Goal: Information Seeking & Learning: Learn about a topic

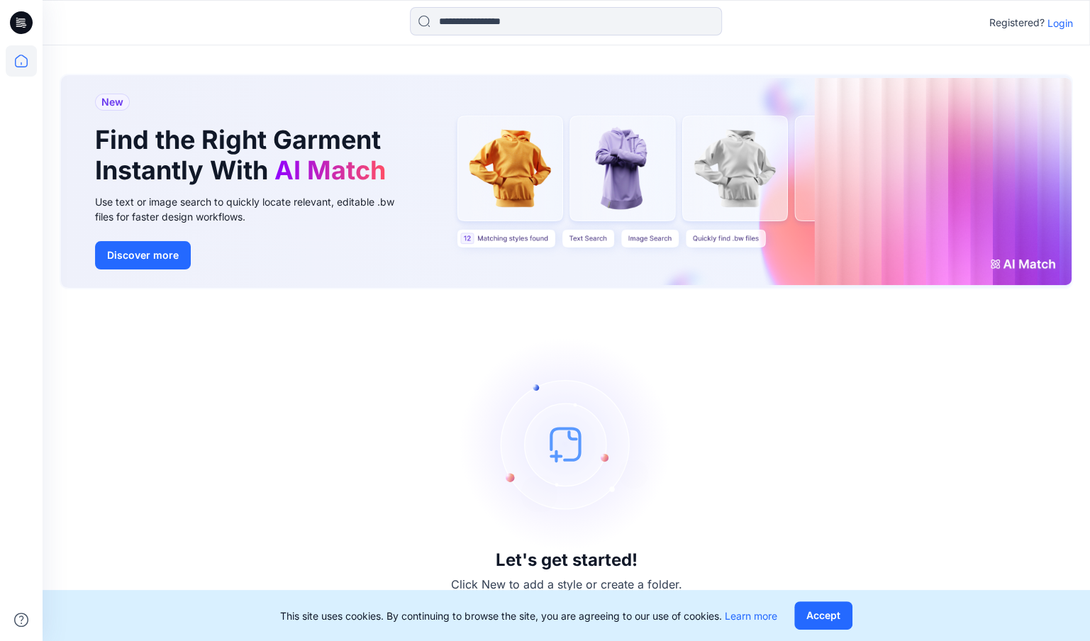
click at [1052, 23] on p "Login" at bounding box center [1060, 23] width 26 height 15
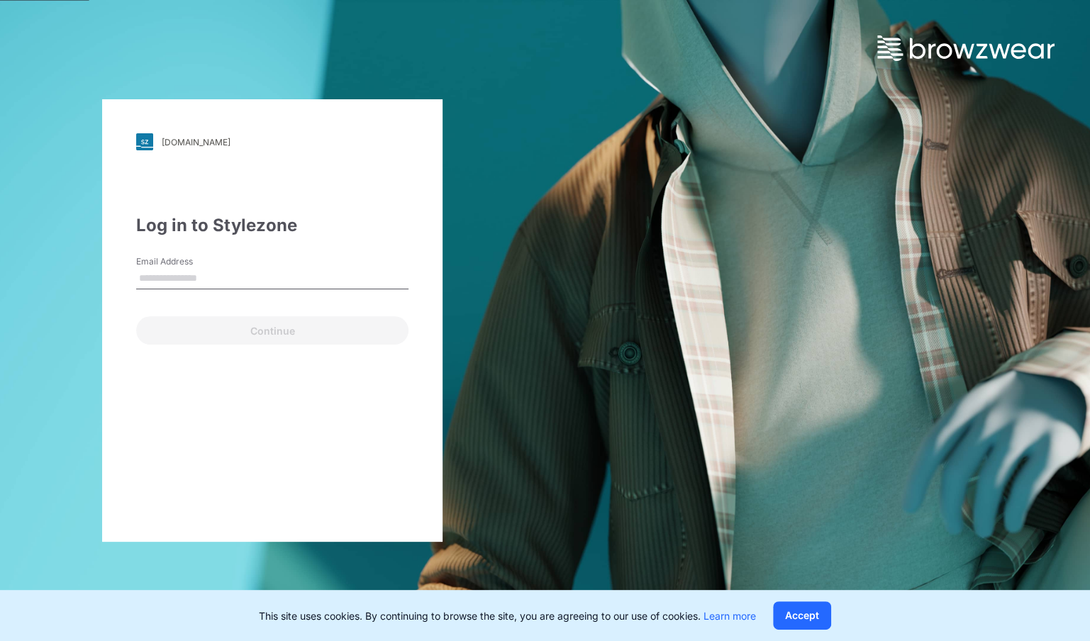
type input "**********"
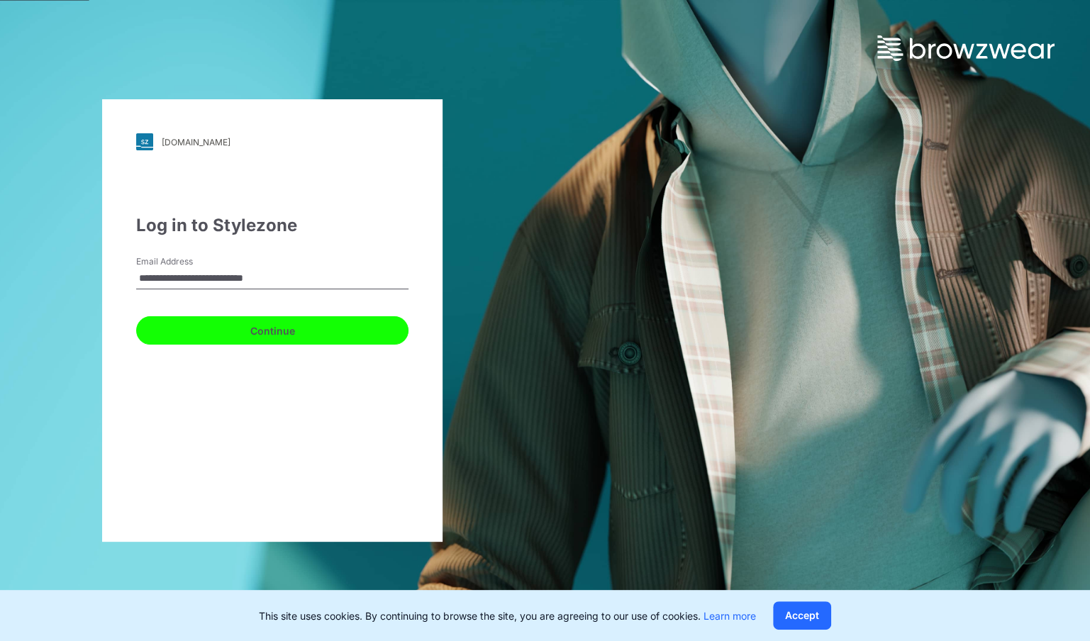
click at [298, 335] on button "Continue" at bounding box center [272, 330] width 272 height 28
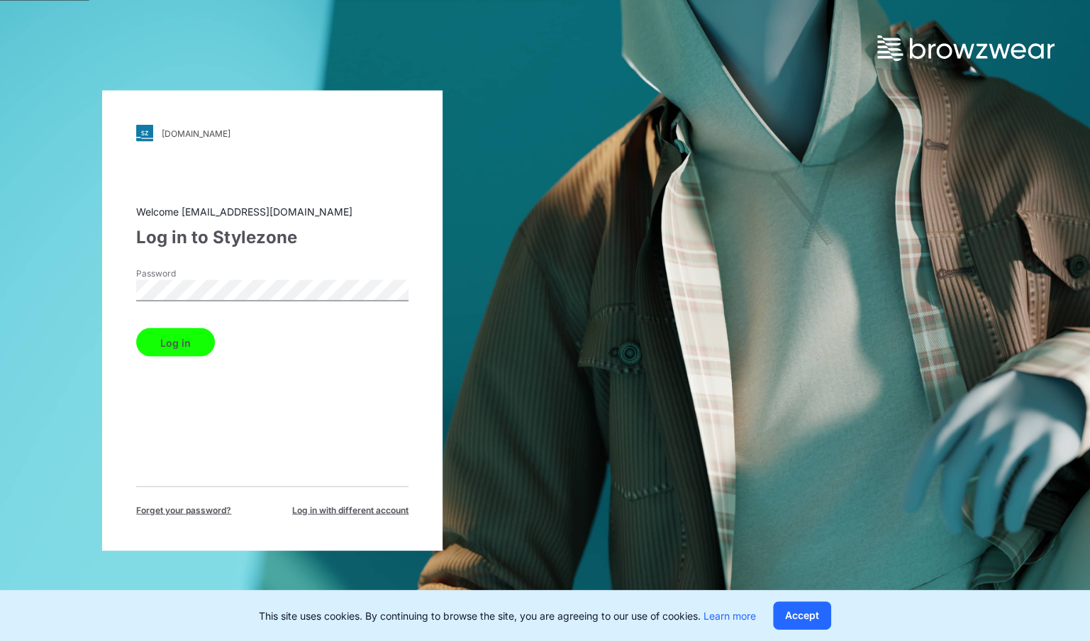
click at [201, 339] on button "Log in" at bounding box center [175, 342] width 79 height 28
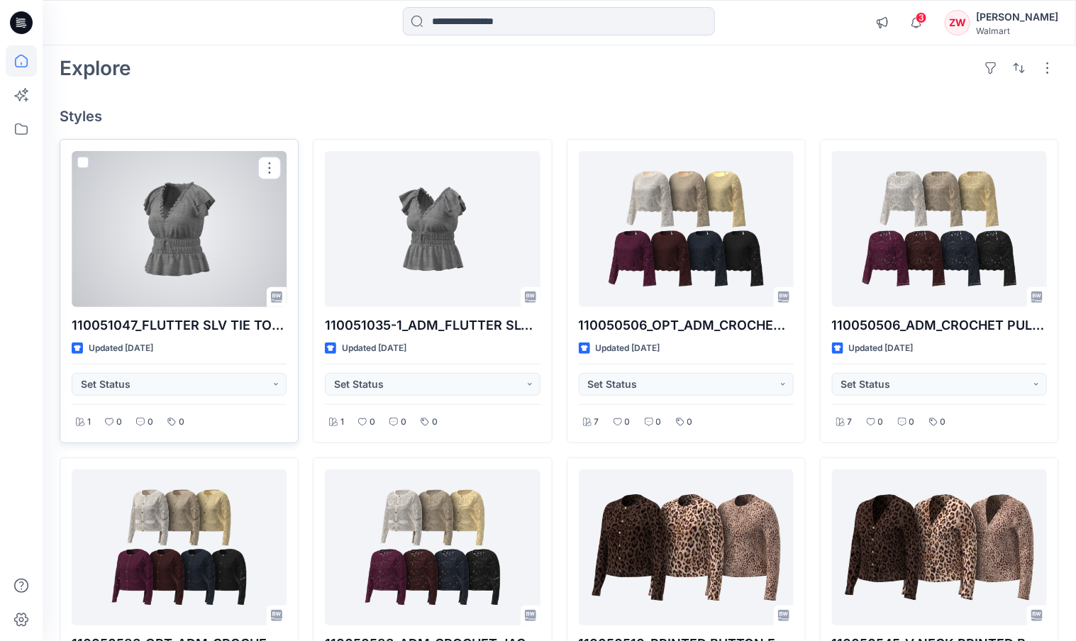
scroll to position [88, 0]
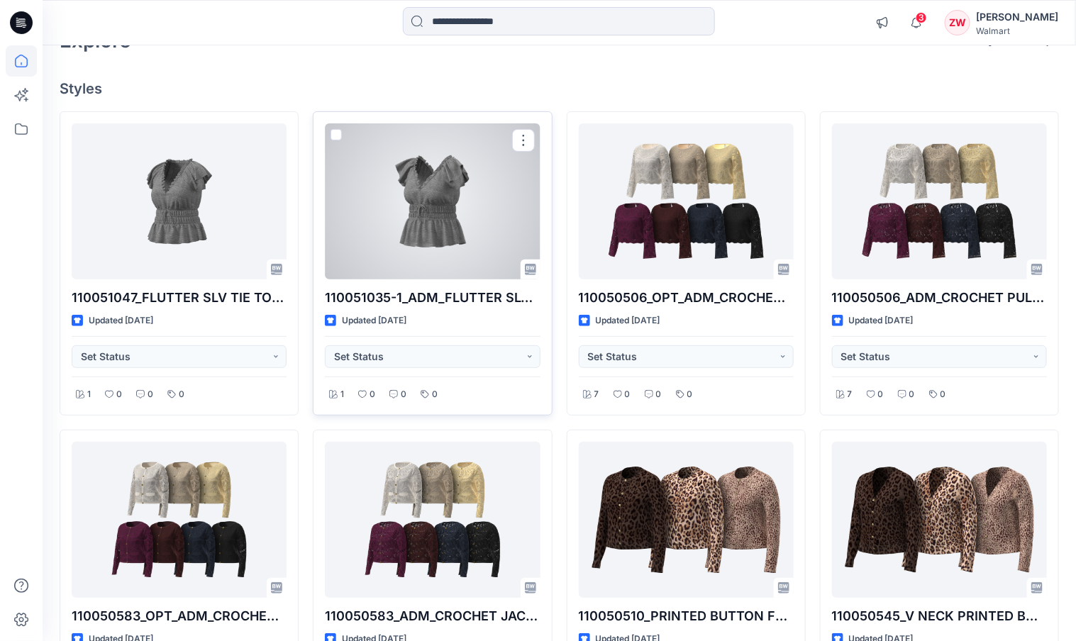
click at [391, 204] on div at bounding box center [432, 201] width 215 height 156
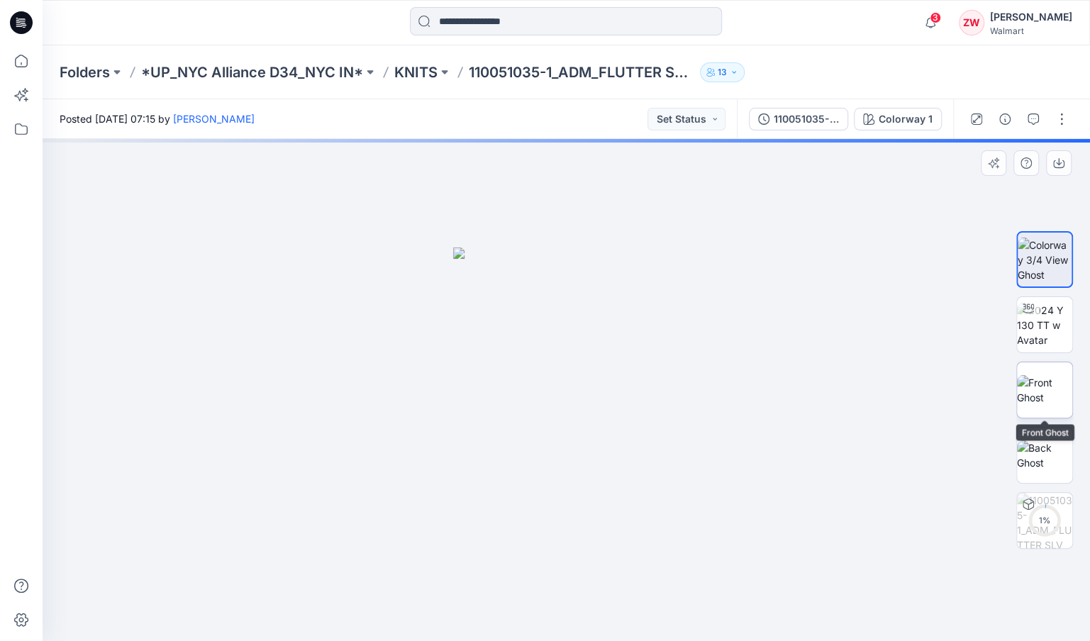
click at [1060, 386] on img at bounding box center [1044, 390] width 55 height 30
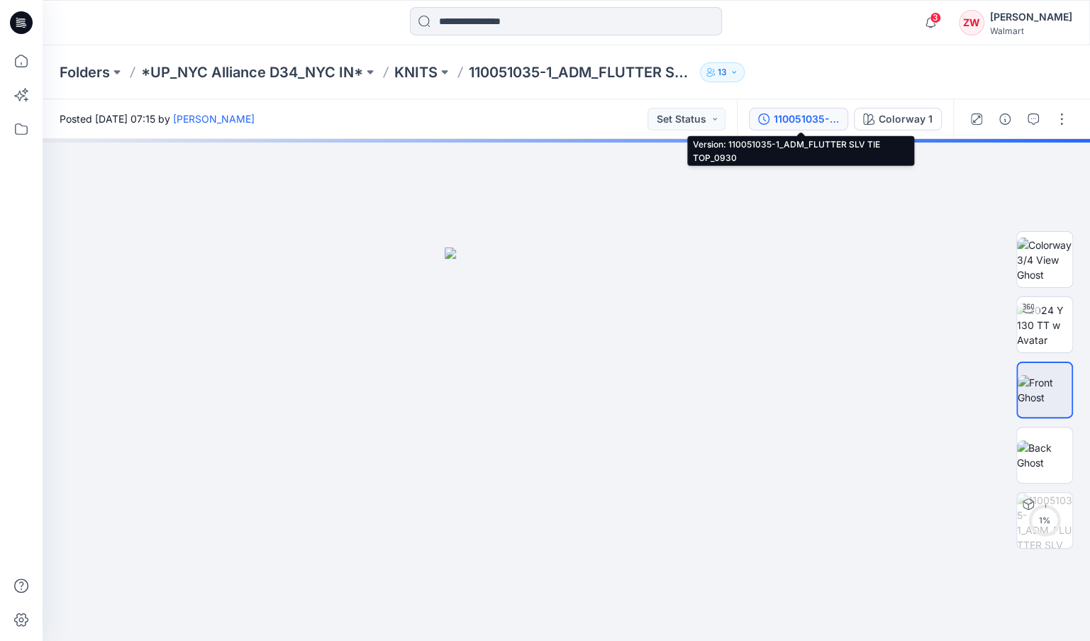
click at [796, 122] on div "110051035-1_ADM_FLUTTER SLV TIE TOP_0930" at bounding box center [806, 119] width 65 height 16
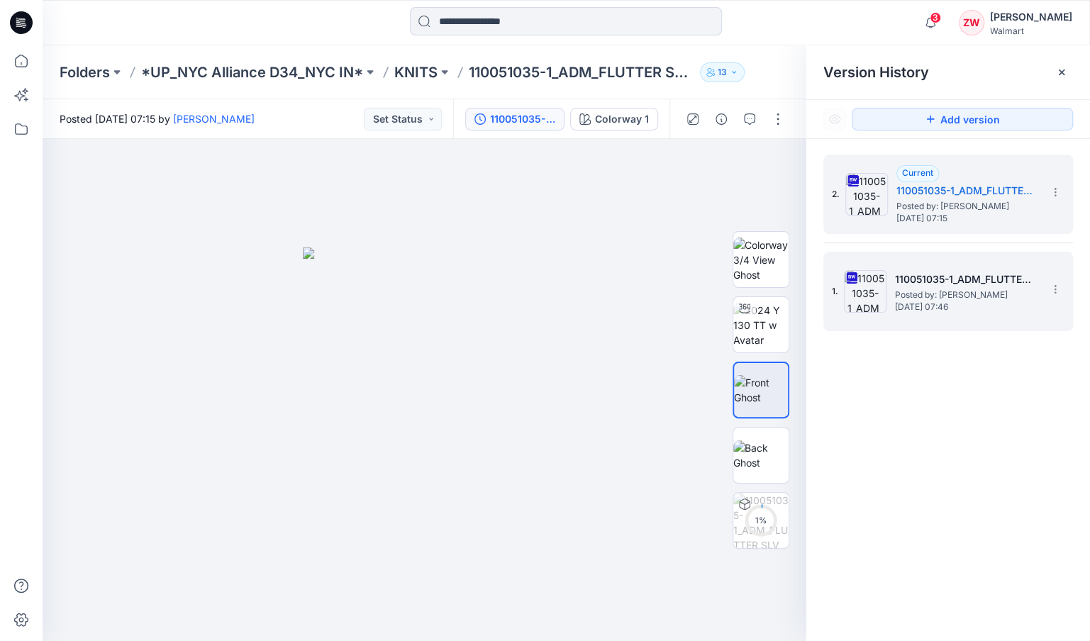
click at [929, 291] on span "Posted by: [PERSON_NAME]" at bounding box center [966, 295] width 142 height 14
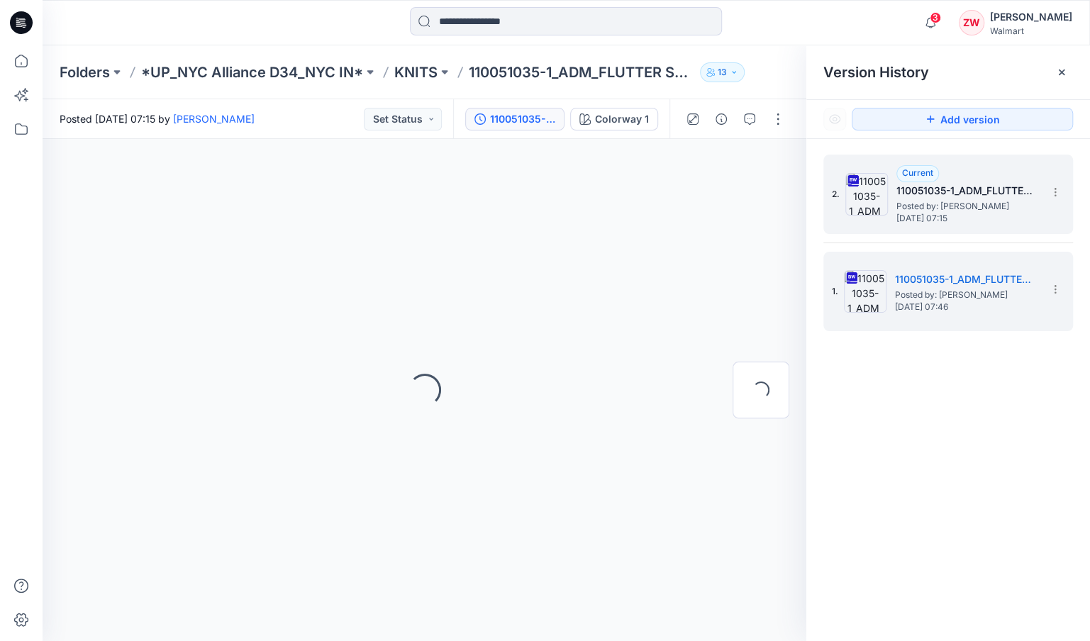
click at [940, 179] on div "Current 110051035-1_ADM_FLUTTER SLV TIE TOP_0930 Posted by: [PERSON_NAME] [DATE…" at bounding box center [967, 194] width 142 height 58
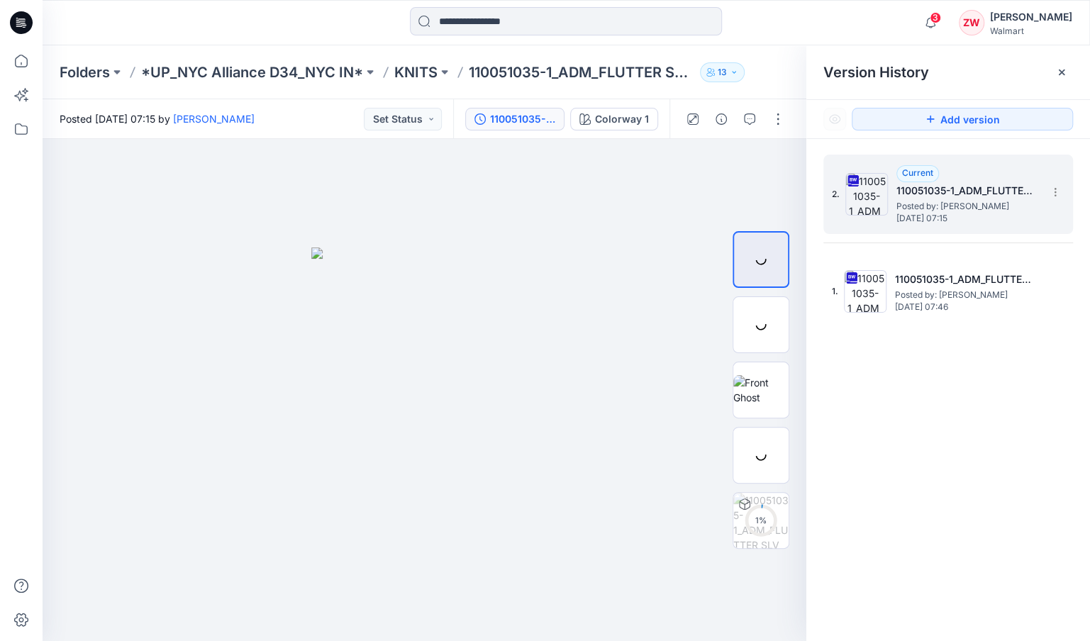
click at [942, 200] on span "Posted by: [PERSON_NAME]" at bounding box center [967, 206] width 142 height 14
click at [767, 388] on img at bounding box center [760, 390] width 55 height 30
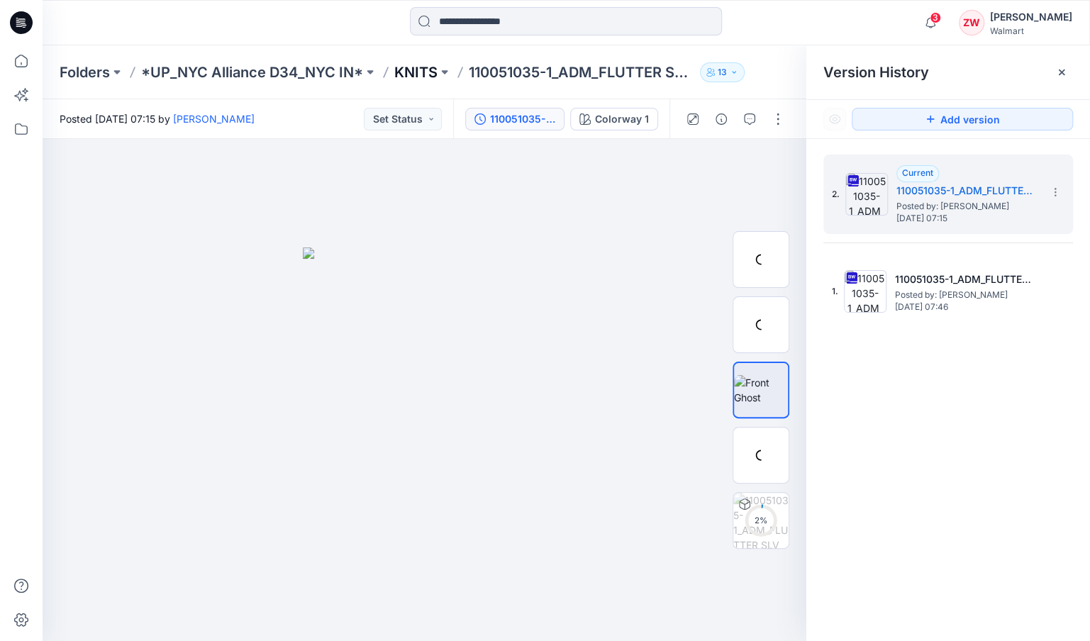
click at [418, 70] on p "KNITS" at bounding box center [415, 72] width 43 height 20
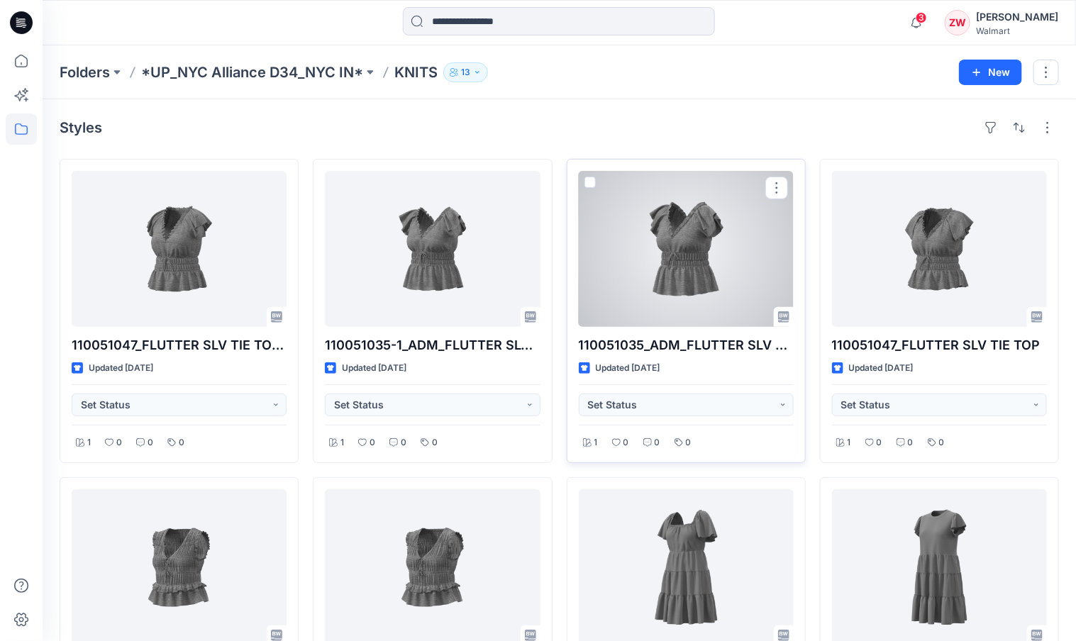
click at [677, 275] on div at bounding box center [686, 249] width 215 height 156
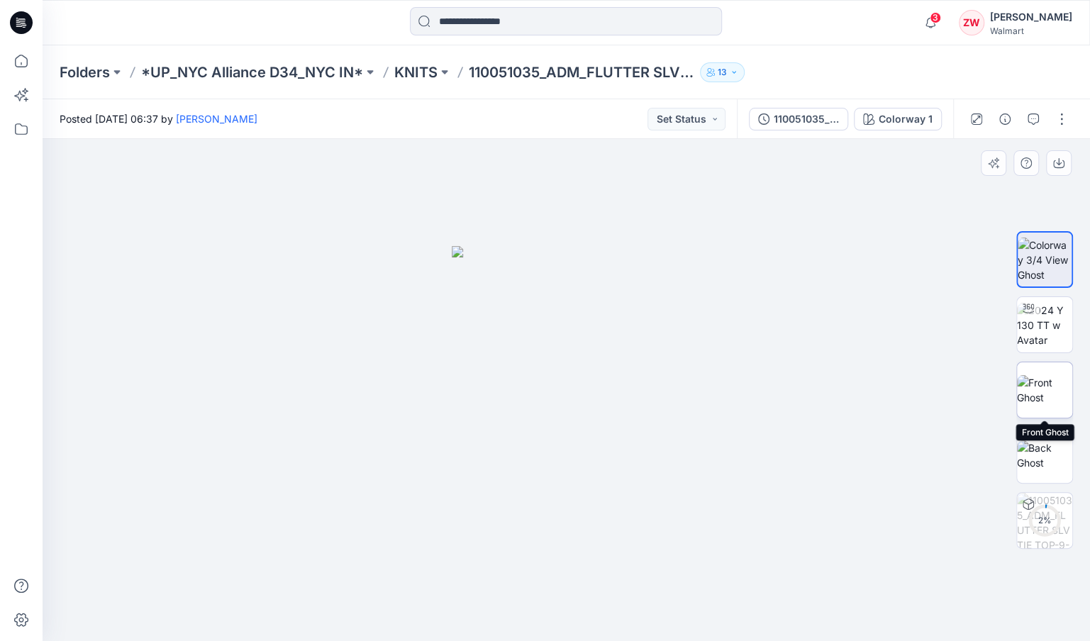
click at [1046, 375] on img at bounding box center [1044, 390] width 55 height 30
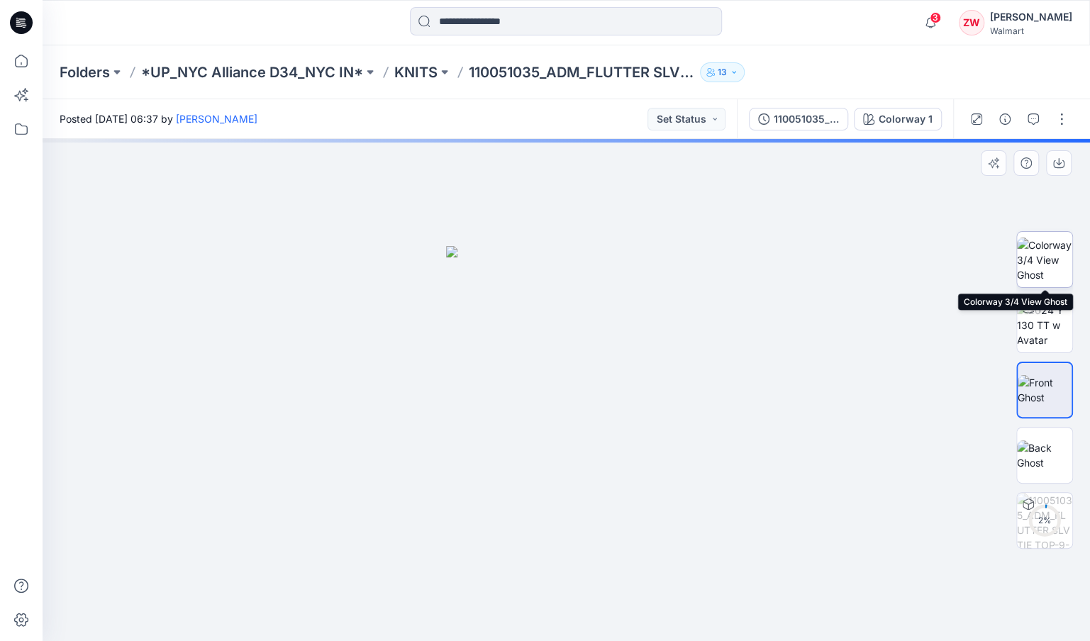
click at [1041, 267] on img at bounding box center [1044, 260] width 55 height 45
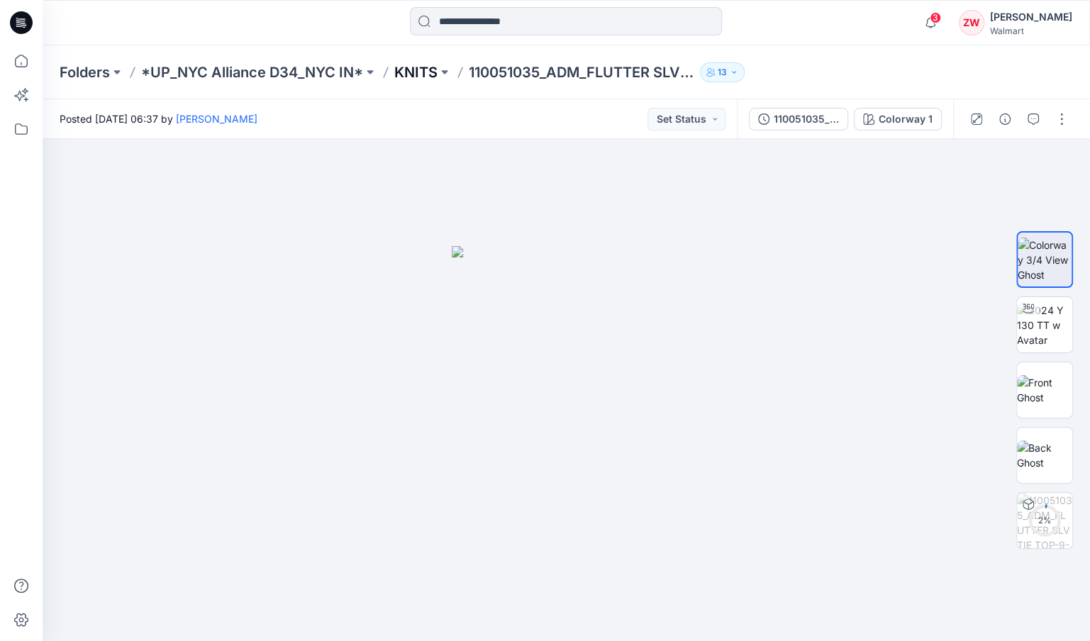
click at [418, 79] on p "KNITS" at bounding box center [415, 72] width 43 height 20
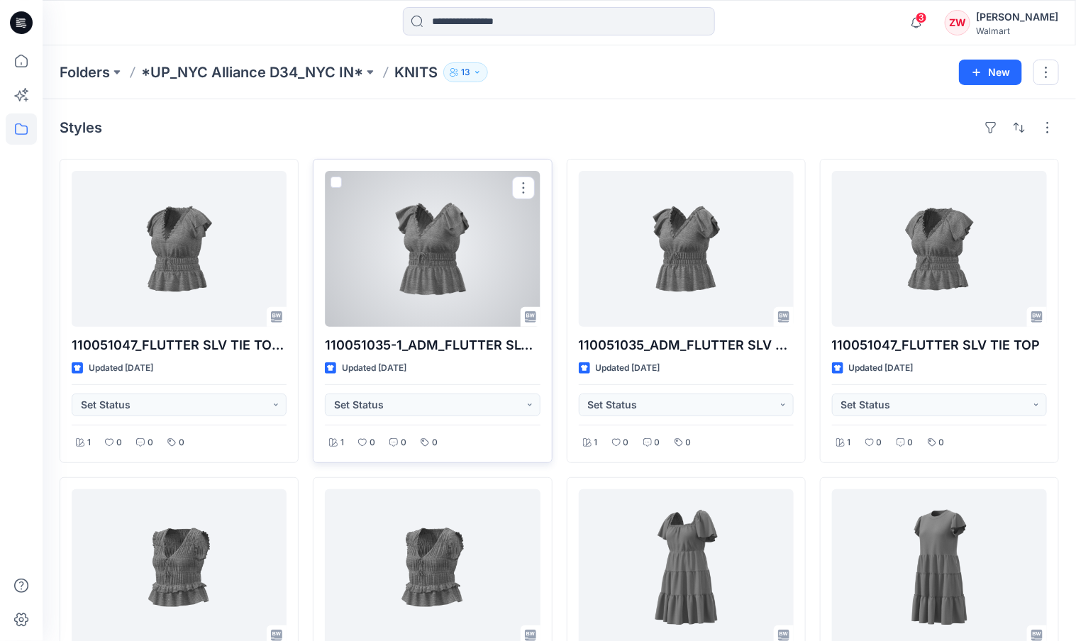
click at [450, 248] on div at bounding box center [432, 249] width 215 height 156
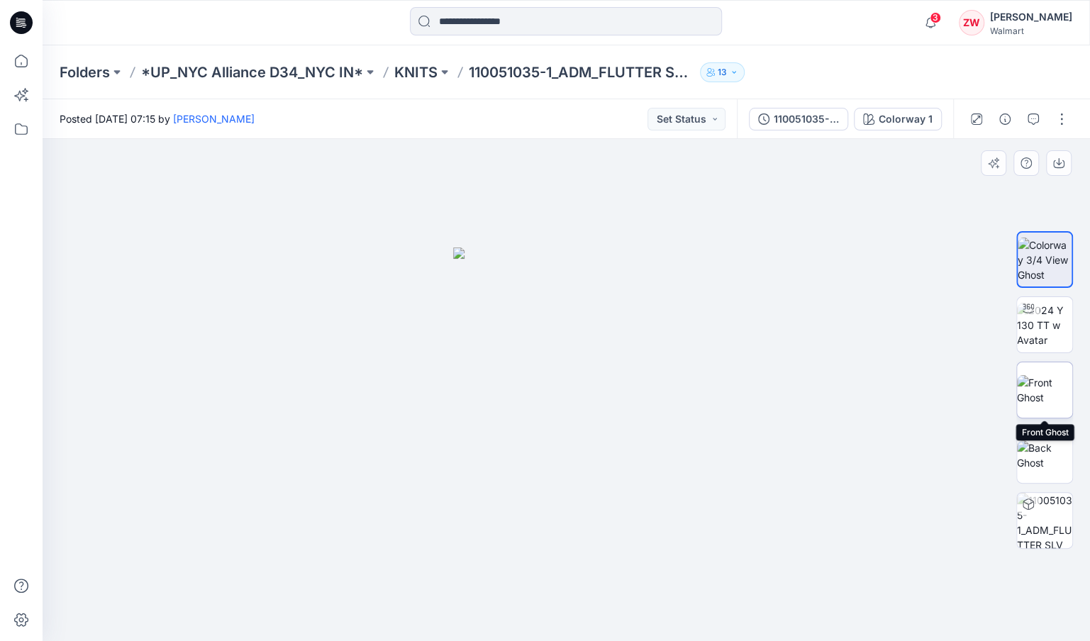
click at [1041, 399] on img at bounding box center [1044, 390] width 55 height 30
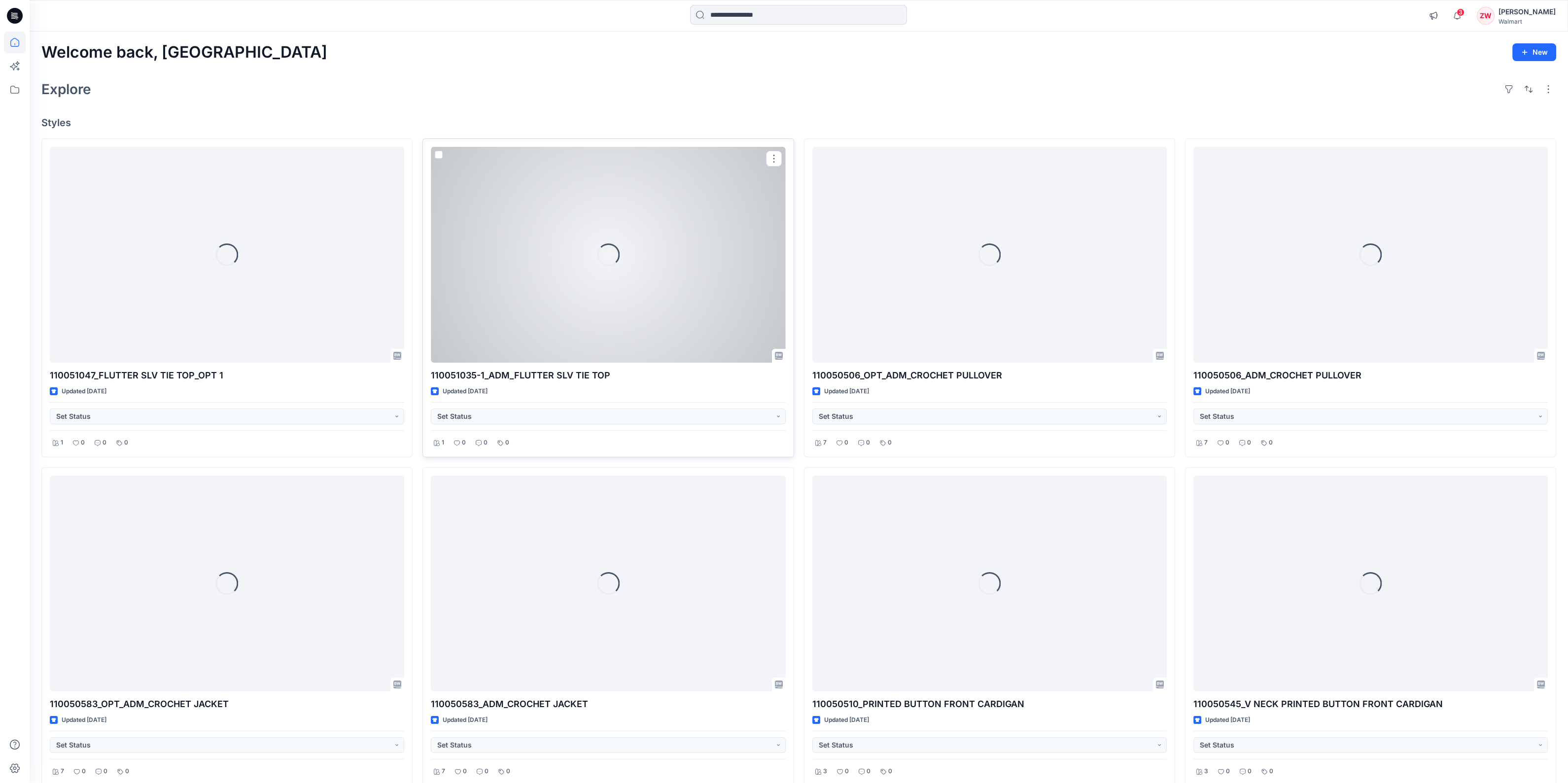
click at [530, 258] on div "Loading..." at bounding box center [608, 254] width 354 height 216
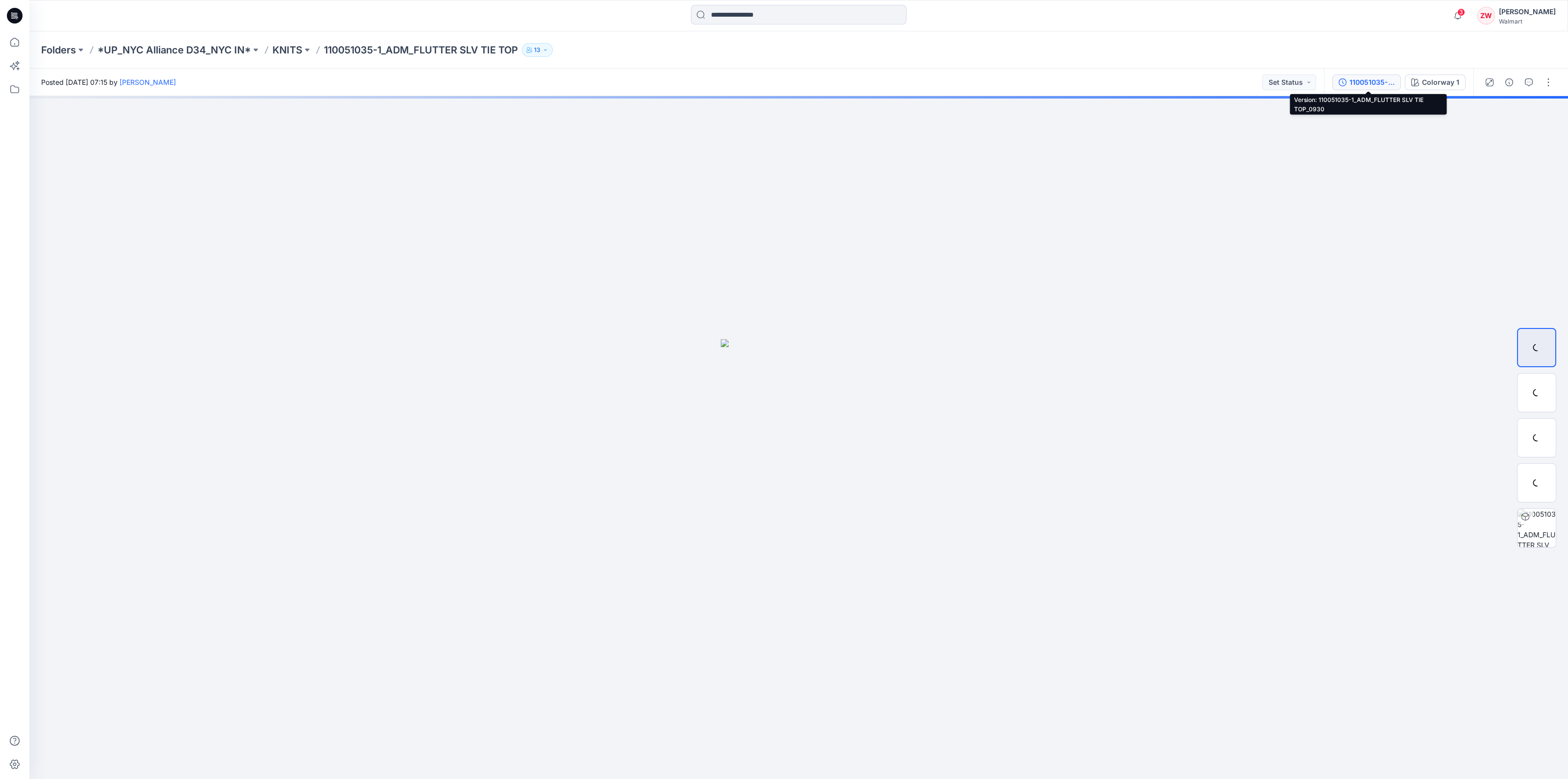
click at [1362, 80] on div "110051035-1_ADM_FLUTTER SLV TIE TOP_0930" at bounding box center [1372, 82] width 45 height 11
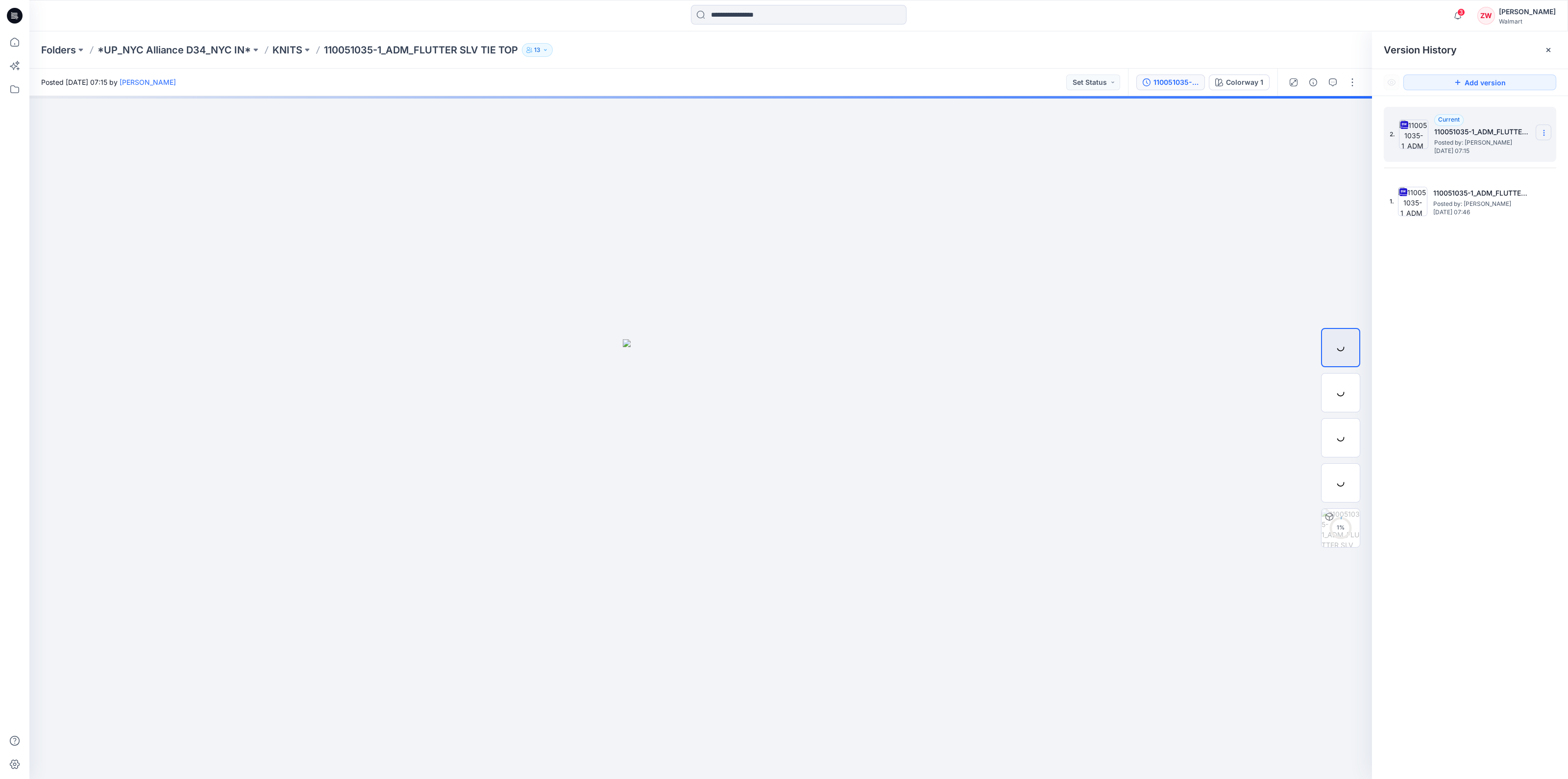
click at [1542, 132] on icon at bounding box center [1544, 133] width 8 height 8
click at [1529, 153] on span "Download Source BW File" at bounding box center [1494, 151] width 82 height 12
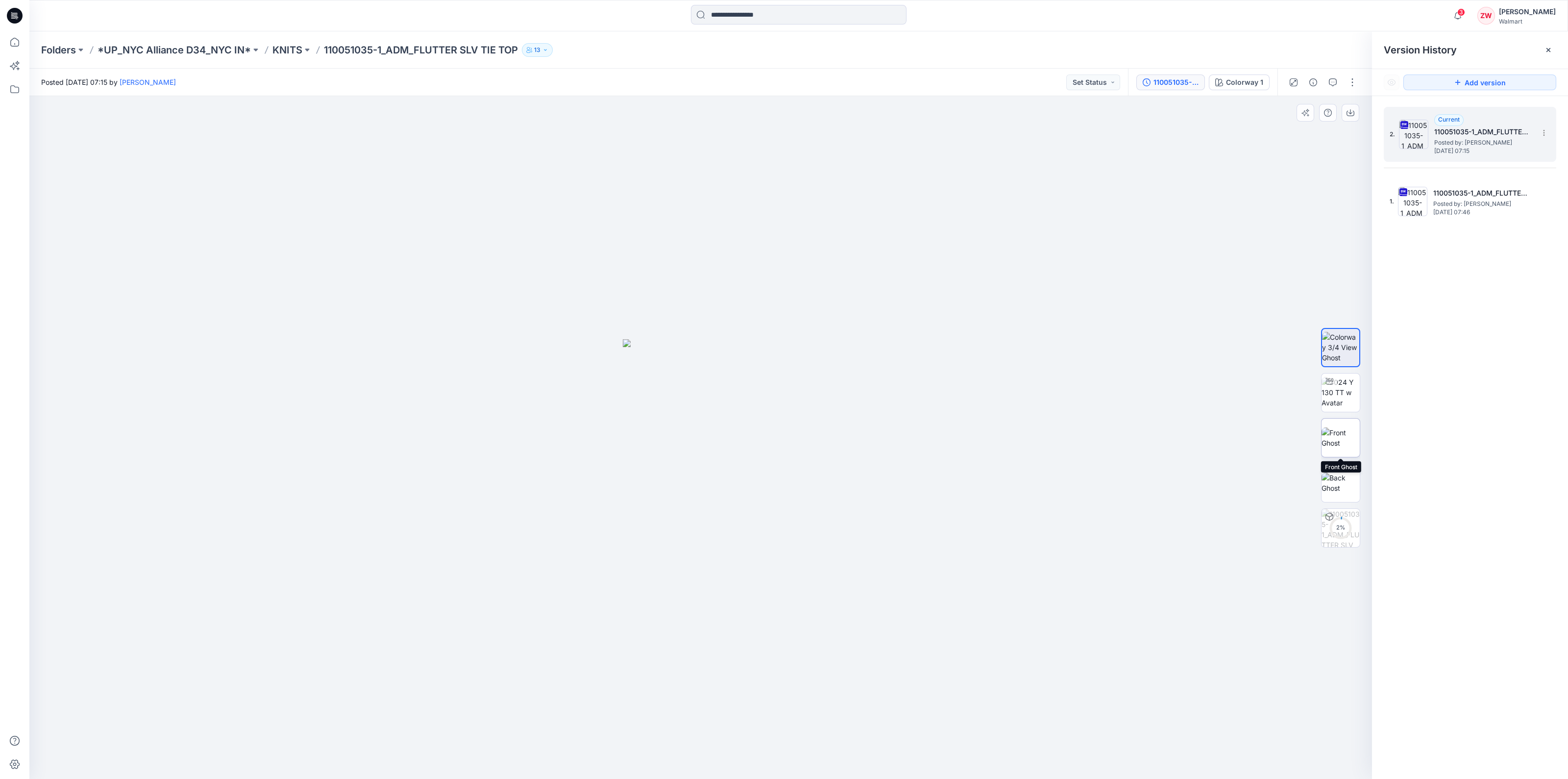
click at [1330, 431] on img at bounding box center [1341, 438] width 38 height 21
click at [56, 48] on p "Folders" at bounding box center [59, 50] width 35 height 14
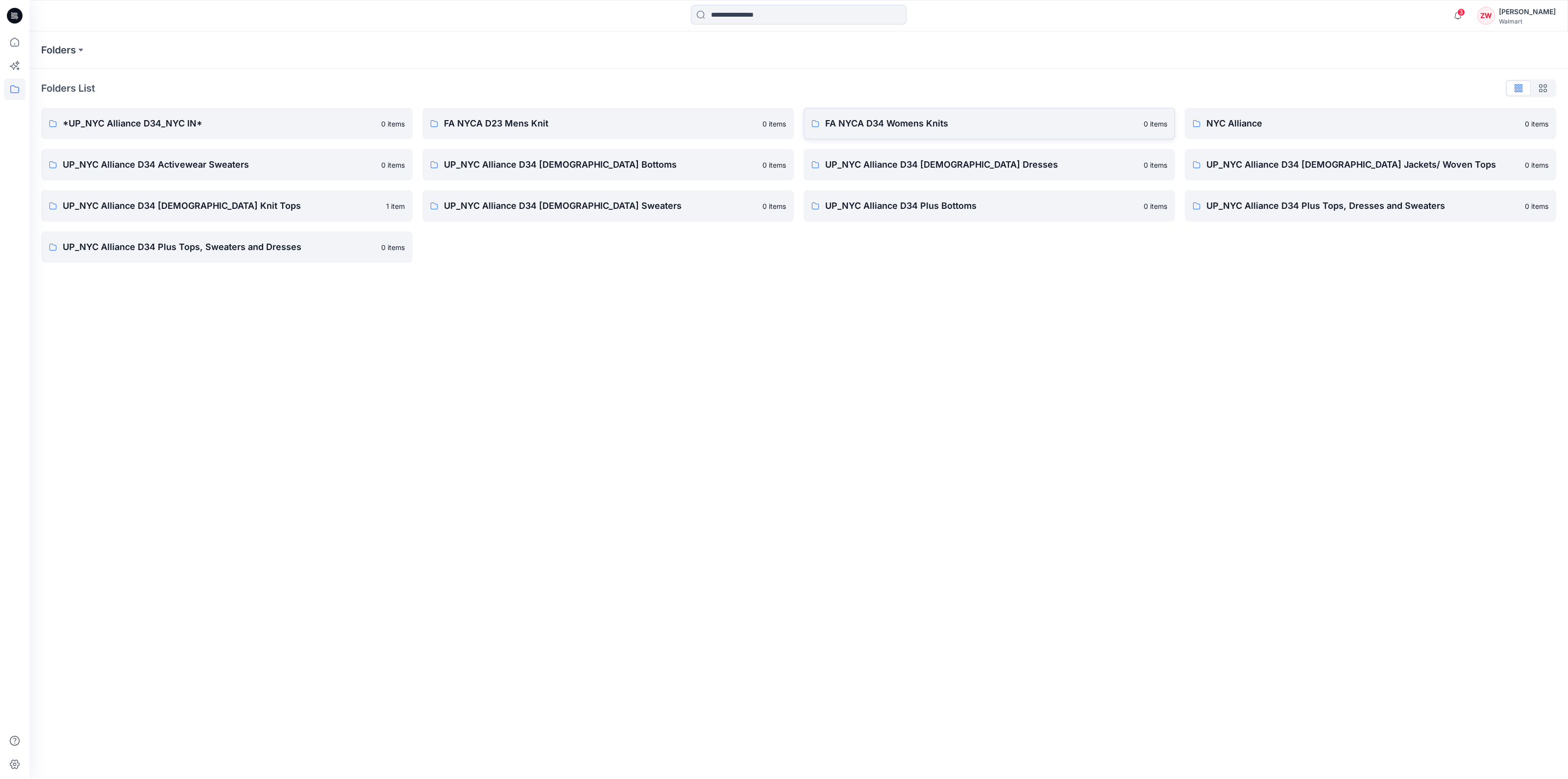
click at [909, 122] on p "FA NYCA D34 Womens Knits" at bounding box center [981, 124] width 312 height 14
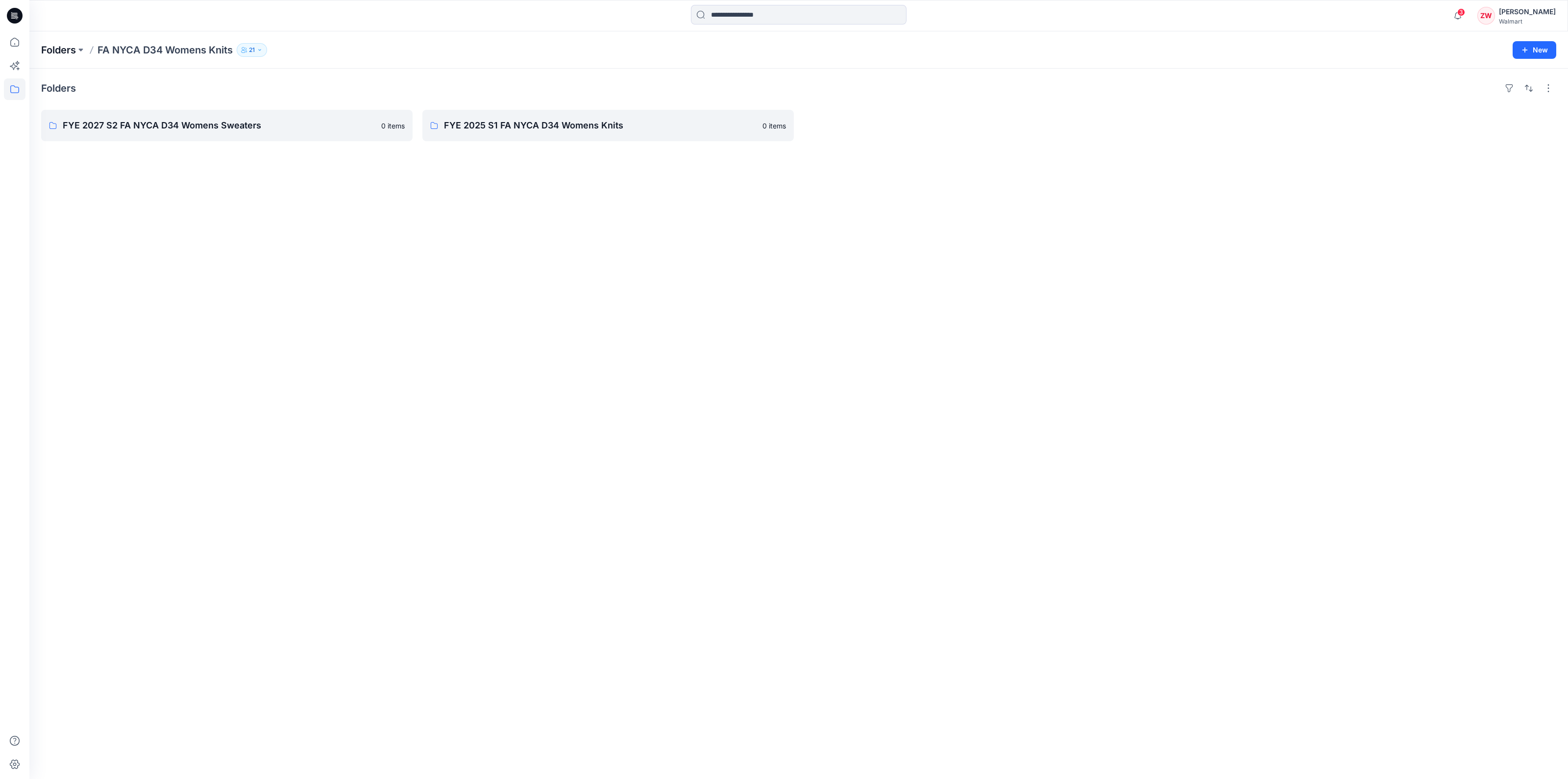
click at [59, 52] on p "Folders" at bounding box center [59, 50] width 35 height 14
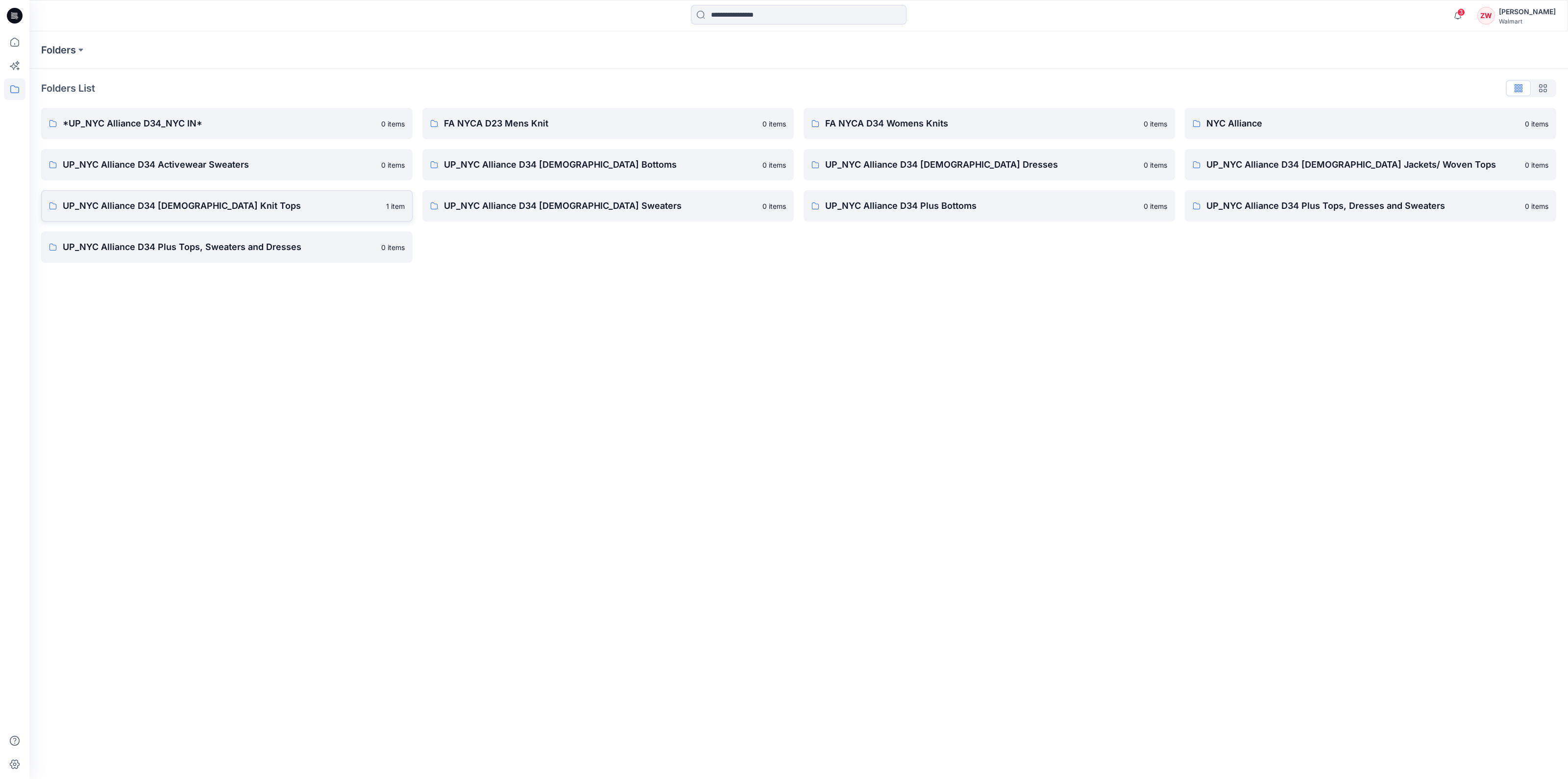
click at [206, 209] on p "UP_NYC Alliance D34 Ladies Knit Tops" at bounding box center [222, 206] width 318 height 14
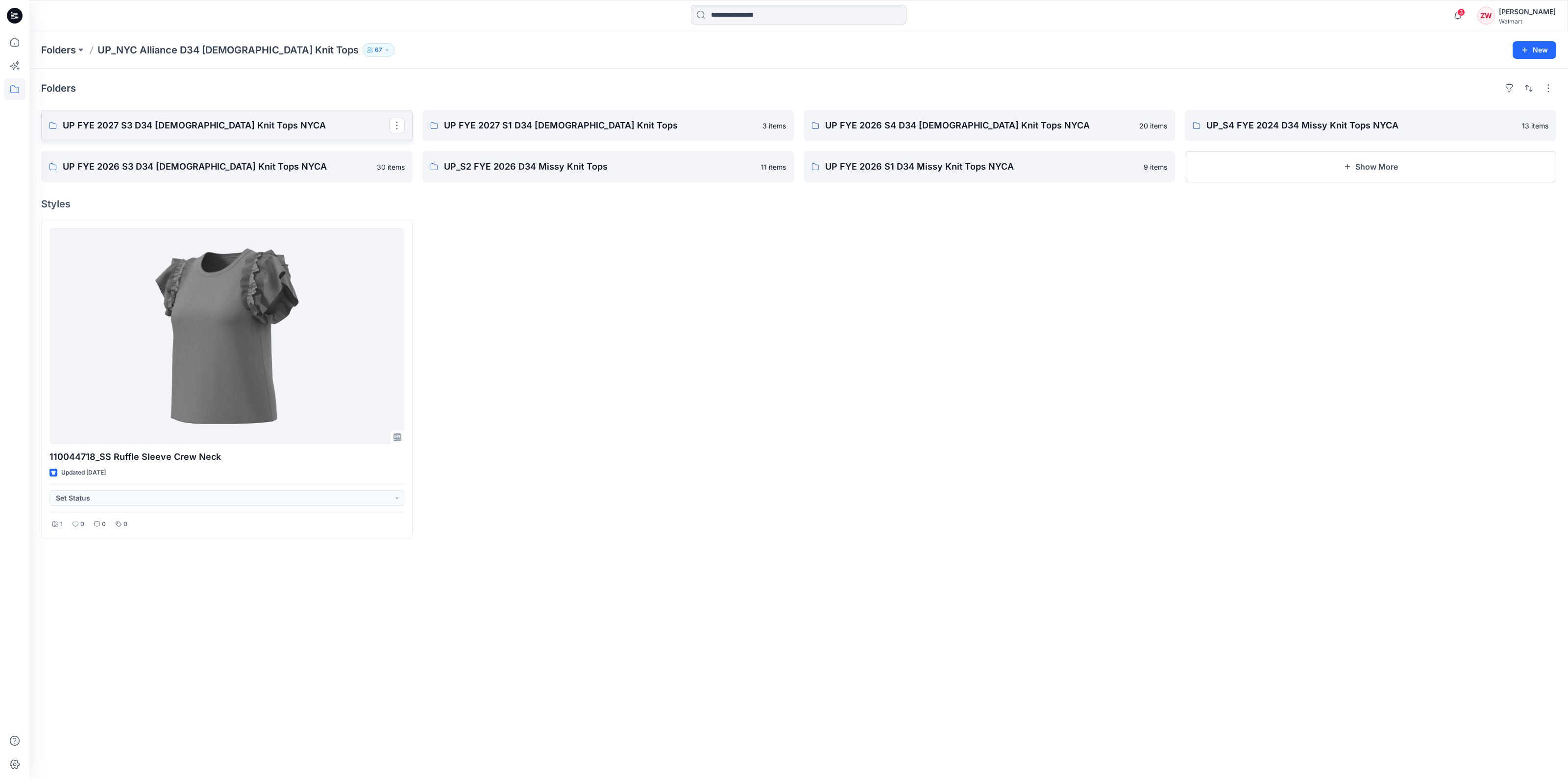
click at [171, 129] on p "UP FYE 2027 S3 D34 Ladies Knit Tops NYCA" at bounding box center [226, 126] width 326 height 14
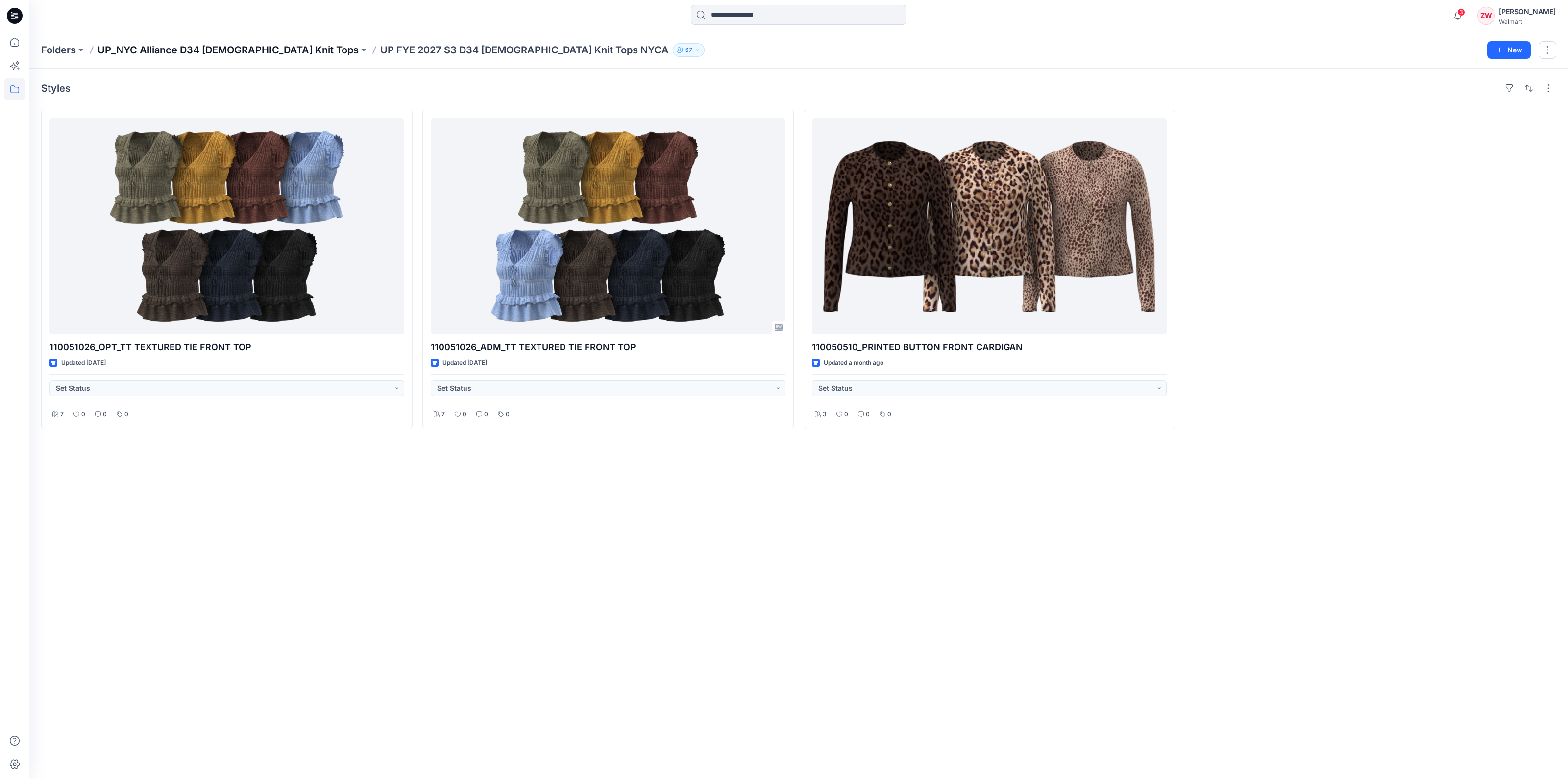
click at [196, 53] on p "UP_NYC Alliance D34 Ladies Knit Tops" at bounding box center [228, 50] width 261 height 14
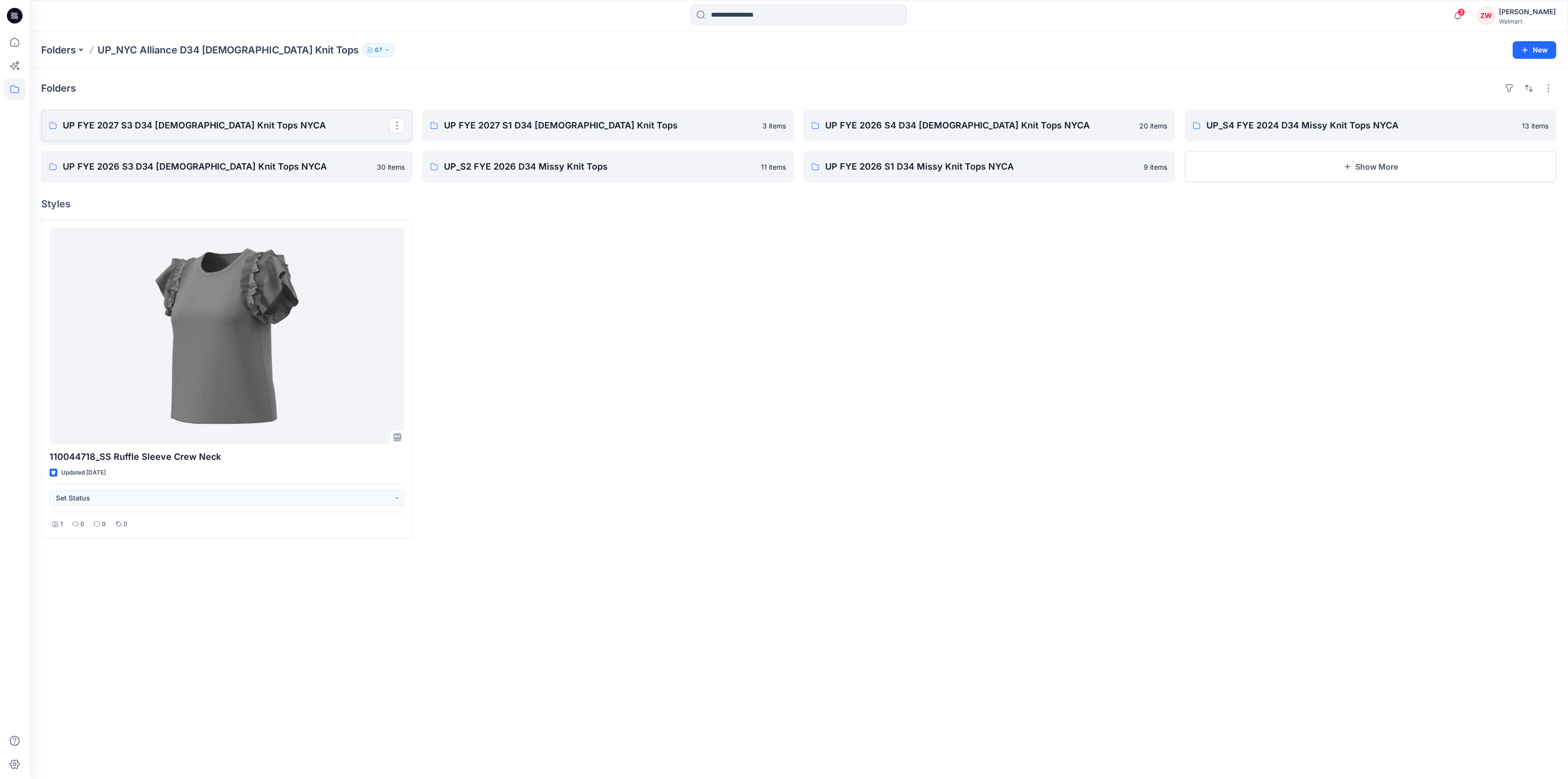
click at [169, 123] on p "UP FYE 2027 S3 D34 Ladies Knit Tops NYCA" at bounding box center [226, 126] width 326 height 14
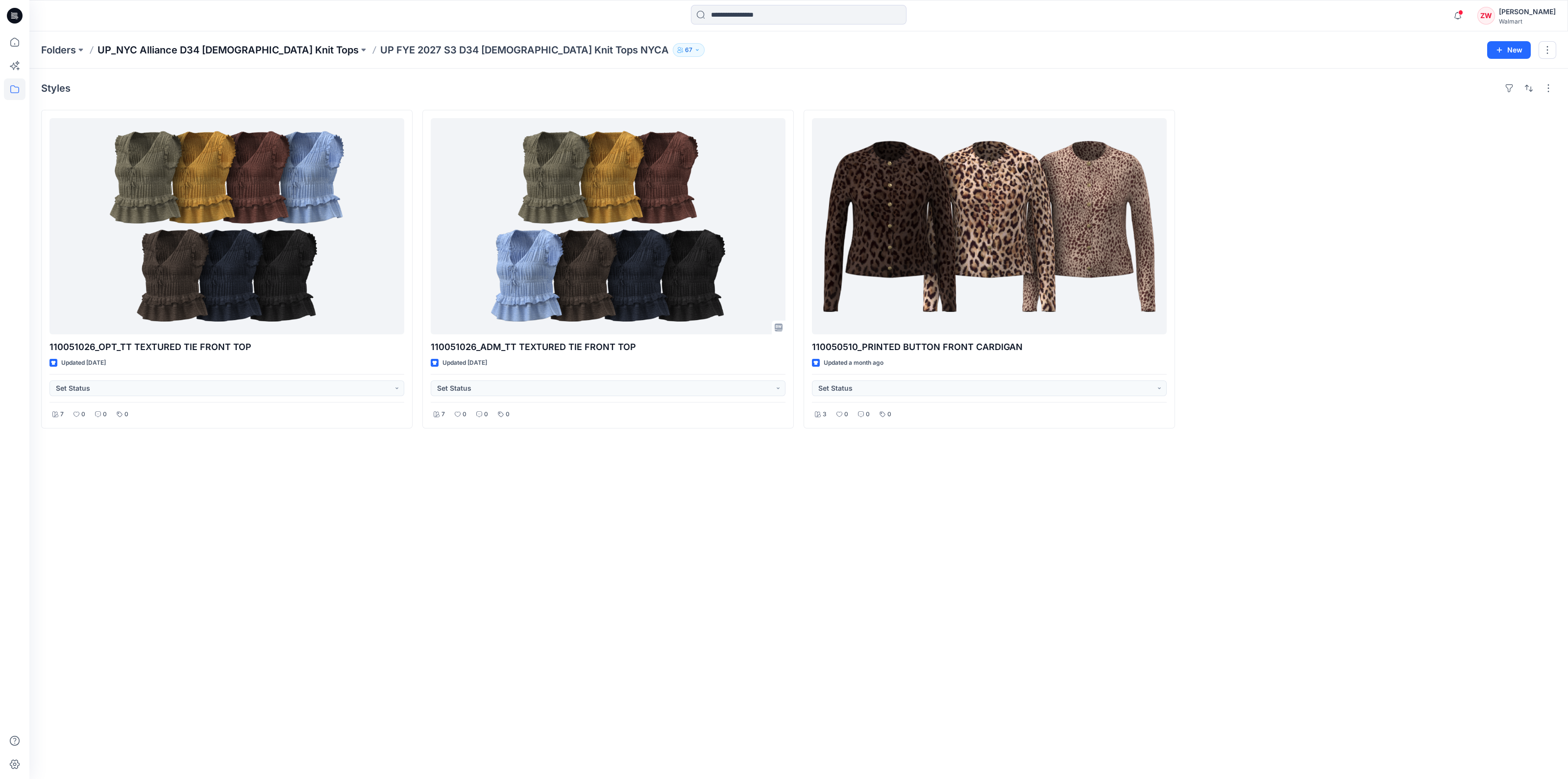
click at [186, 55] on p "UP_NYC Alliance D34 Ladies Knit Tops" at bounding box center [228, 50] width 261 height 14
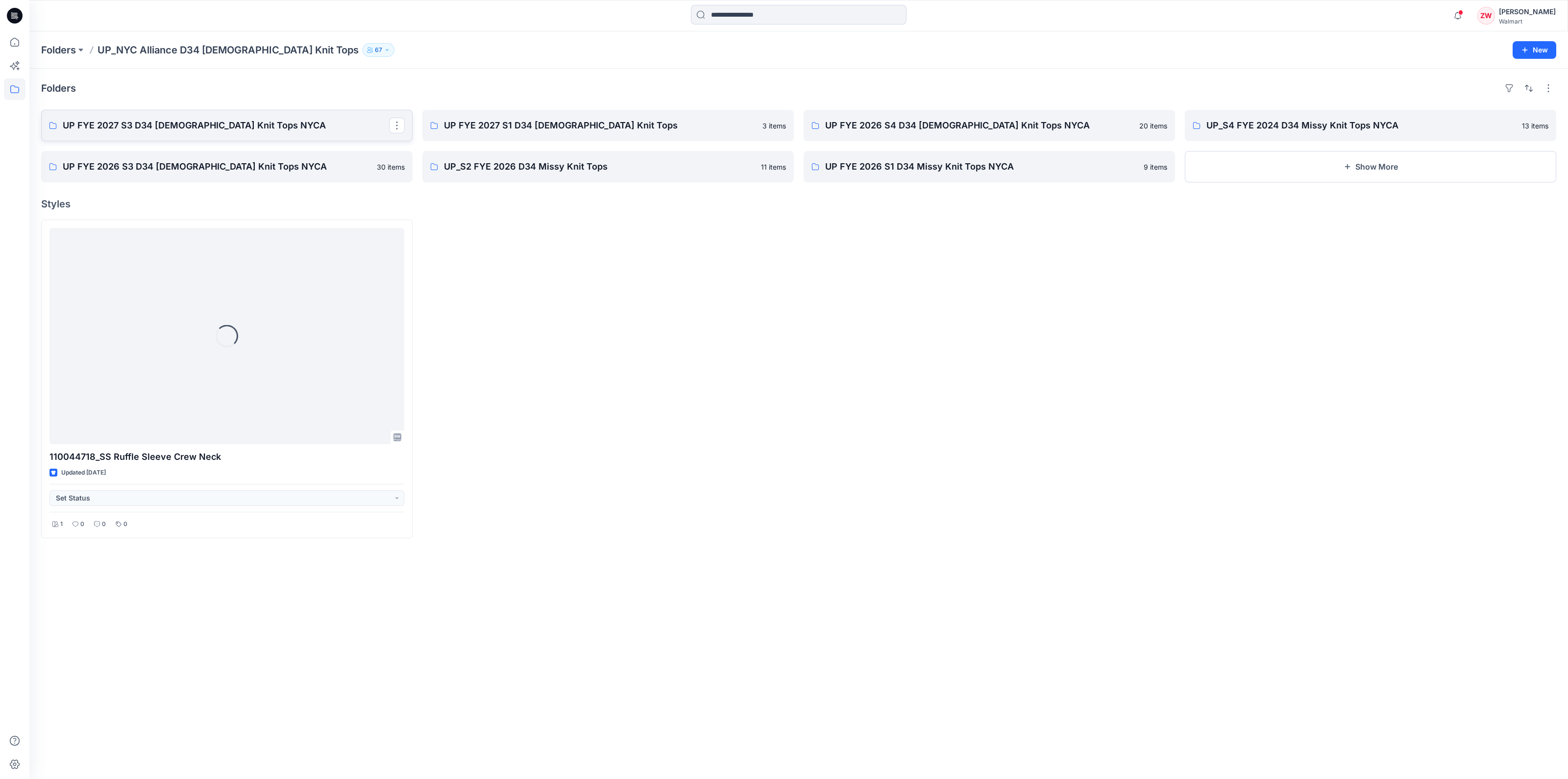
click at [188, 122] on p "UP FYE 2027 S3 D34 Ladies Knit Tops NYCA" at bounding box center [226, 126] width 326 height 14
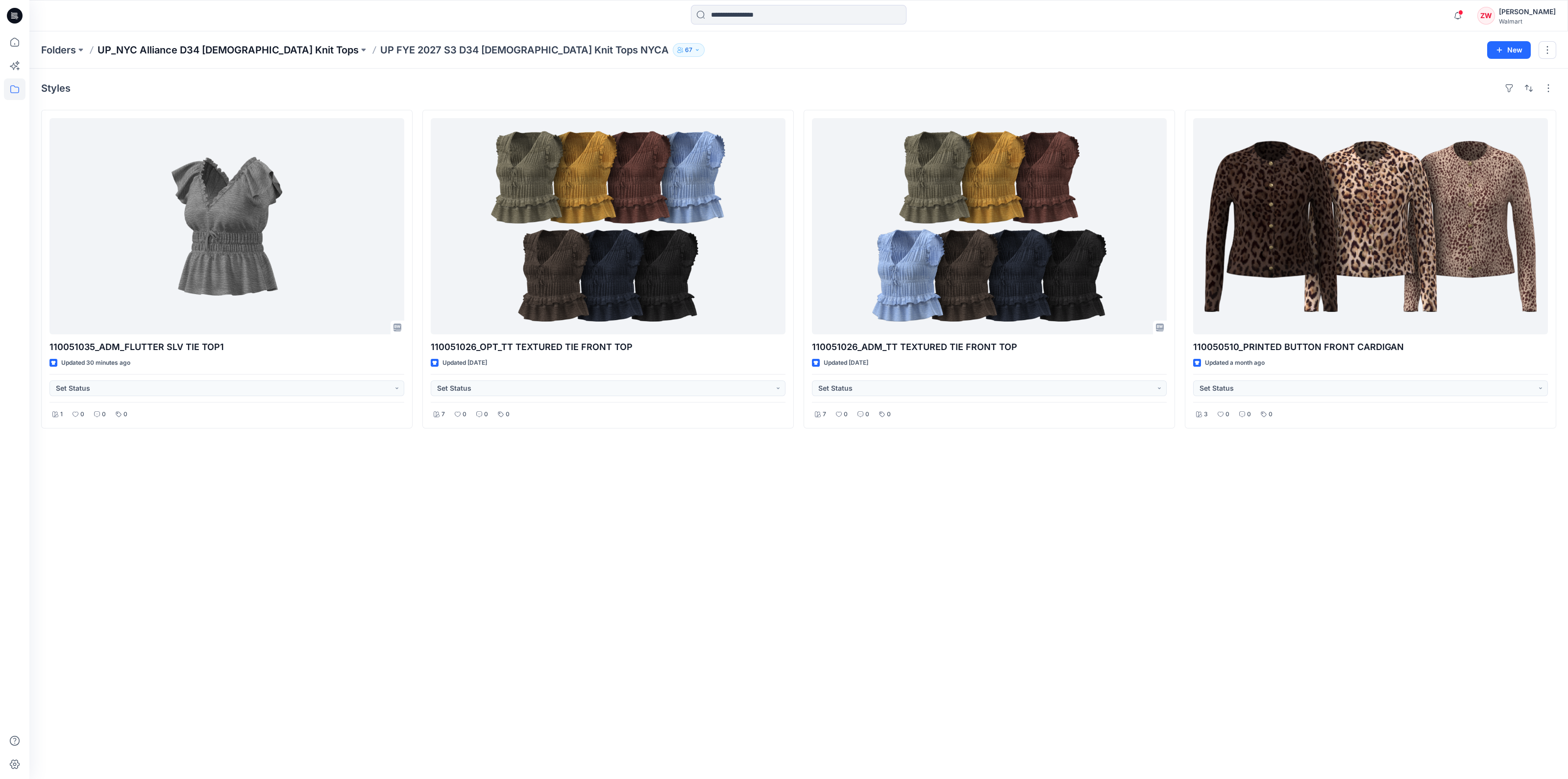
click at [200, 44] on p "UP_NYC Alliance D34 Ladies Knit Tops" at bounding box center [228, 50] width 261 height 14
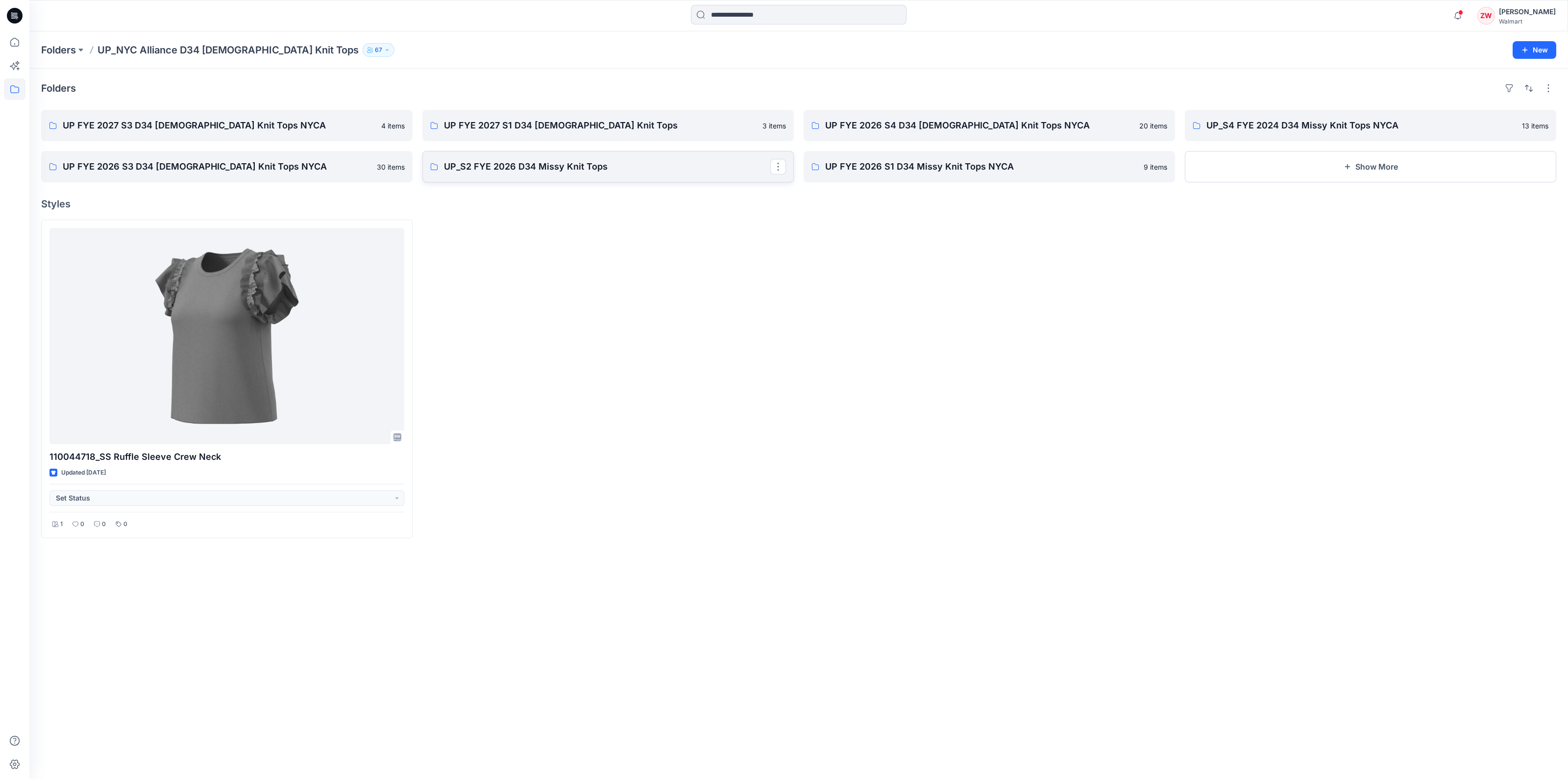
click at [488, 165] on p "UP_S2 FYE 2026 D34 Missy Knit Tops" at bounding box center [607, 167] width 326 height 14
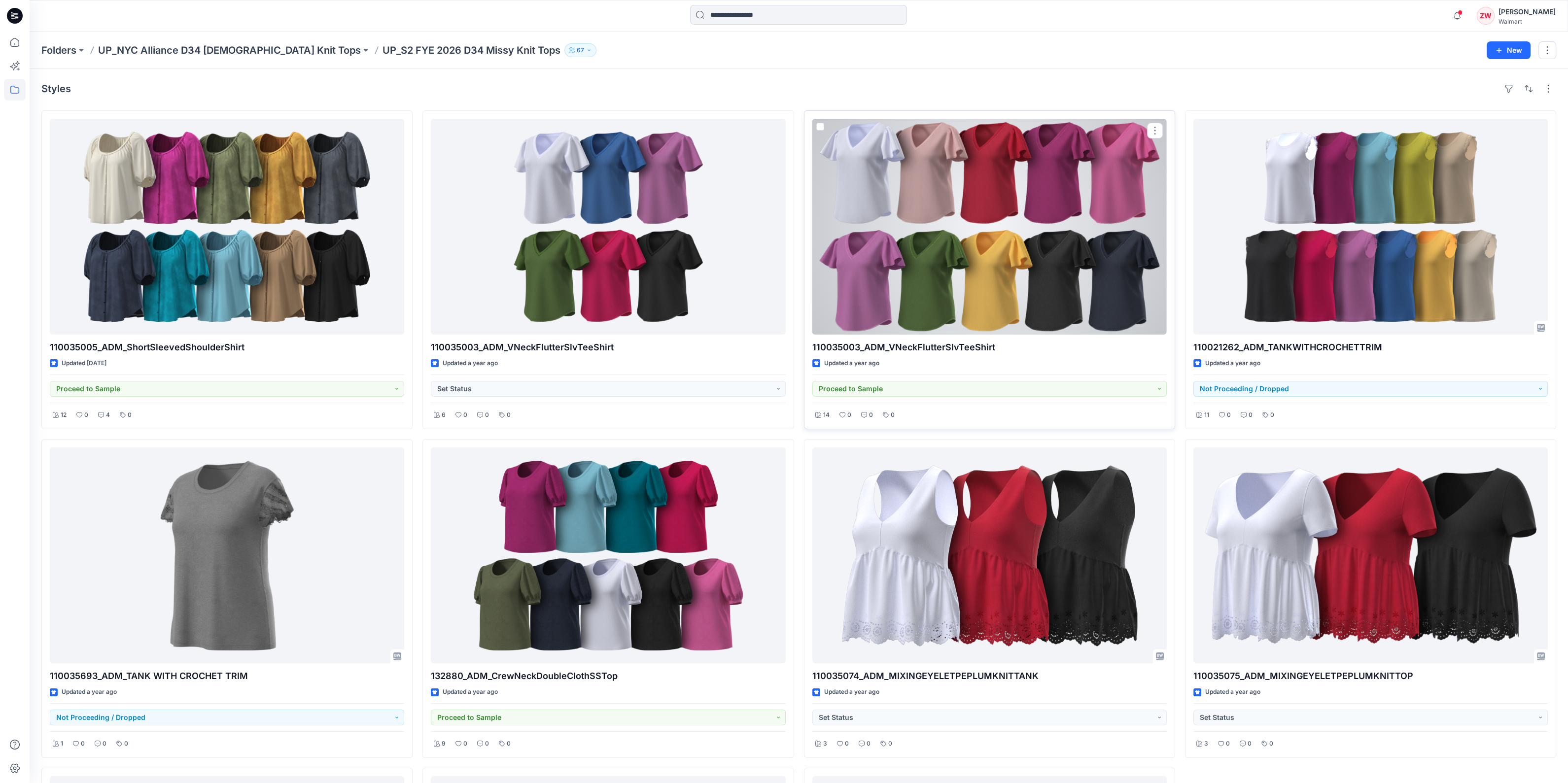
click at [990, 204] on div at bounding box center [990, 226] width 354 height 216
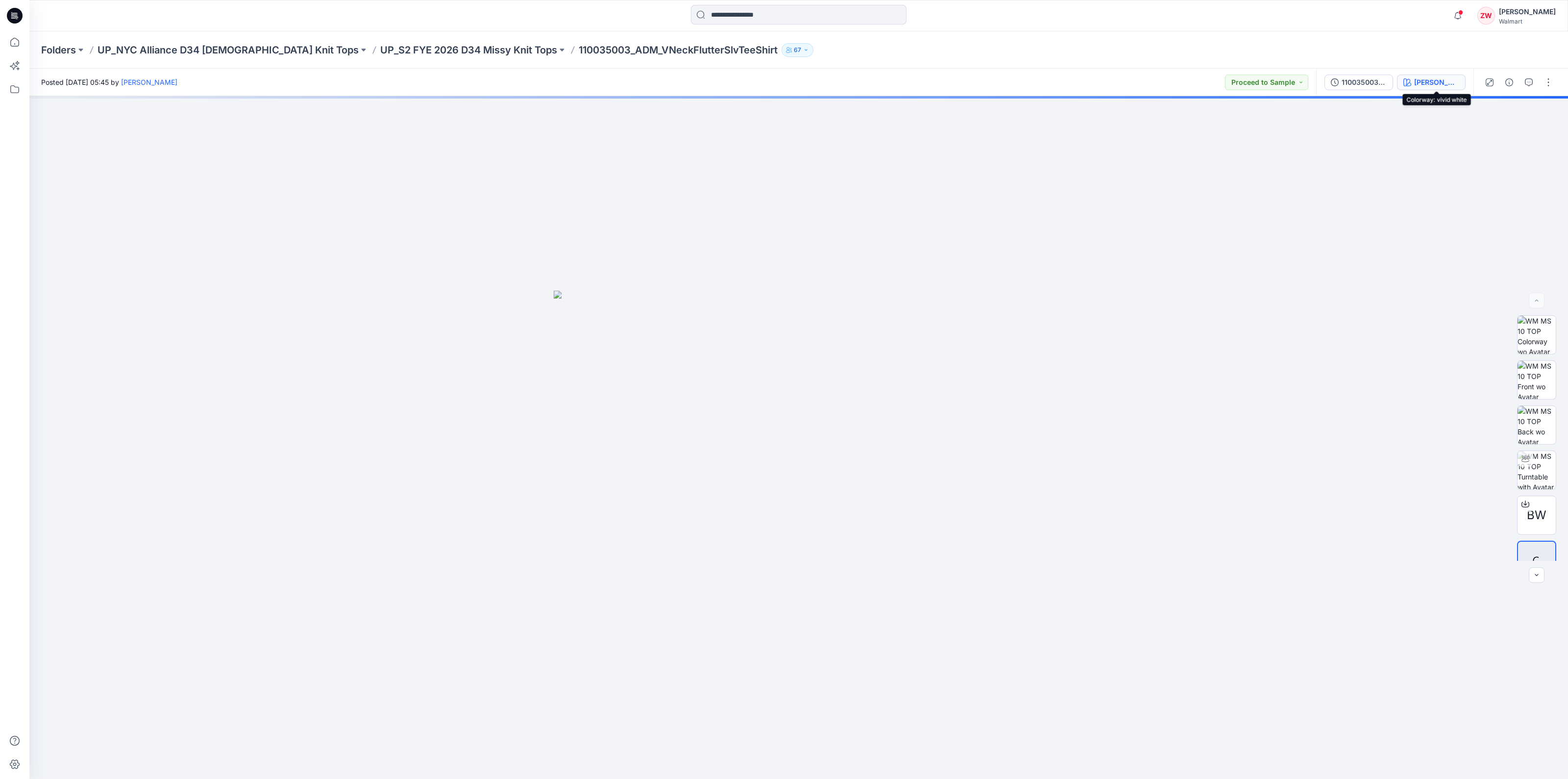
click at [1430, 77] on div "vivid white" at bounding box center [1437, 82] width 45 height 11
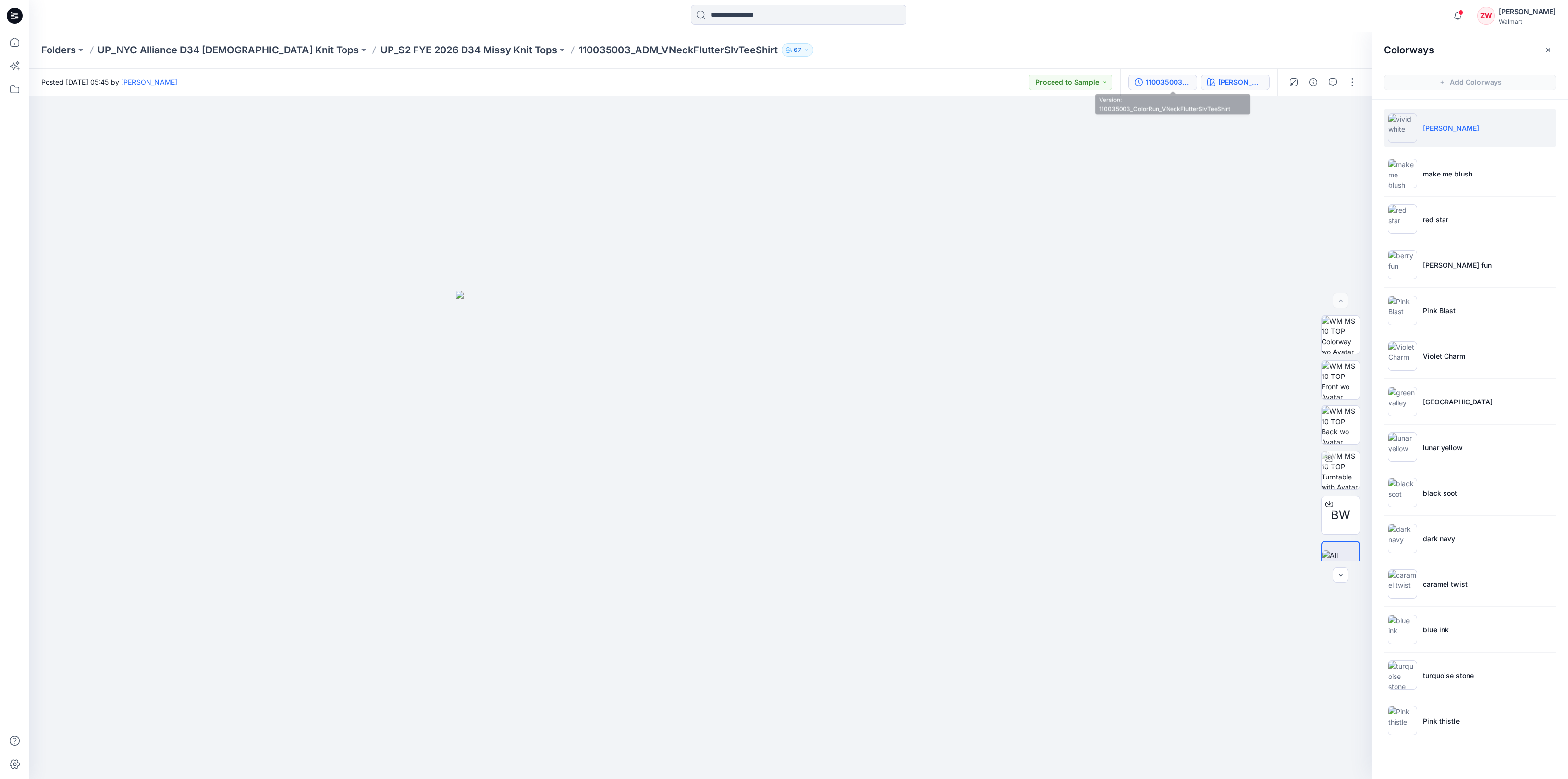
click at [1171, 87] on div "110035003_ColorRun_VNeckFlutterSlvTeeShirt" at bounding box center [1168, 82] width 45 height 11
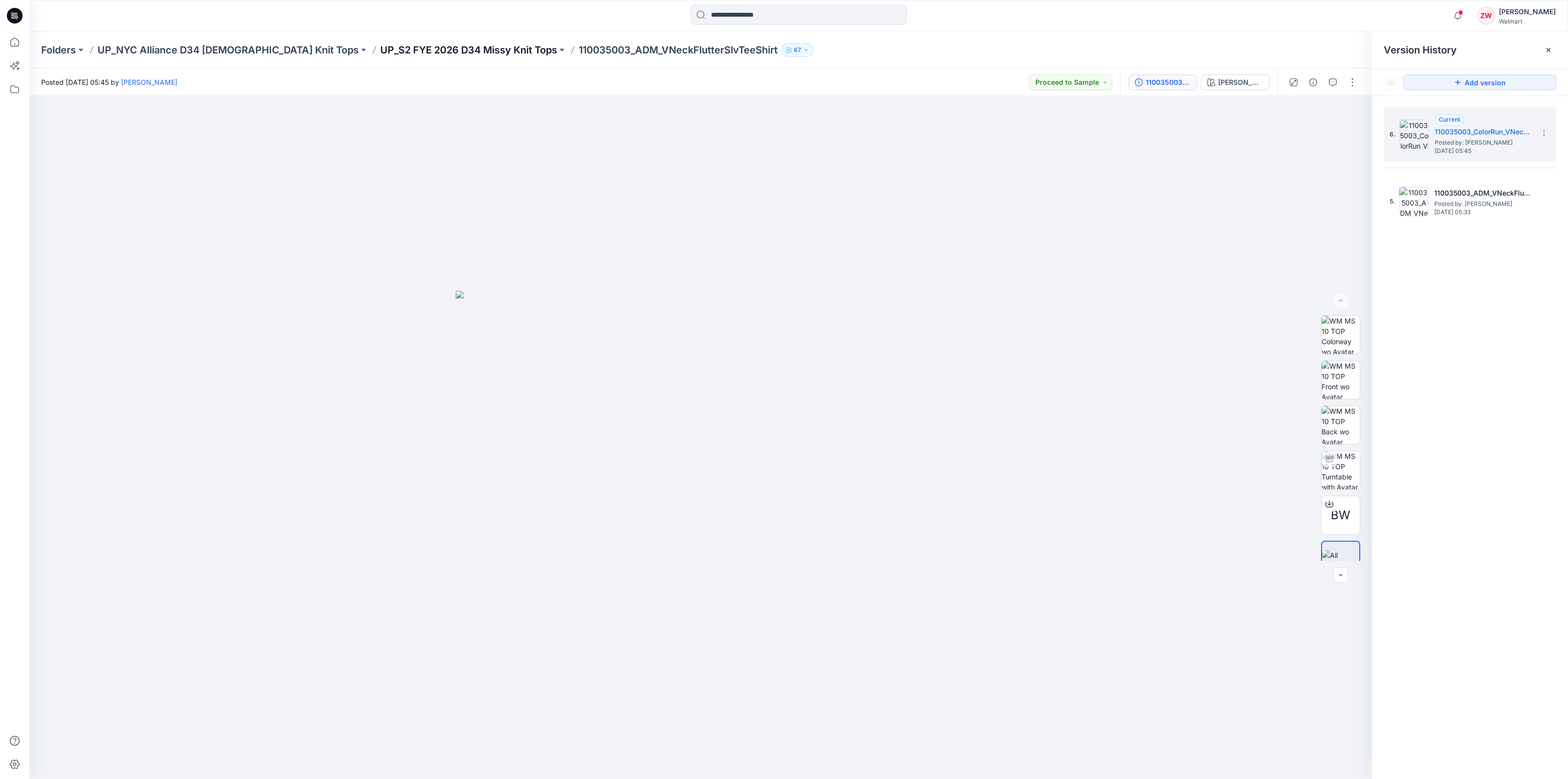
click at [380, 51] on p "UP_S2 FYE 2026 D34 Missy Knit Tops" at bounding box center [469, 50] width 177 height 14
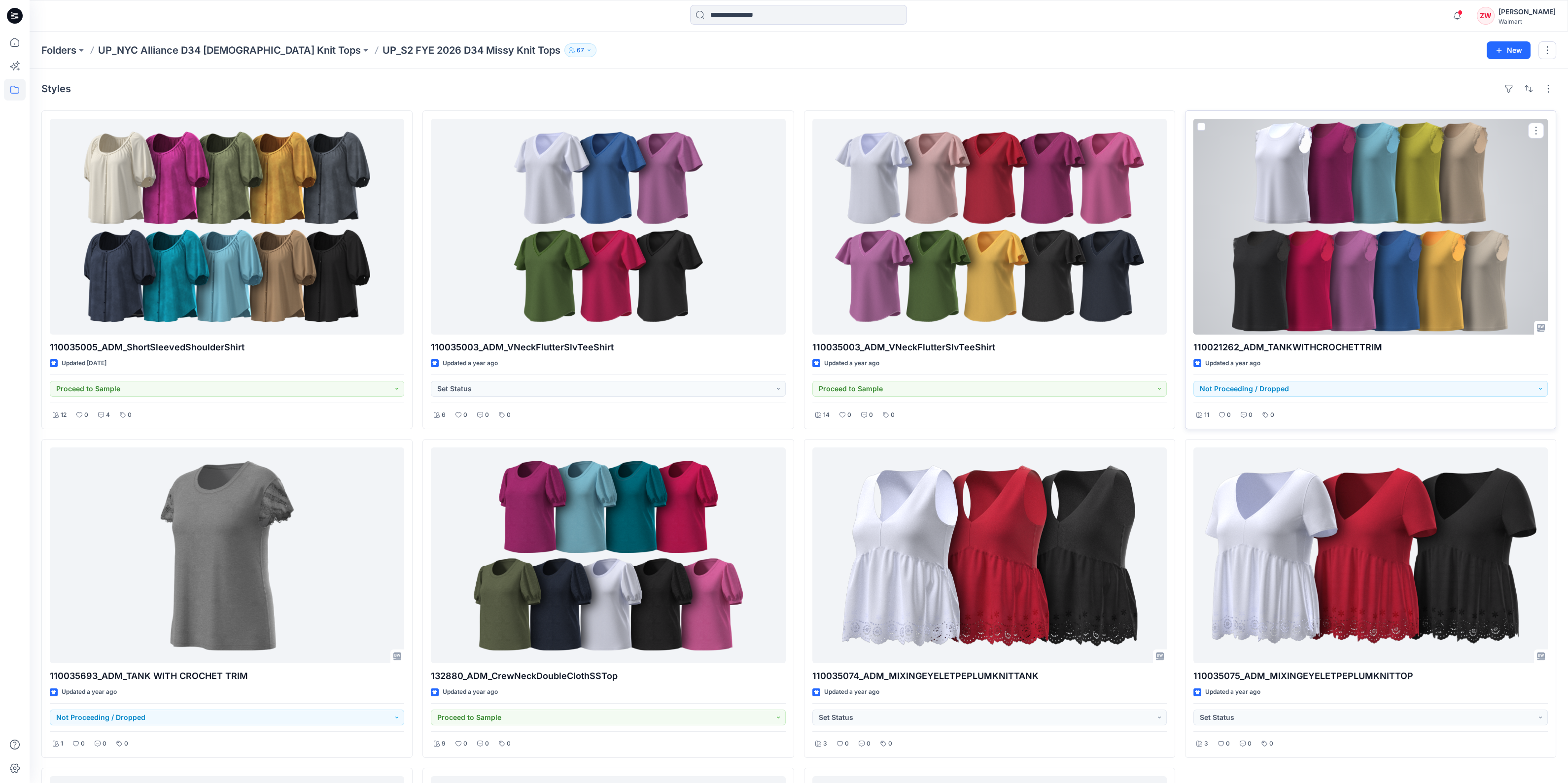
click at [1386, 242] on div at bounding box center [1371, 226] width 354 height 216
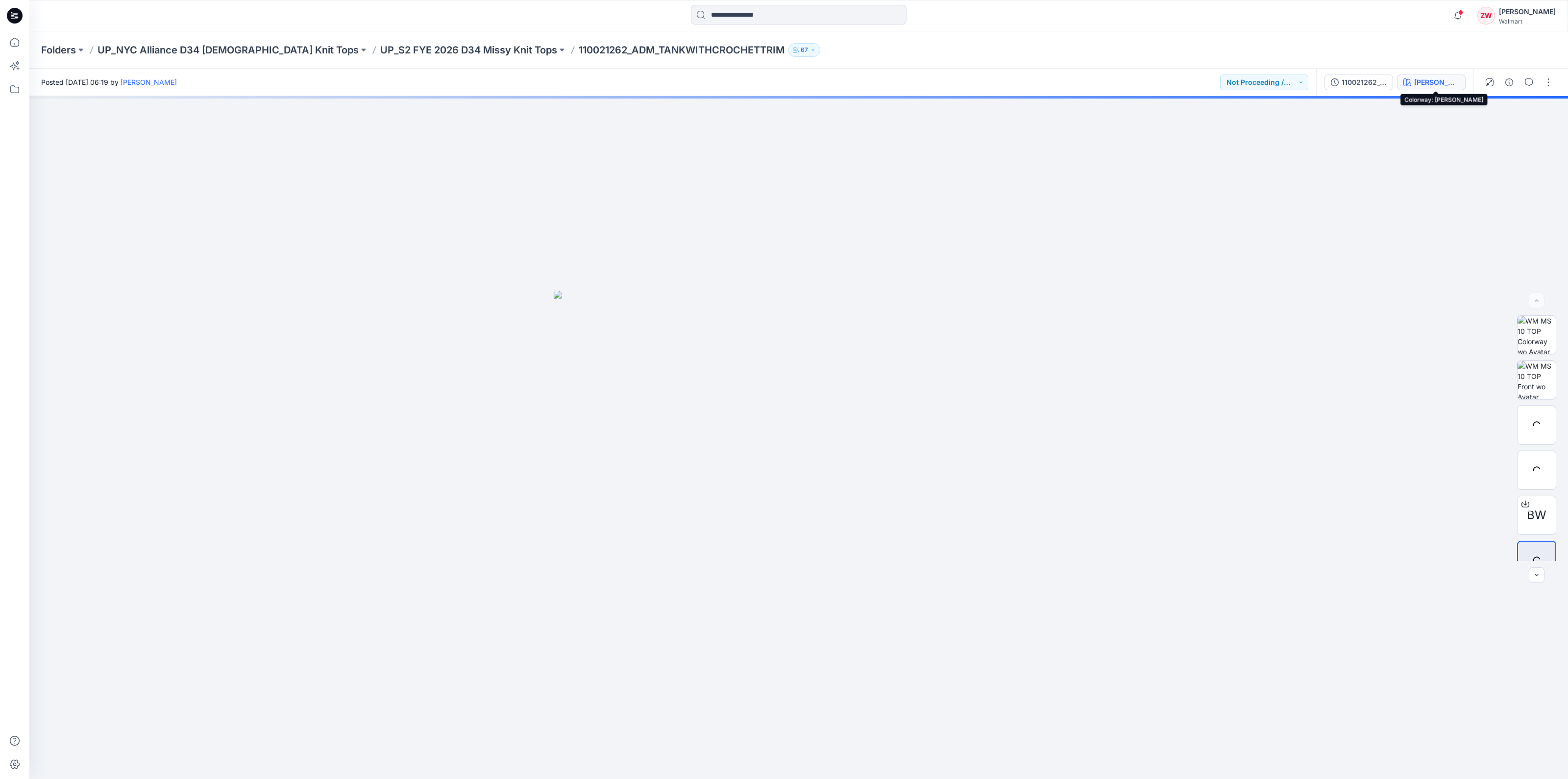
click at [1421, 83] on button "Vivid White" at bounding box center [1431, 82] width 68 height 16
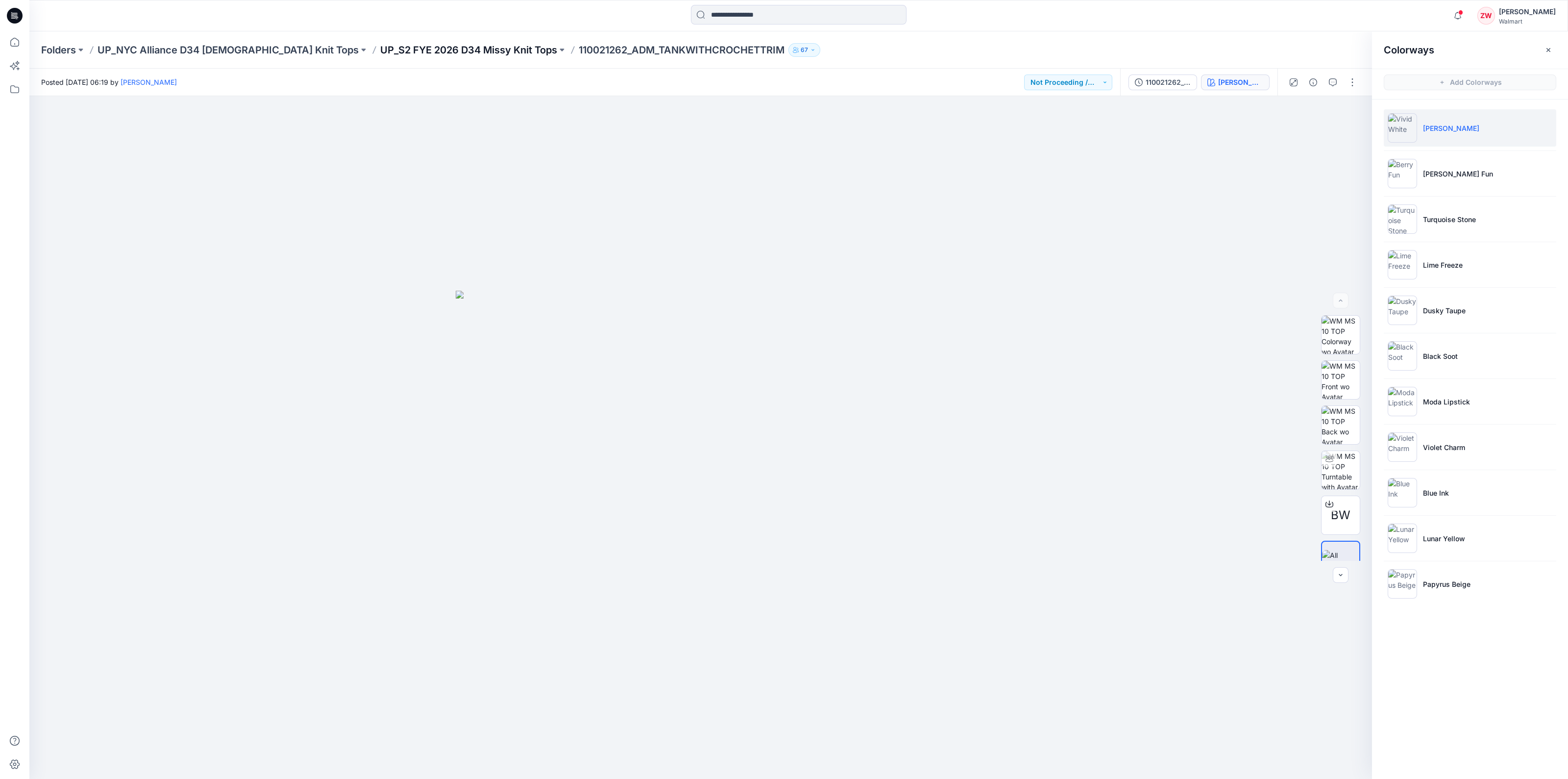
click at [445, 53] on p "UP_S2 FYE 2026 D34 Missy Knit Tops" at bounding box center [469, 50] width 177 height 14
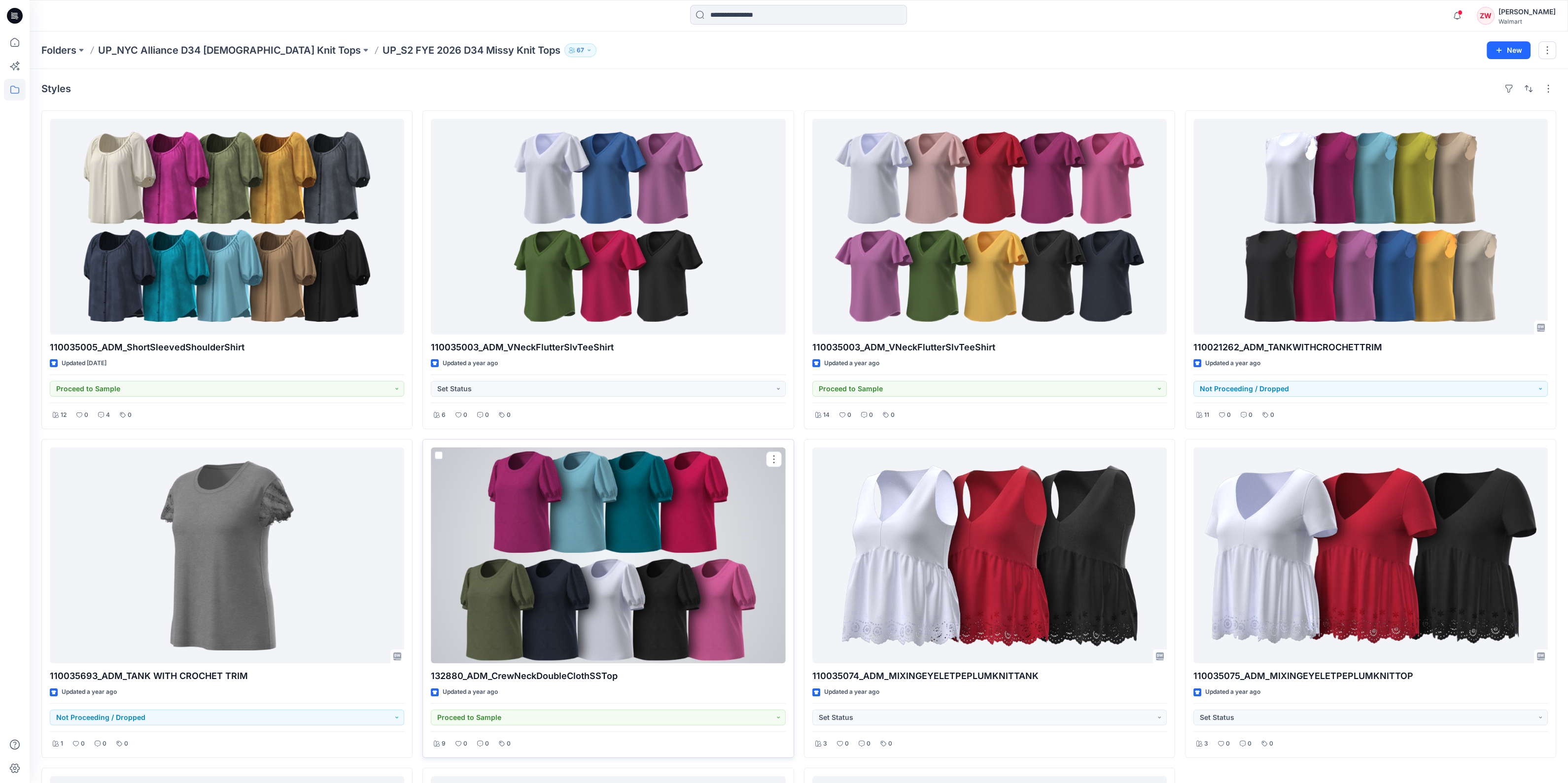
click at [573, 561] on div at bounding box center [608, 555] width 354 height 216
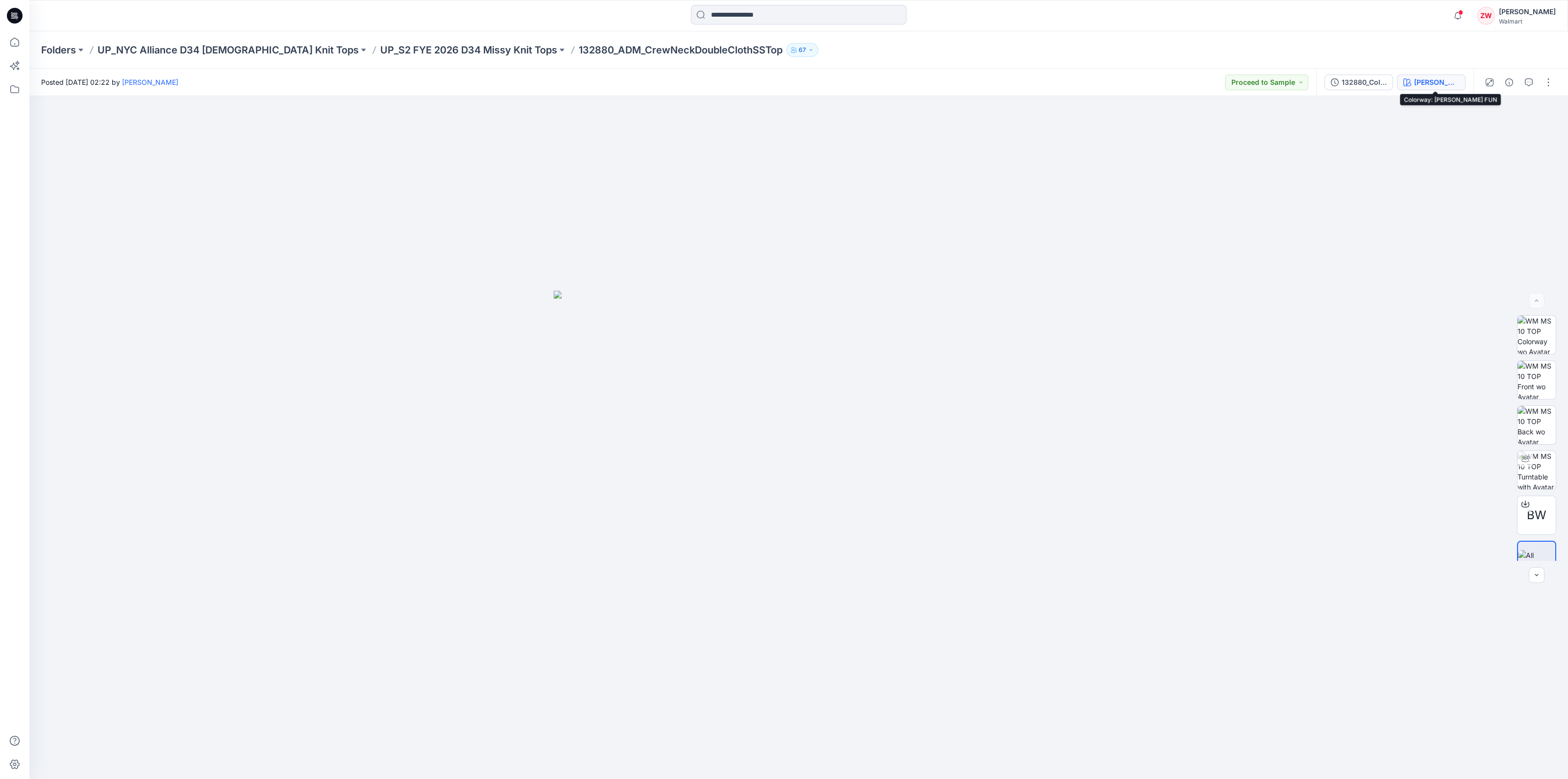
click at [1448, 83] on div "BERRY FUN" at bounding box center [1437, 82] width 45 height 11
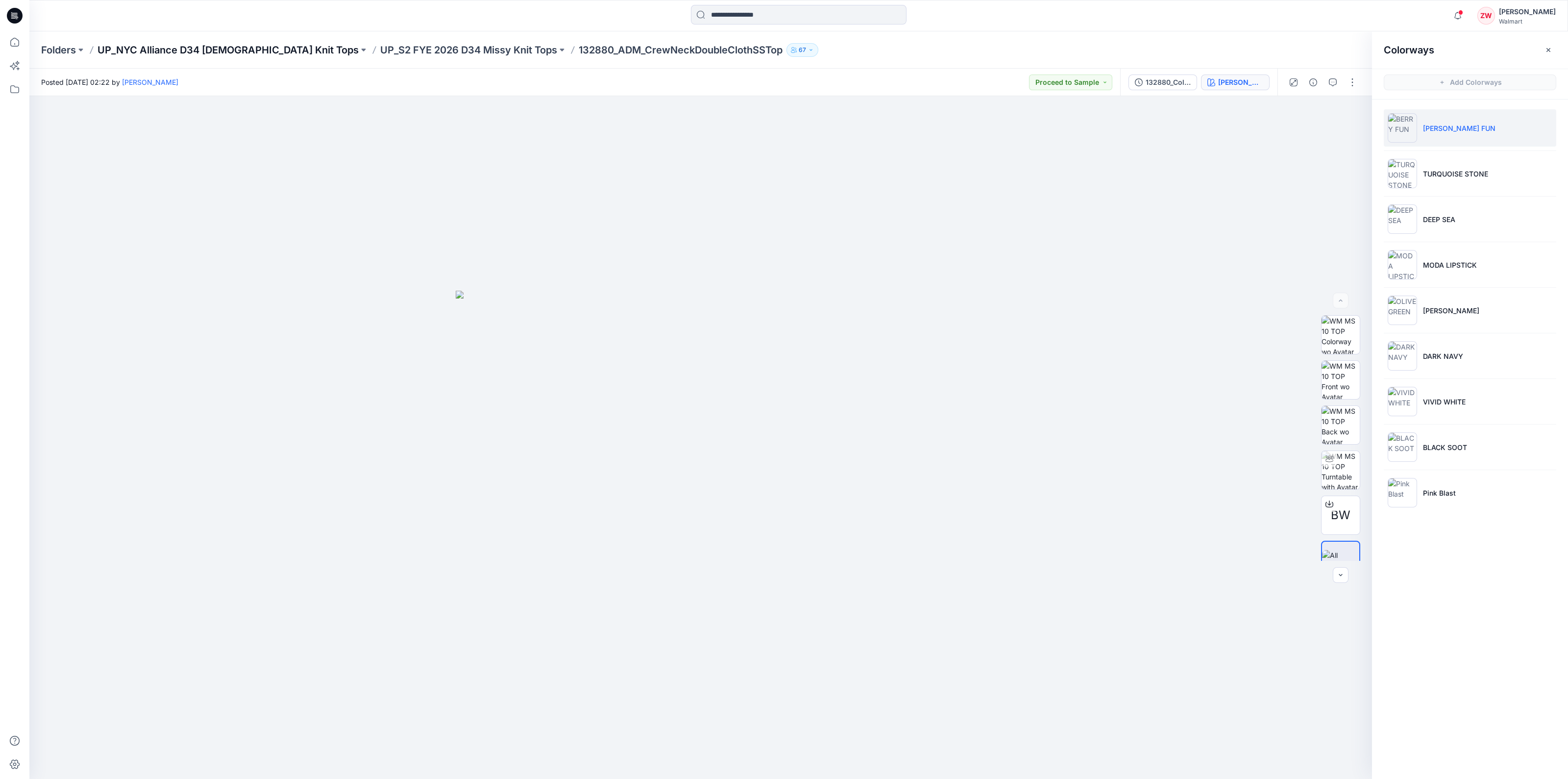
click at [258, 48] on p "UP_NYC Alliance D34 Ladies Knit Tops" at bounding box center [228, 50] width 261 height 14
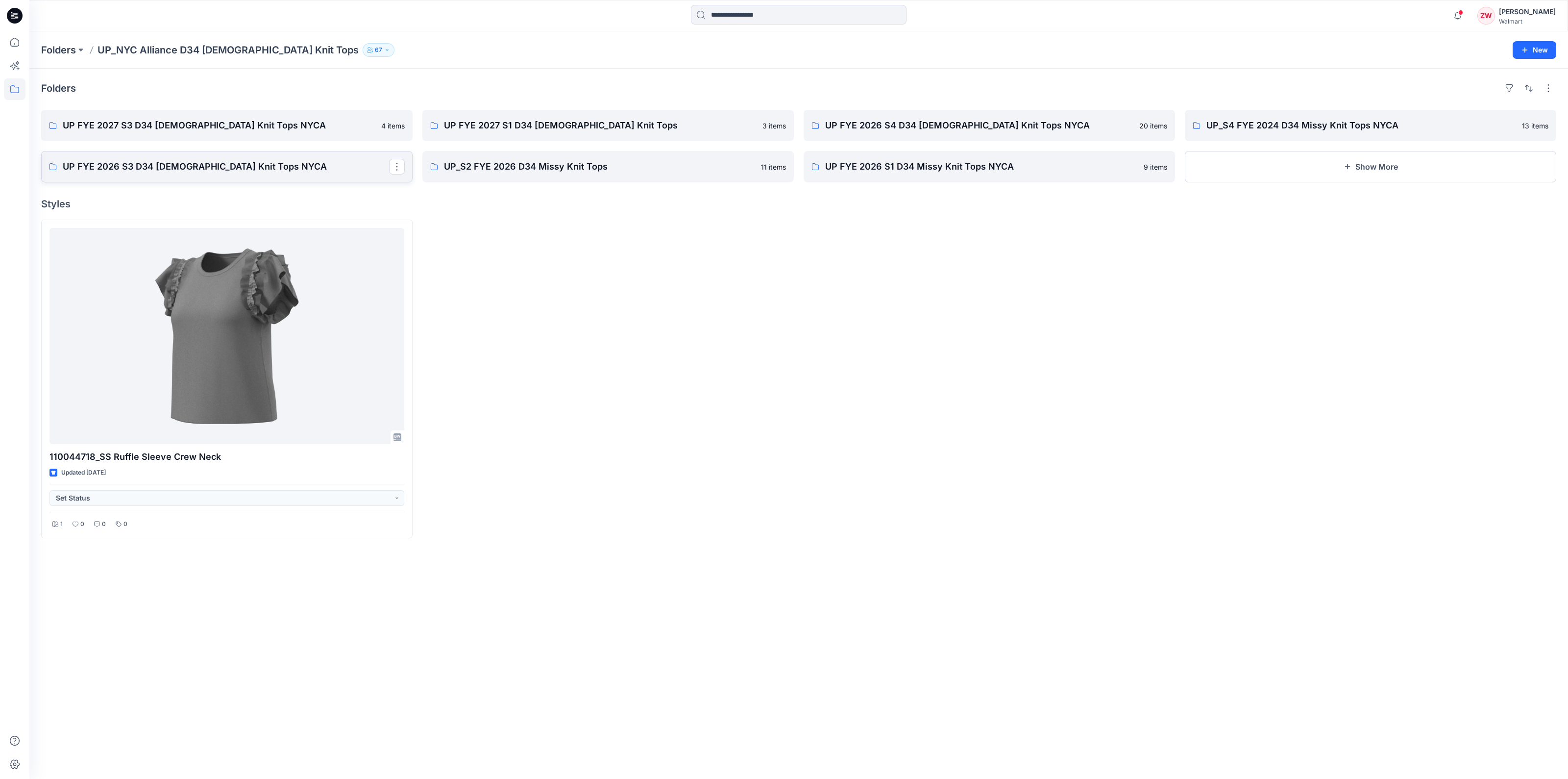
click at [230, 160] on p "UP FYE 2026 S3 D34 Ladies Knit Tops NYCA" at bounding box center [226, 167] width 326 height 14
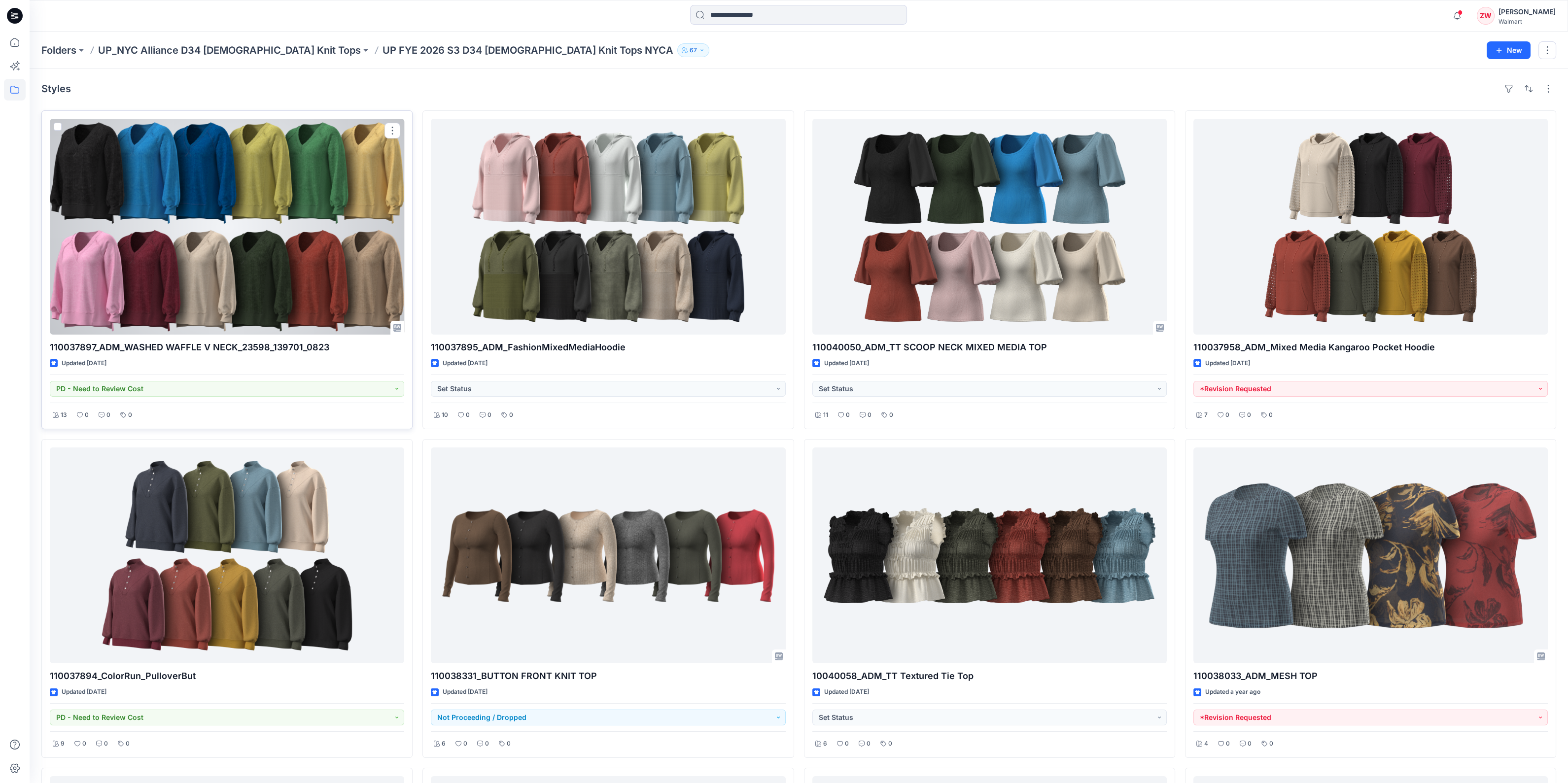
click at [220, 267] on div at bounding box center [227, 226] width 354 height 216
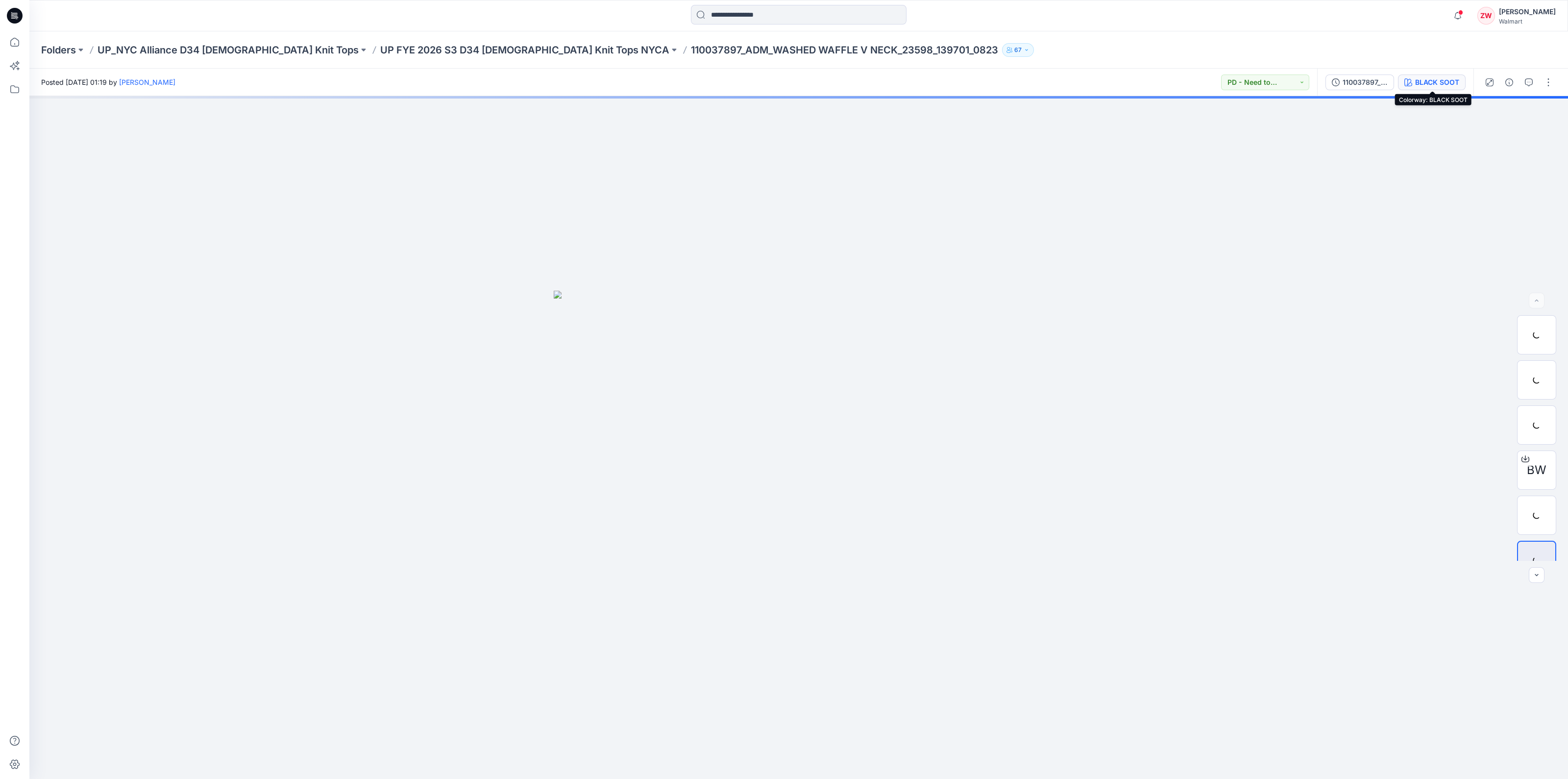
click at [1432, 80] on div "BLACK SOOT" at bounding box center [1437, 82] width 44 height 11
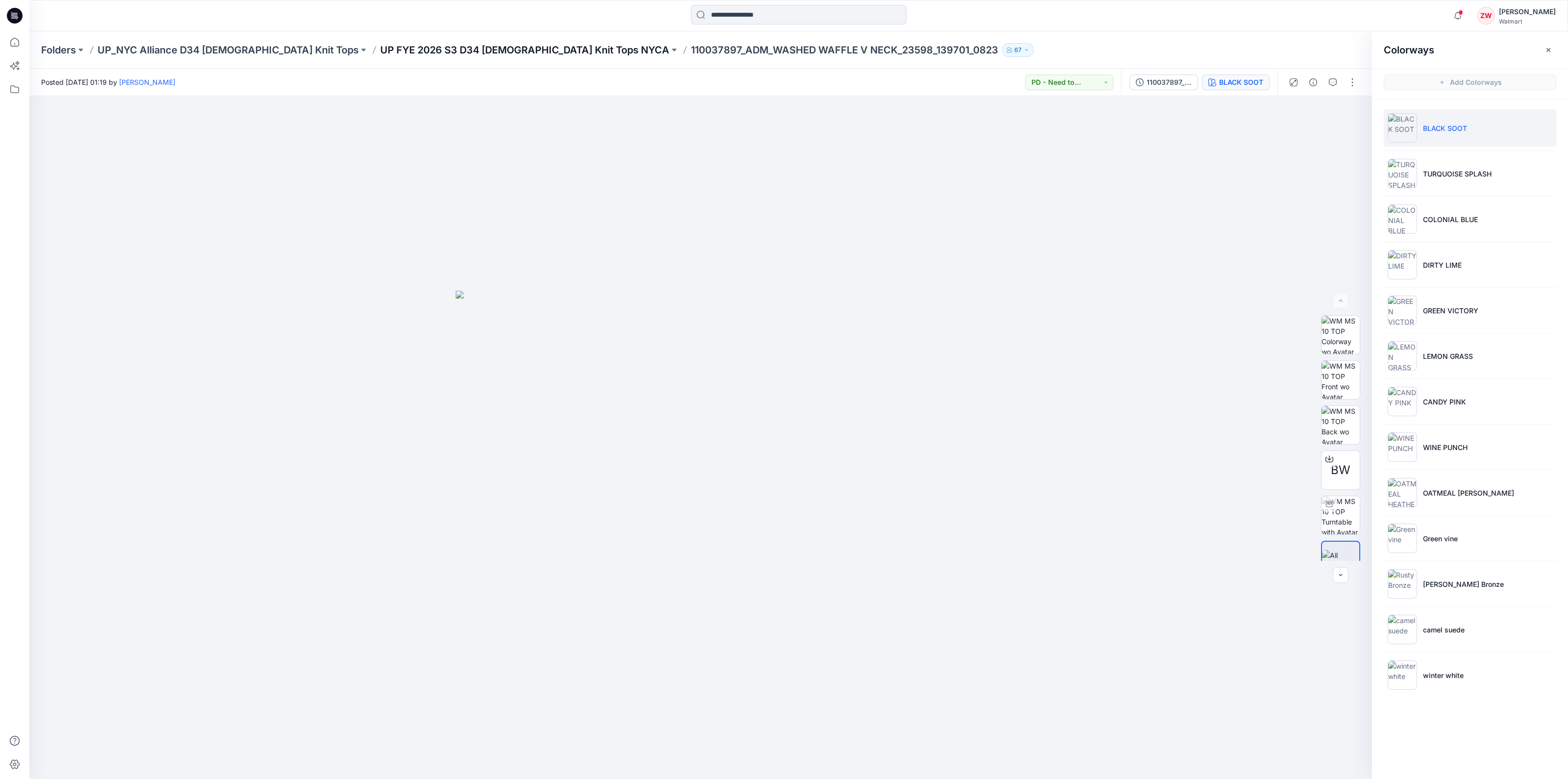
click at [403, 49] on p "UP FYE 2026 S3 D34 Ladies Knit Tops NYCA" at bounding box center [525, 50] width 289 height 14
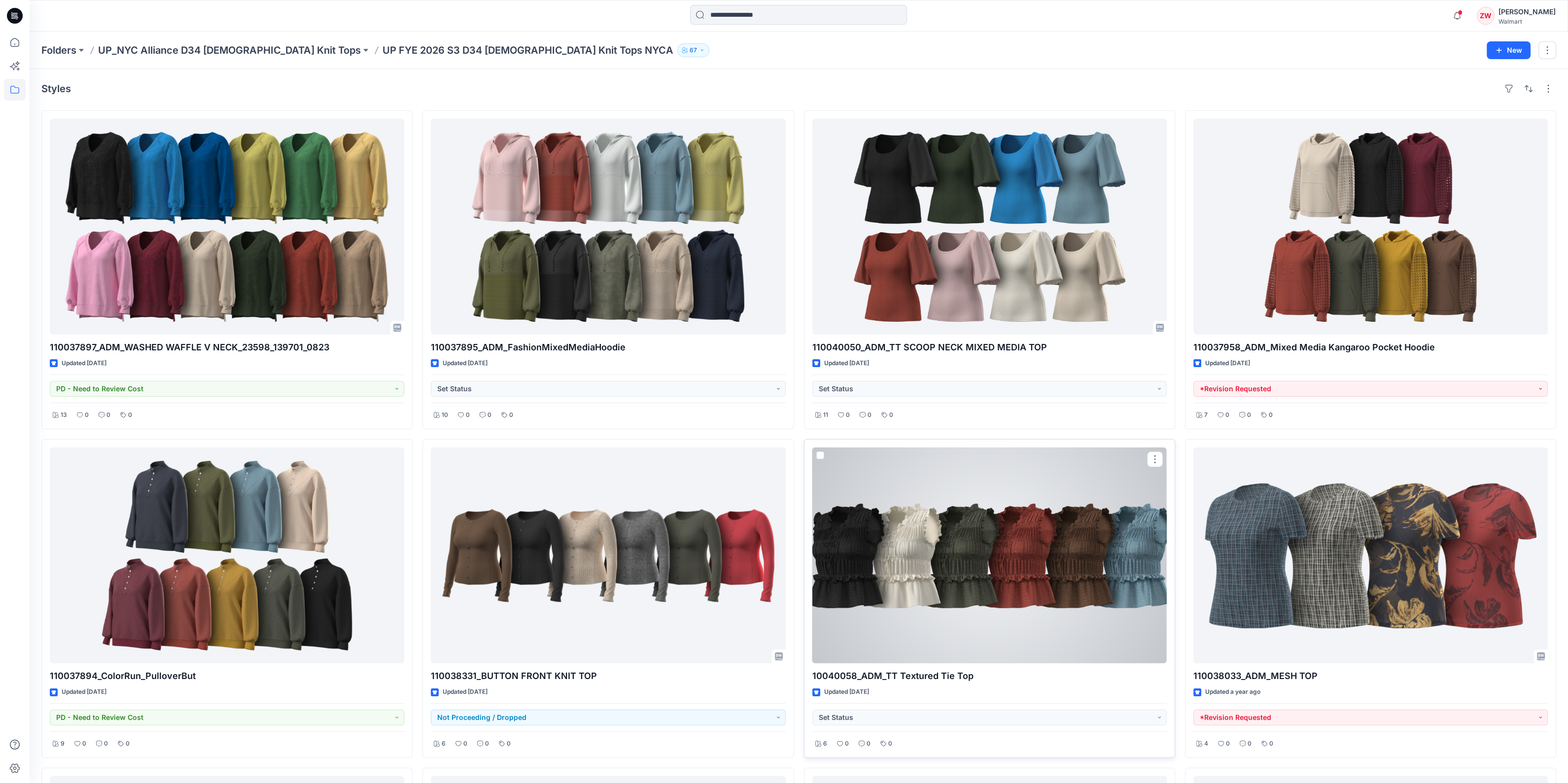
click at [896, 541] on div at bounding box center [990, 555] width 354 height 216
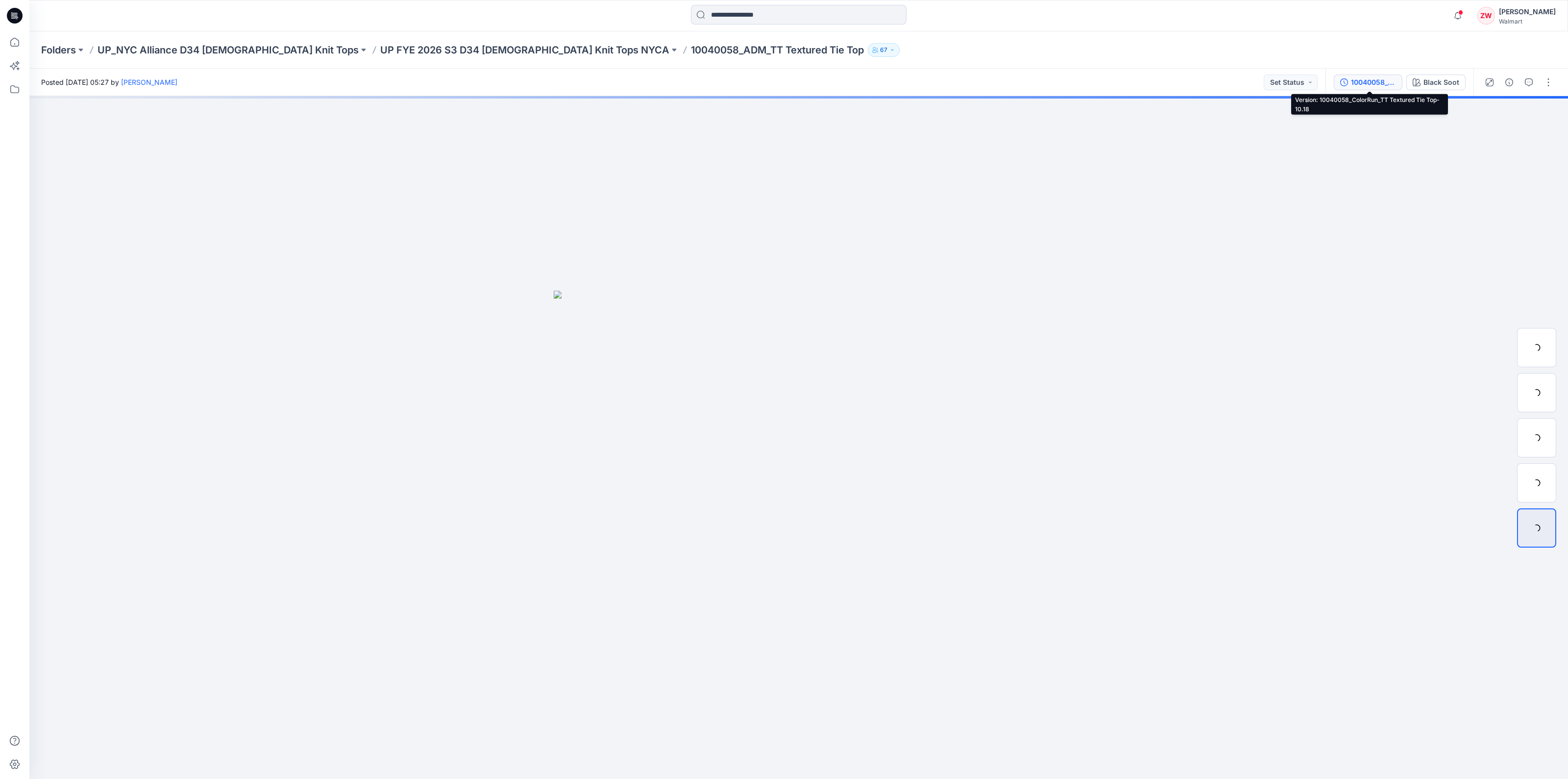
click at [1364, 82] on div "10040058_ColorRun_TT Textured Tie Top-10.18" at bounding box center [1373, 82] width 45 height 11
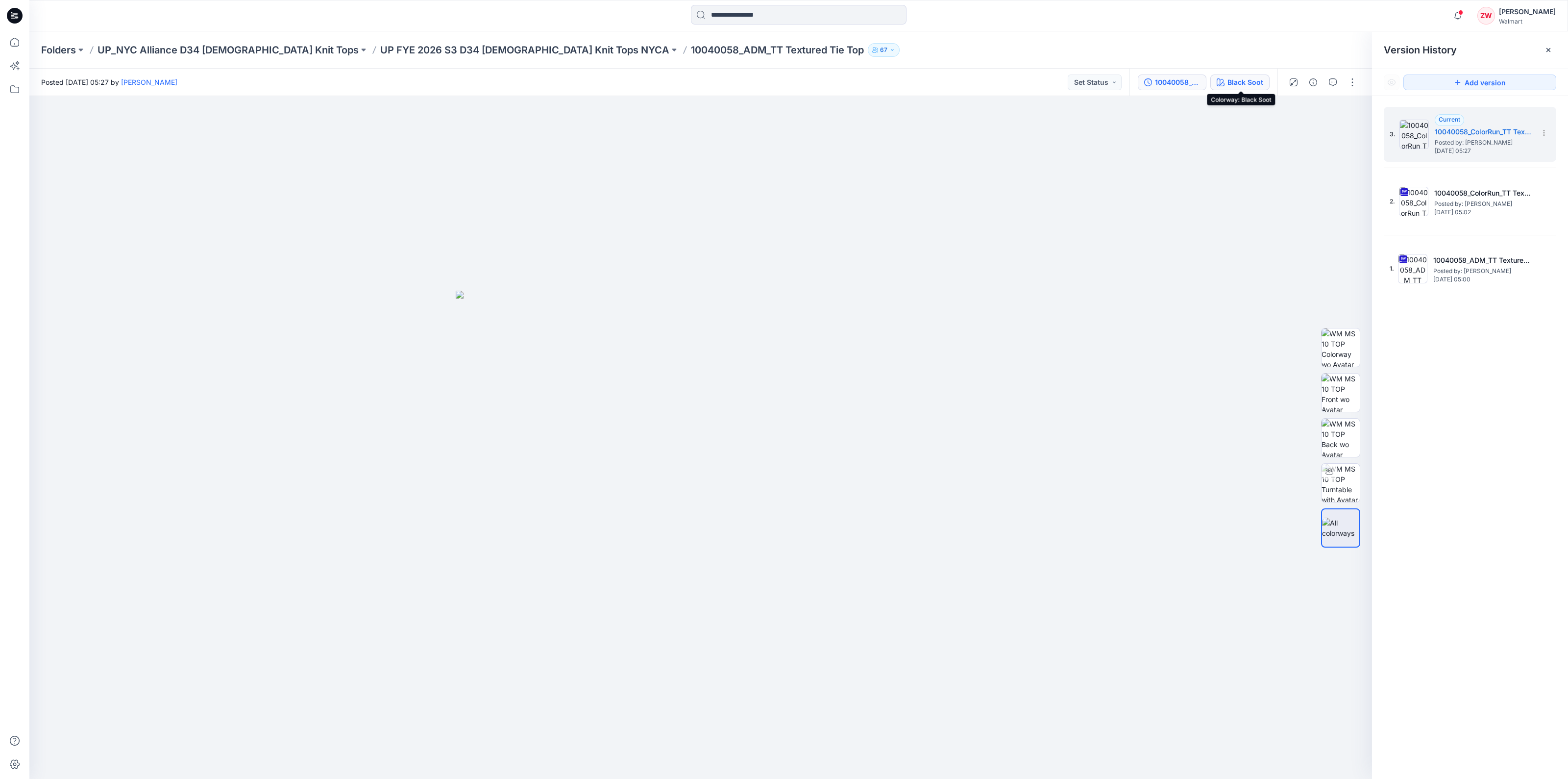
click at [1247, 78] on div "Black Soot" at bounding box center [1246, 82] width 36 height 11
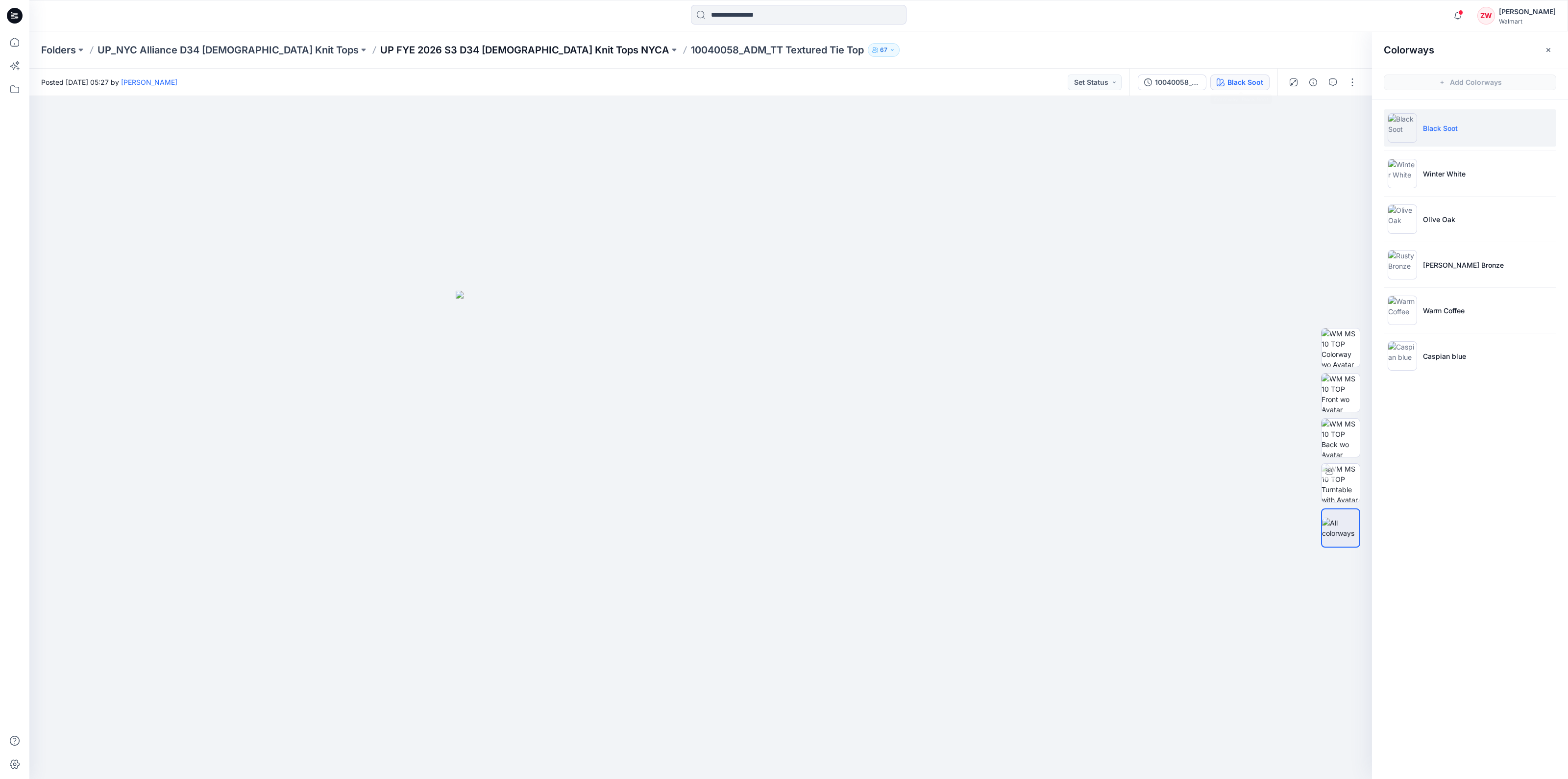
click at [471, 52] on p "UP FYE 2026 S3 D34 Ladies Knit Tops NYCA" at bounding box center [525, 50] width 289 height 14
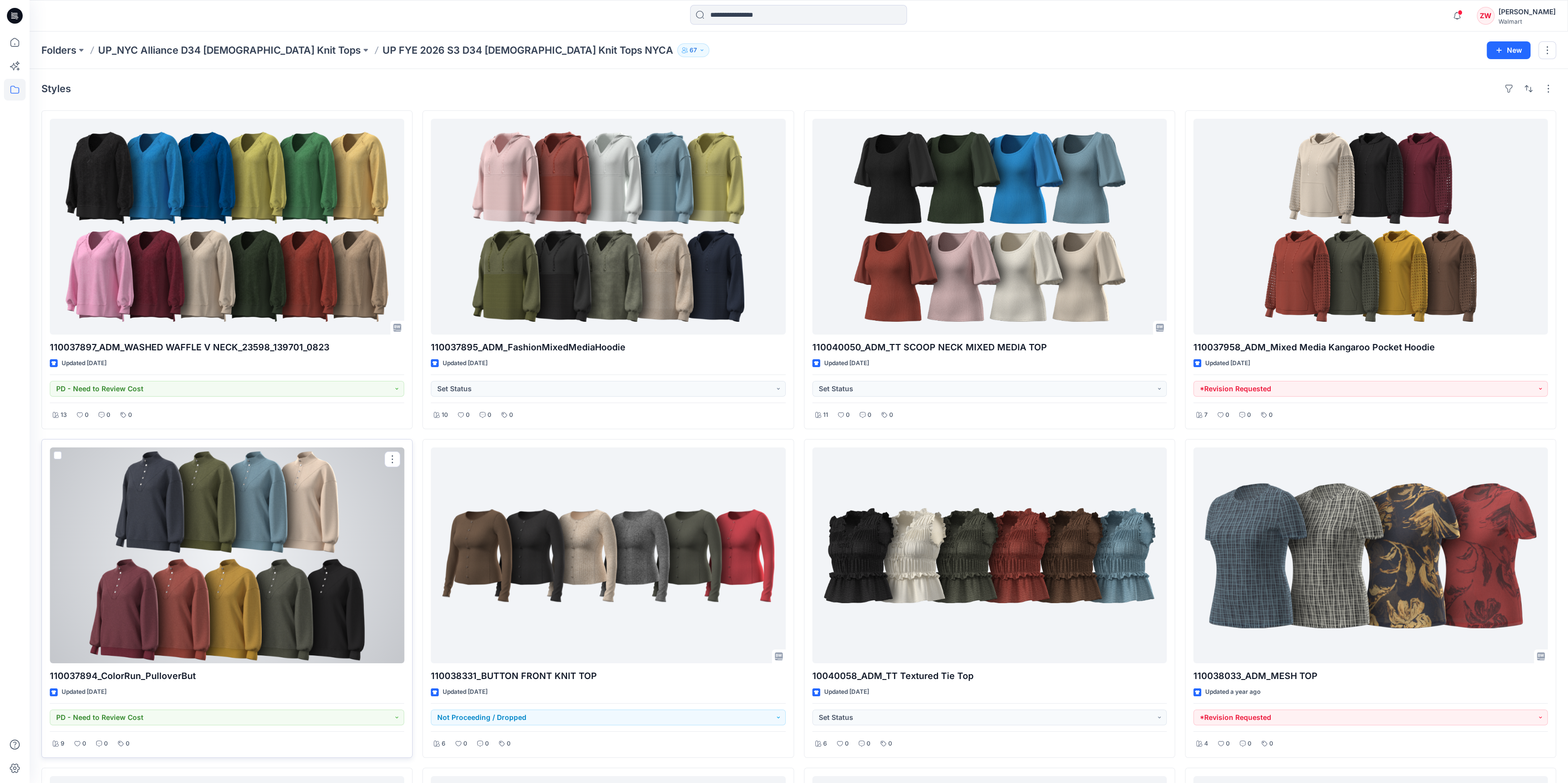
click at [290, 560] on div at bounding box center [227, 555] width 354 height 216
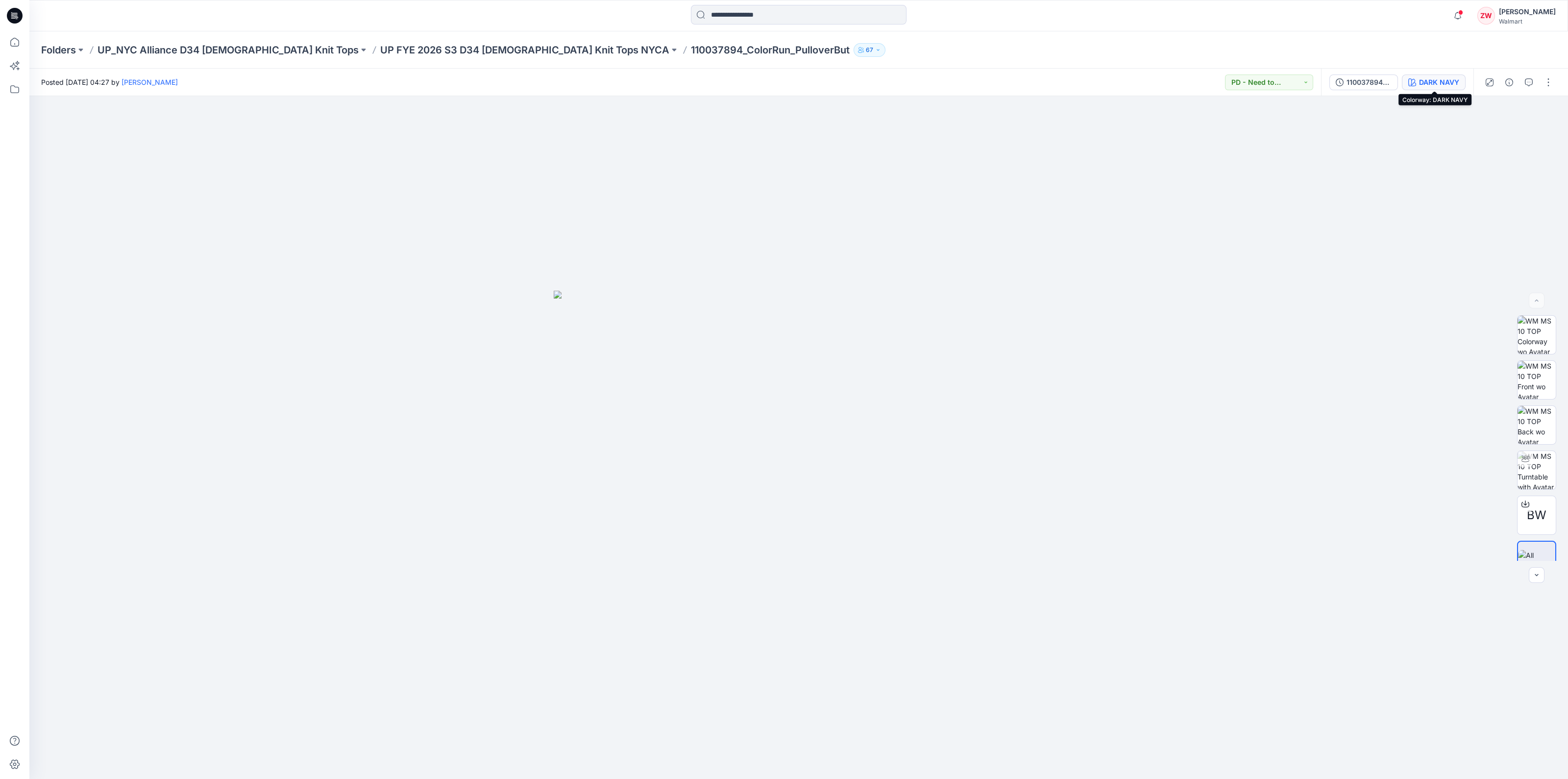
click at [1423, 83] on div "DARK NAVY" at bounding box center [1439, 82] width 40 height 11
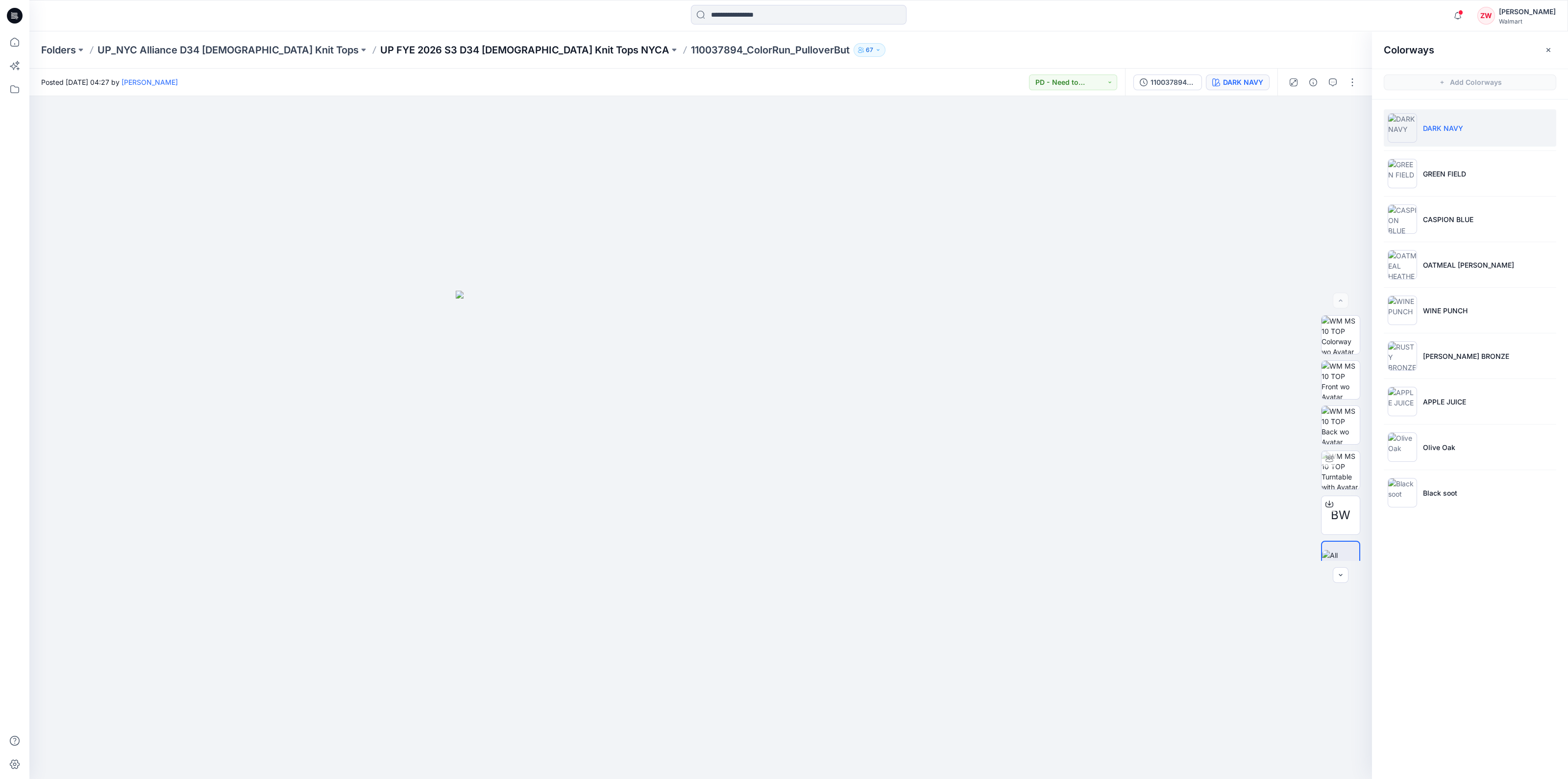
click at [380, 53] on p "UP FYE 2026 S3 D34 Ladies Knit Tops NYCA" at bounding box center [525, 50] width 289 height 14
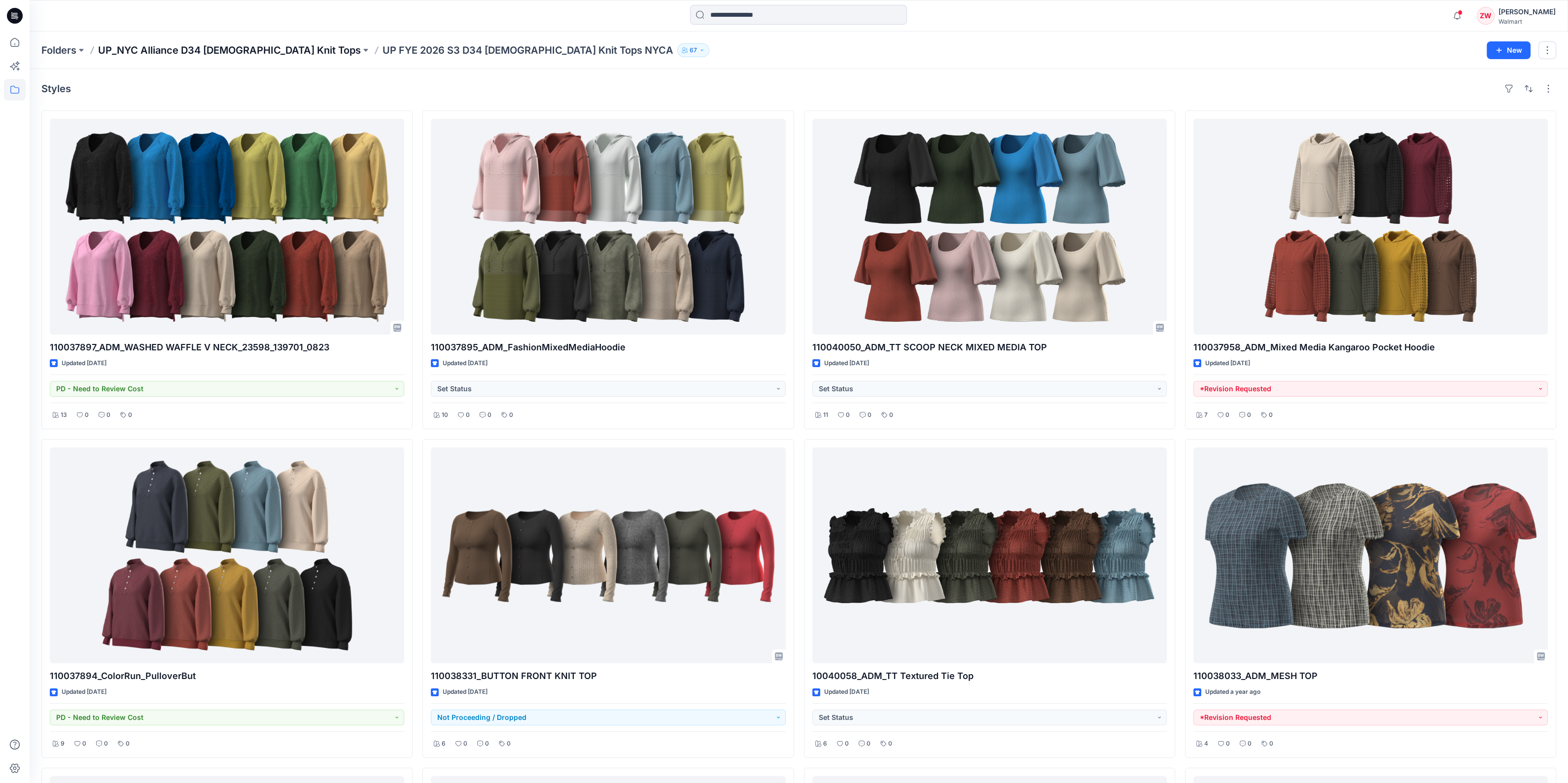
click at [213, 55] on p "UP_NYC Alliance D34 Ladies Knit Tops" at bounding box center [229, 50] width 263 height 14
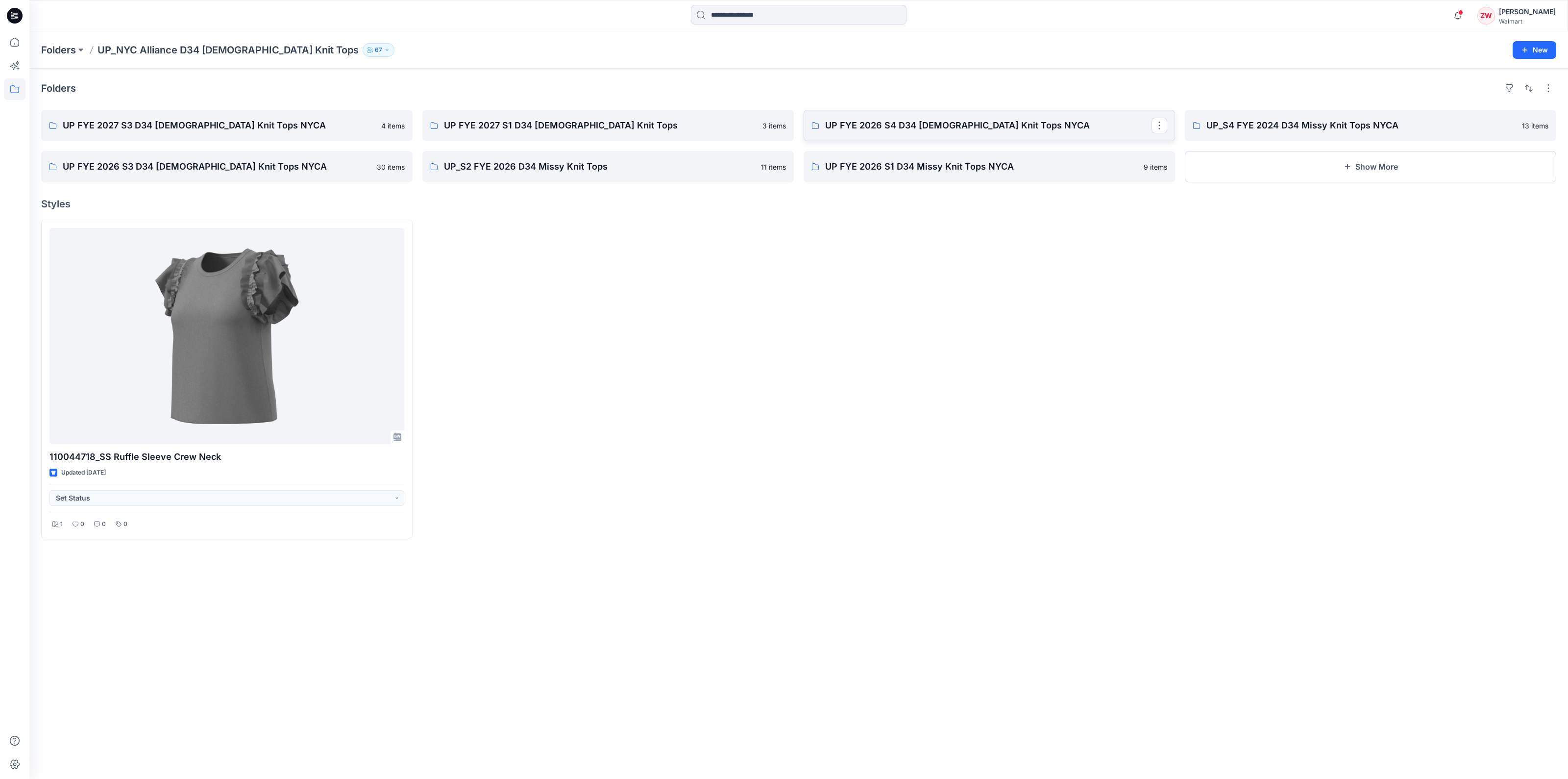
click at [910, 124] on p "UP FYE 2026 S4 D34 Ladies Knit Tops NYCA" at bounding box center [988, 126] width 326 height 14
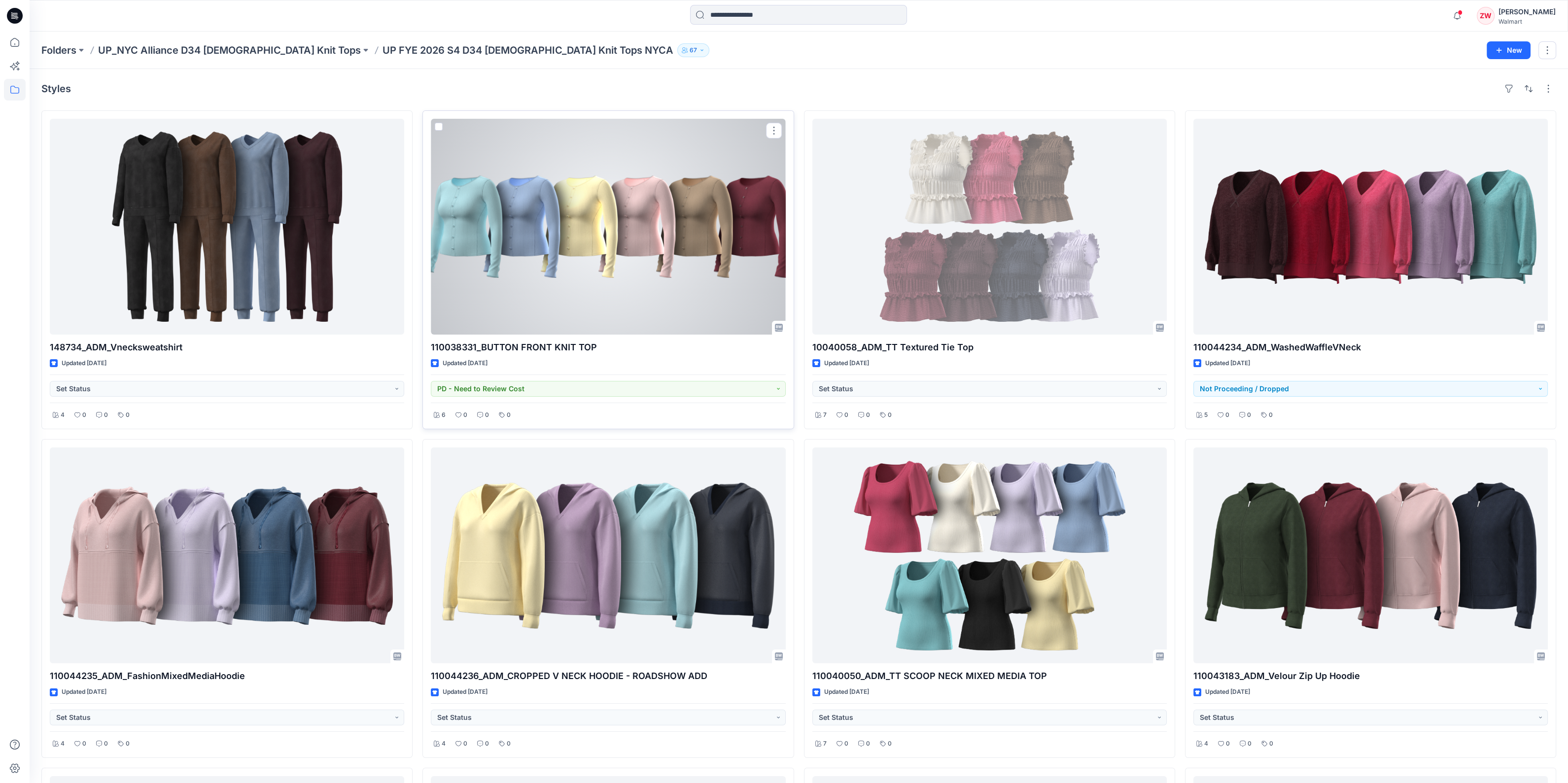
click at [712, 183] on div at bounding box center [608, 226] width 354 height 216
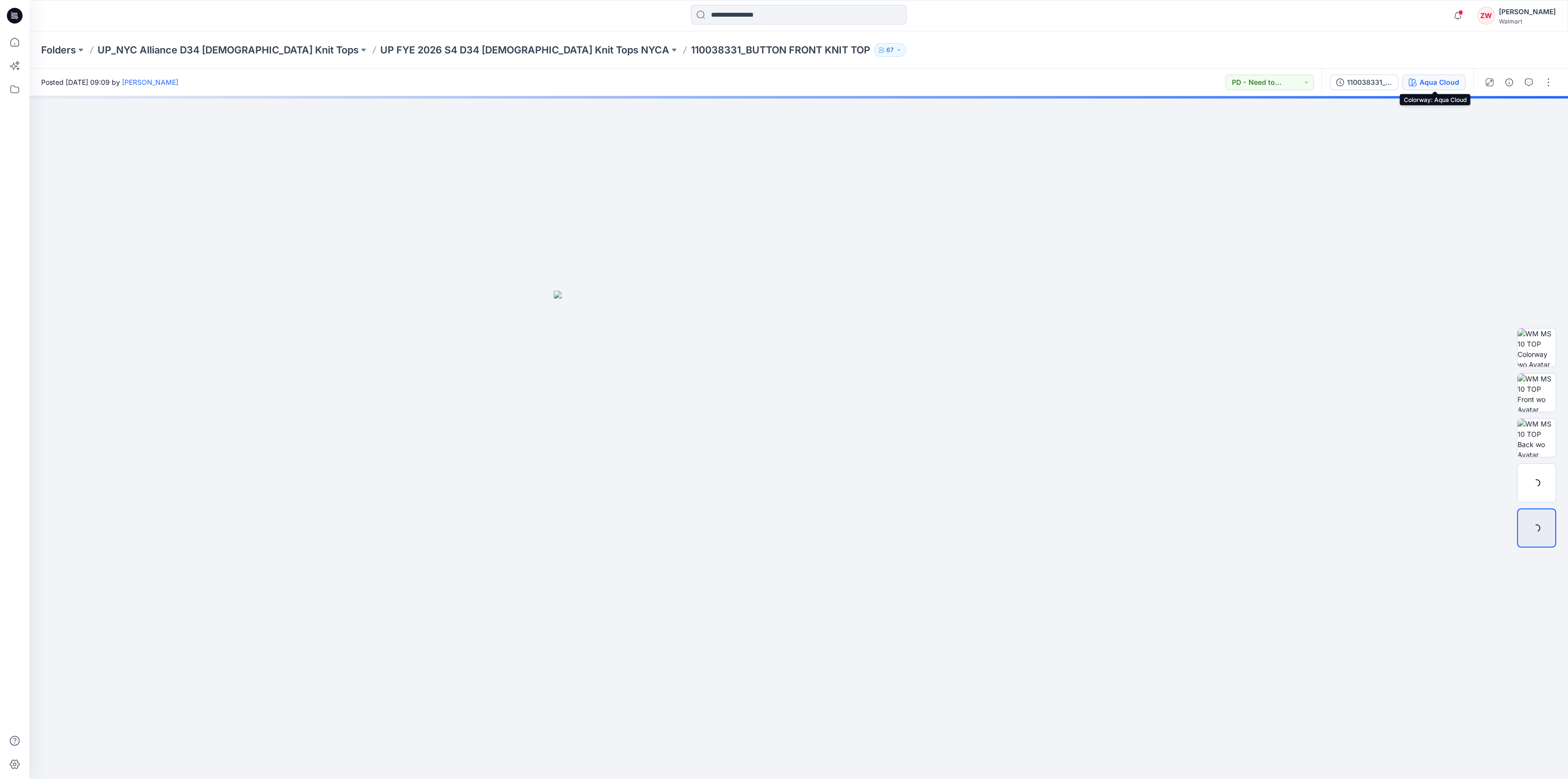
click at [1421, 84] on button "Aqua Cloud" at bounding box center [1434, 82] width 63 height 16
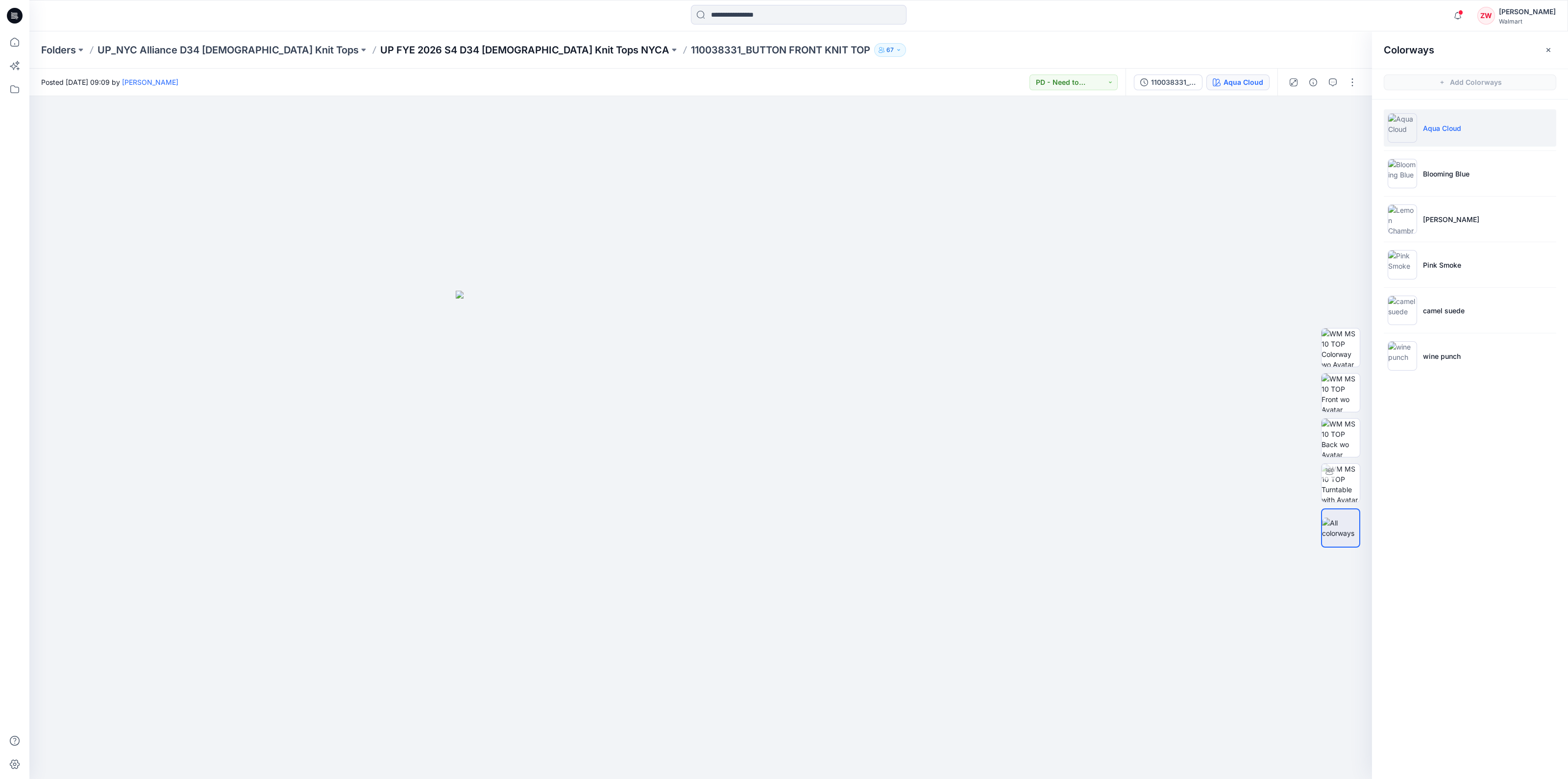
click at [409, 48] on p "UP FYE 2026 S4 D34 Ladies Knit Tops NYCA" at bounding box center [525, 50] width 289 height 14
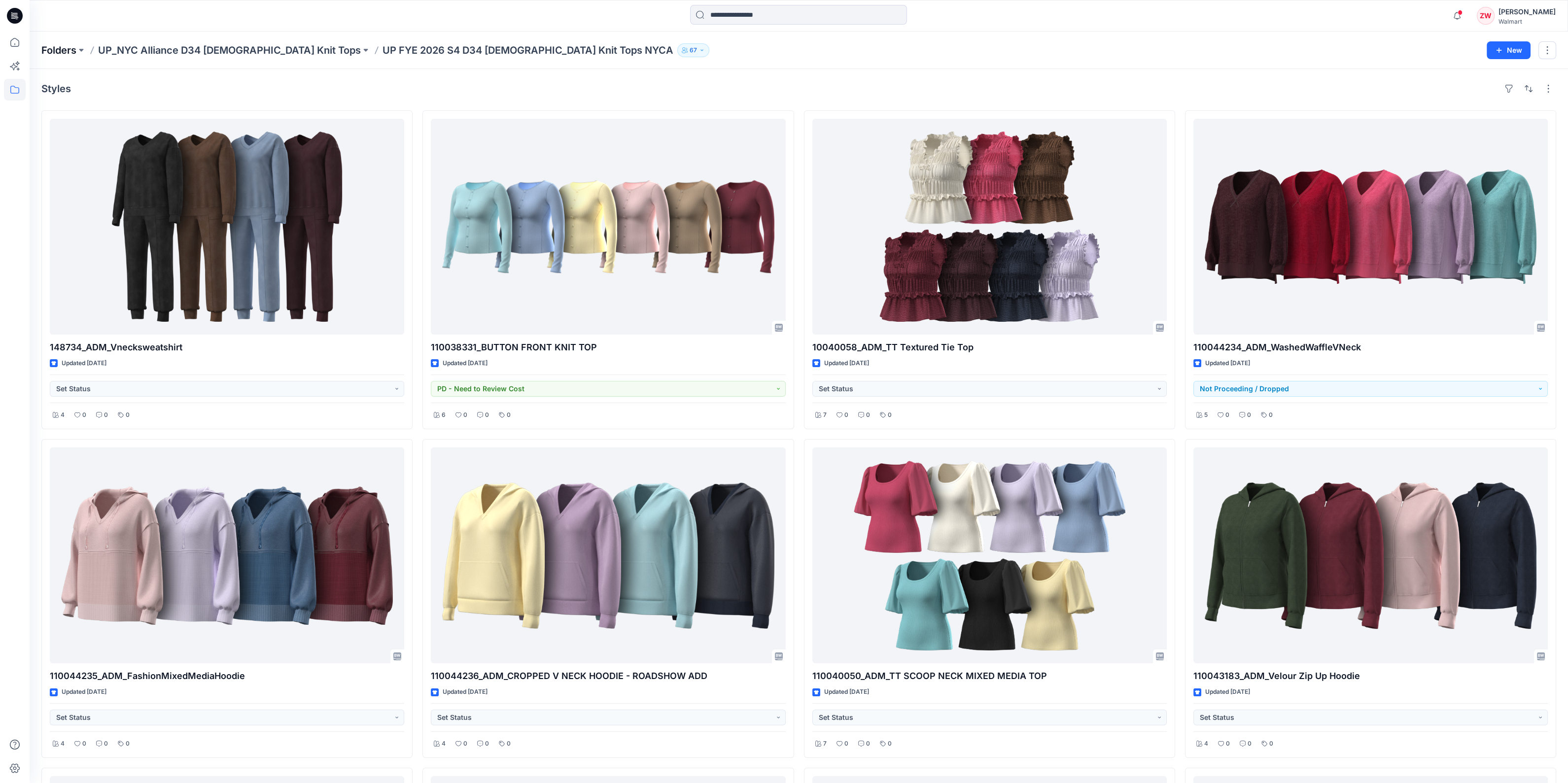
click at [59, 53] on p "Folders" at bounding box center [59, 50] width 35 height 14
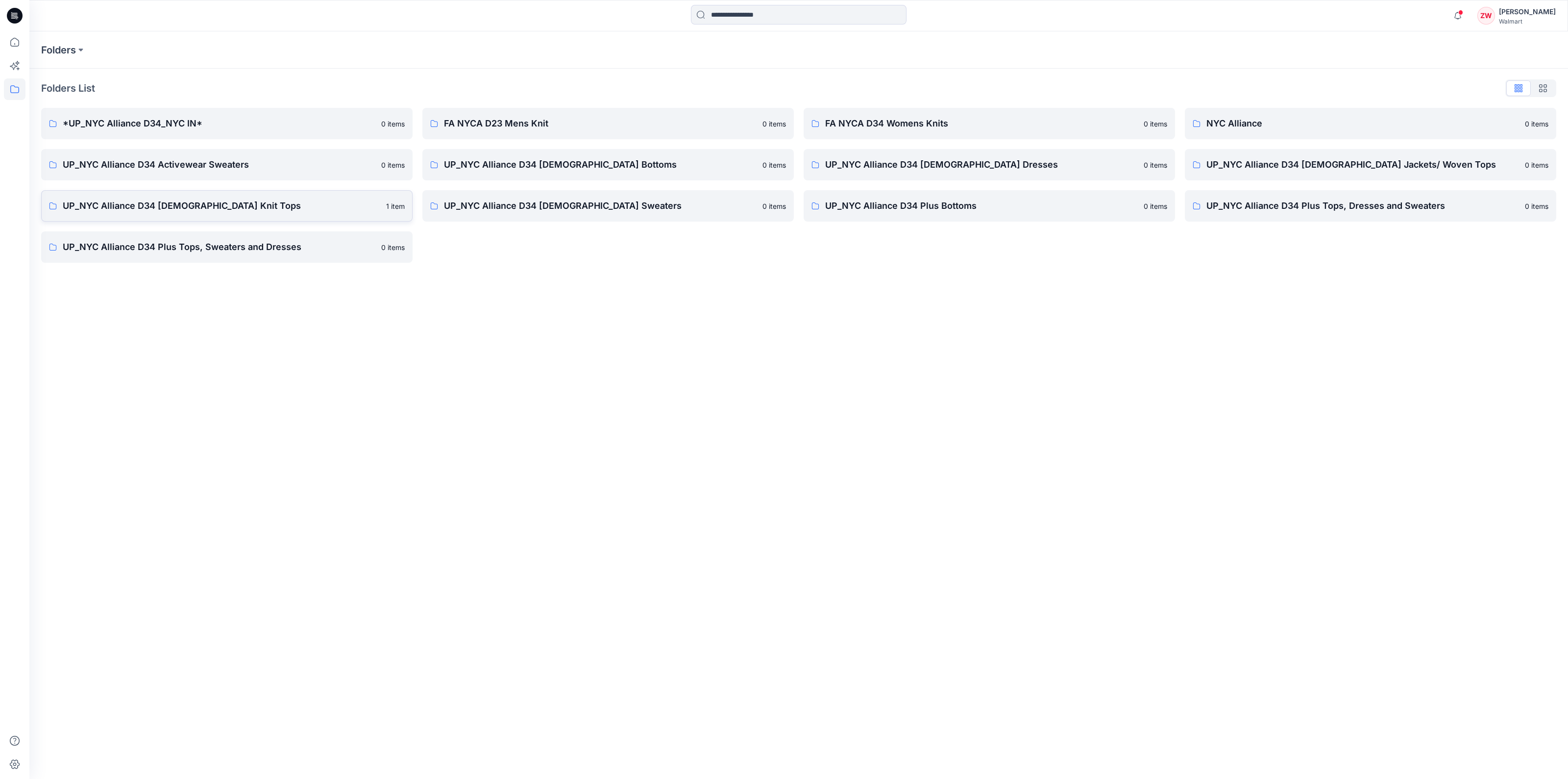
click at [210, 207] on p "UP_NYC Alliance D34 Ladies Knit Tops" at bounding box center [222, 206] width 318 height 14
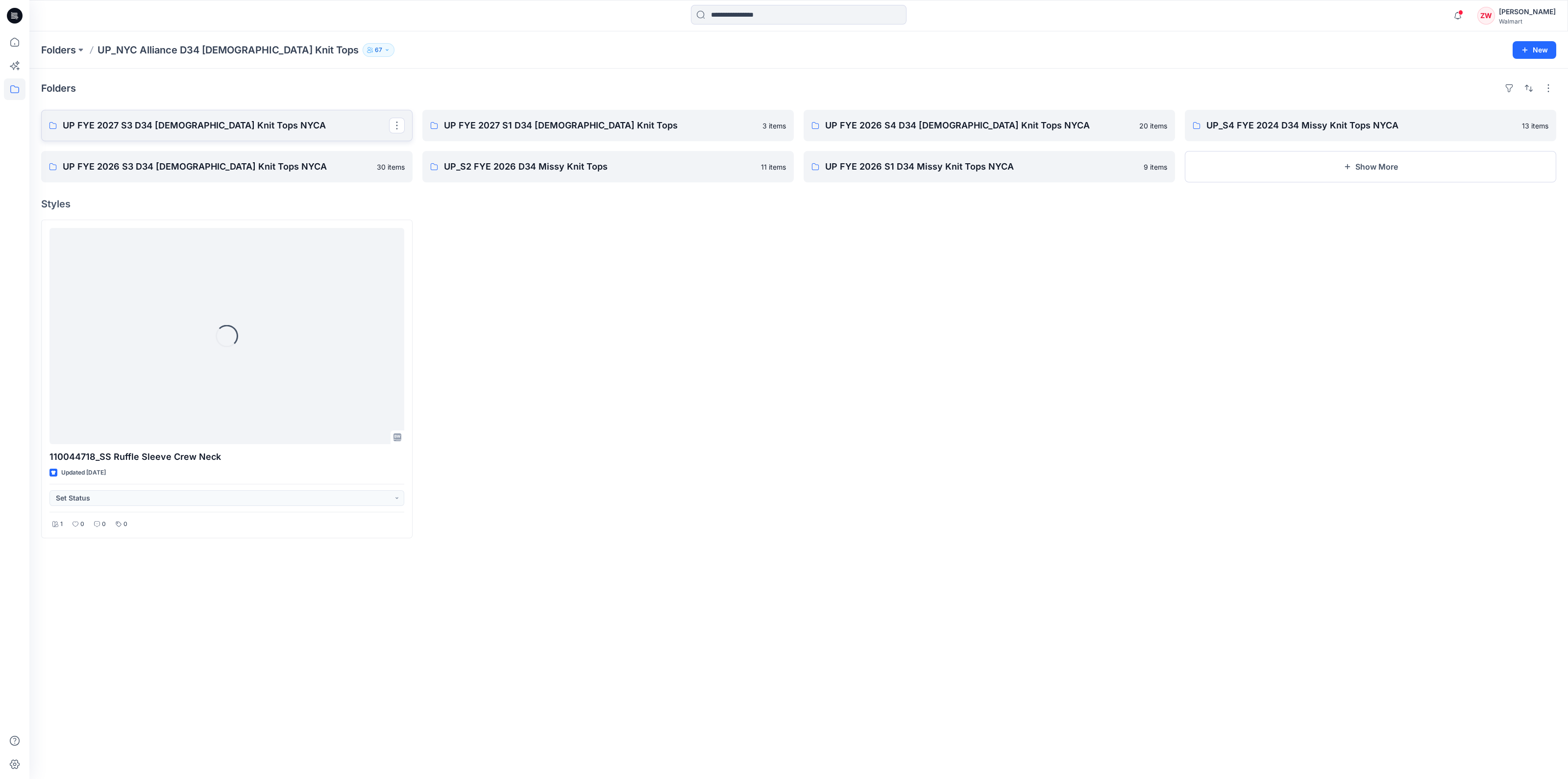
click at [200, 130] on p "UP FYE 2027 S3 D34 Ladies Knit Tops NYCA" at bounding box center [226, 126] width 326 height 14
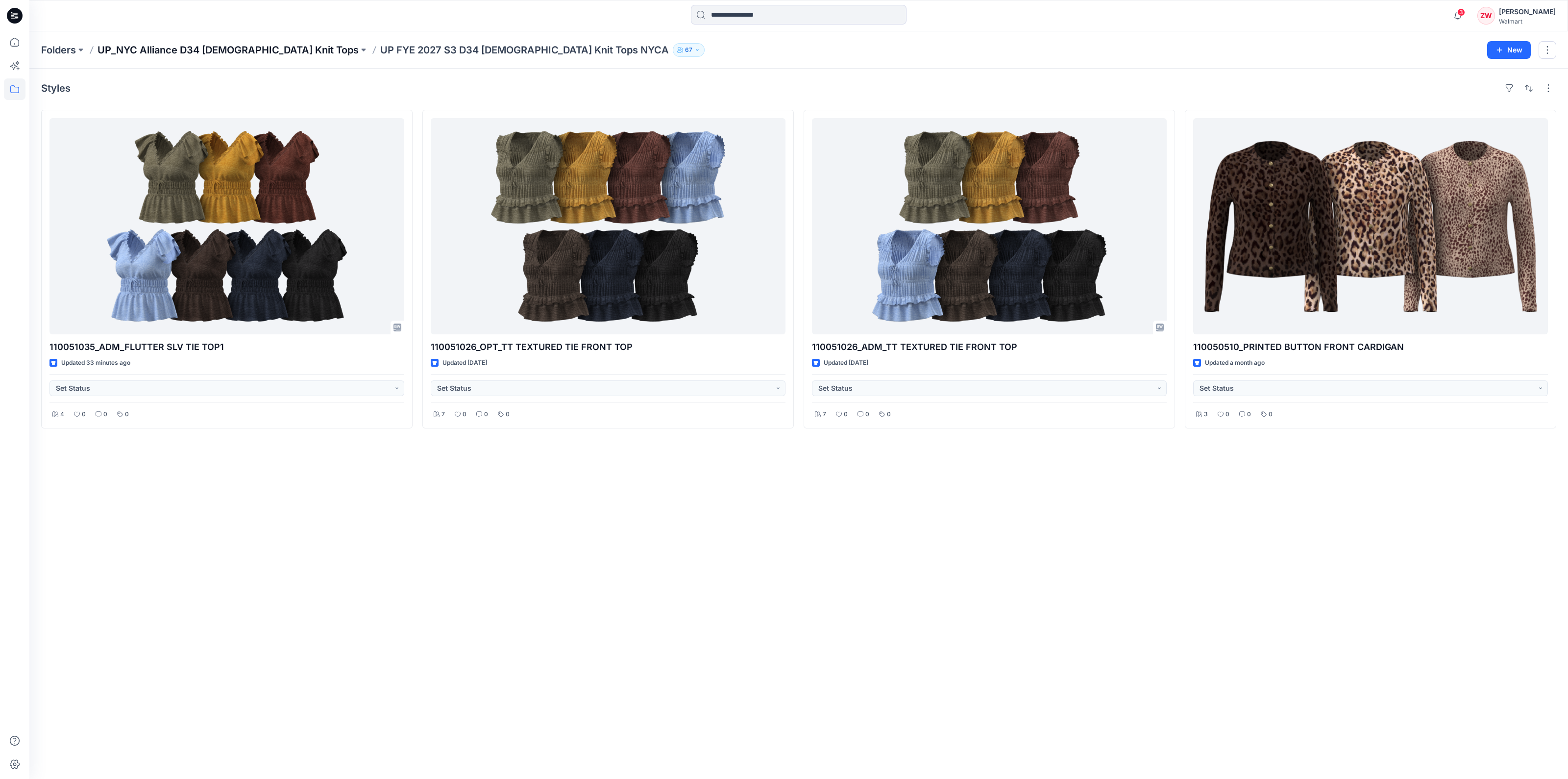
click at [247, 53] on p "UP_NYC Alliance D34 Ladies Knit Tops" at bounding box center [228, 50] width 261 height 14
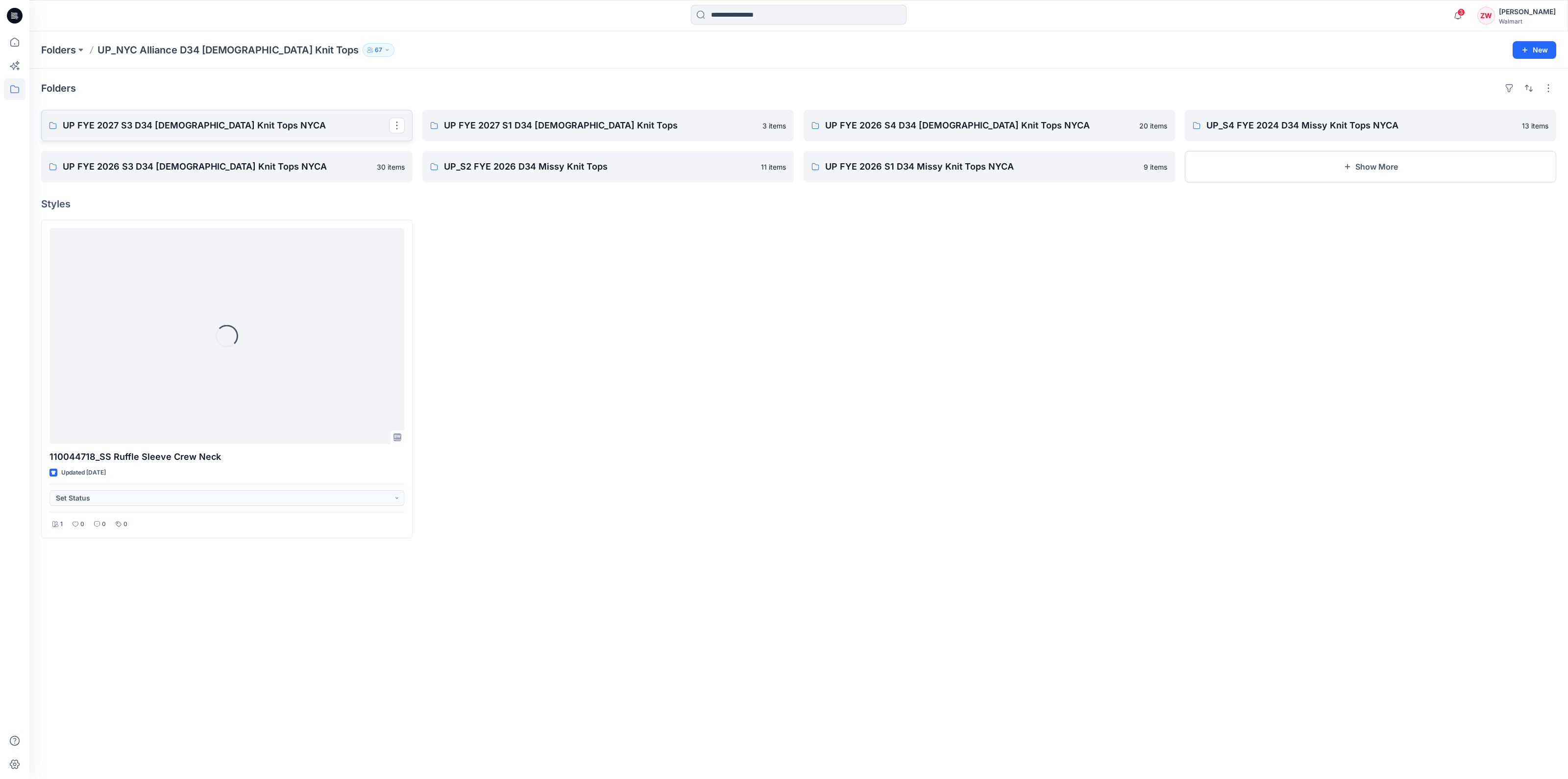
click at [277, 126] on p "UP FYE 2027 S3 D34 Ladies Knit Tops NYCA" at bounding box center [226, 126] width 326 height 14
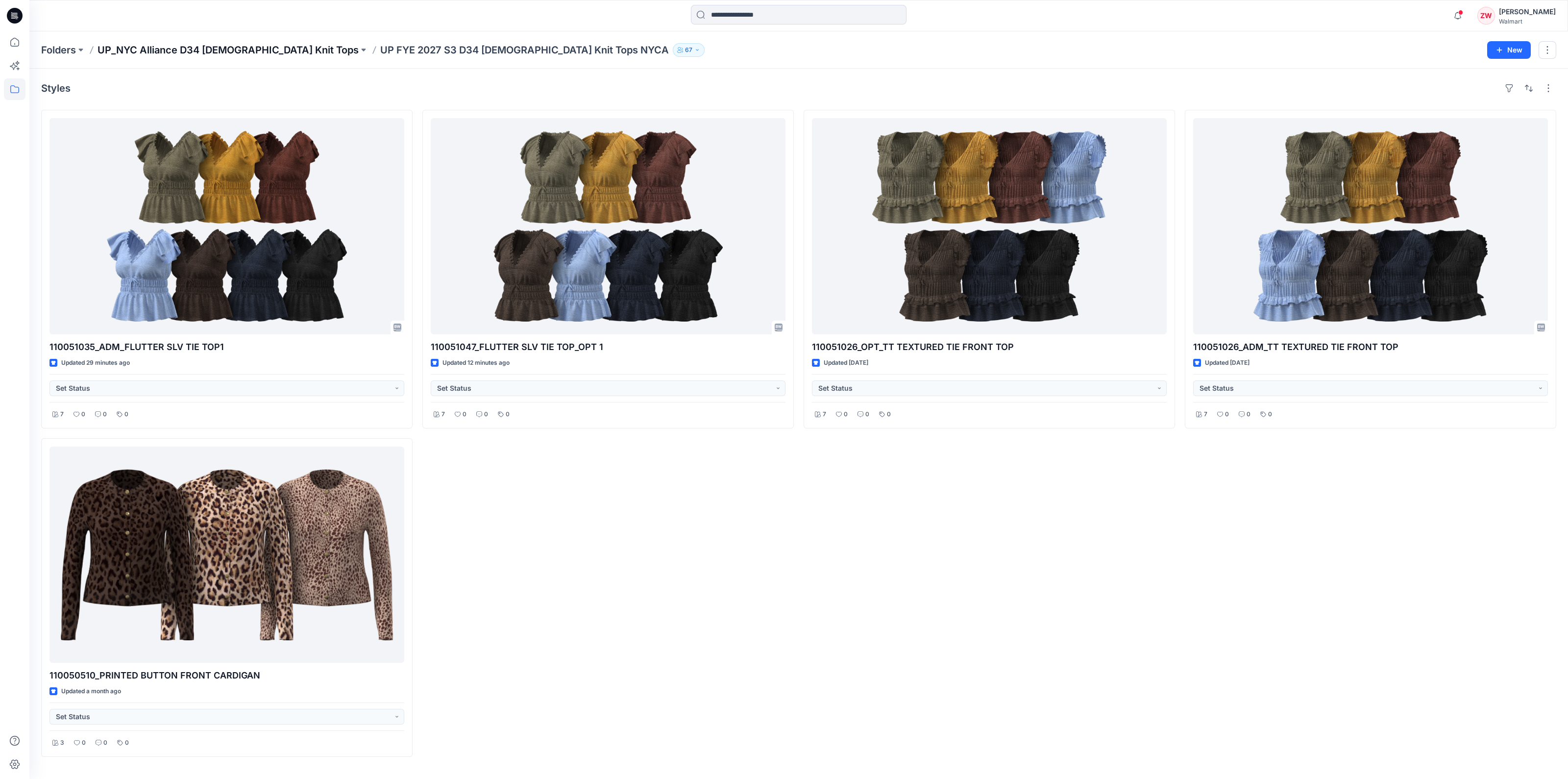
click at [171, 53] on p "UP_NYC Alliance D34 Ladies Knit Tops" at bounding box center [228, 50] width 261 height 14
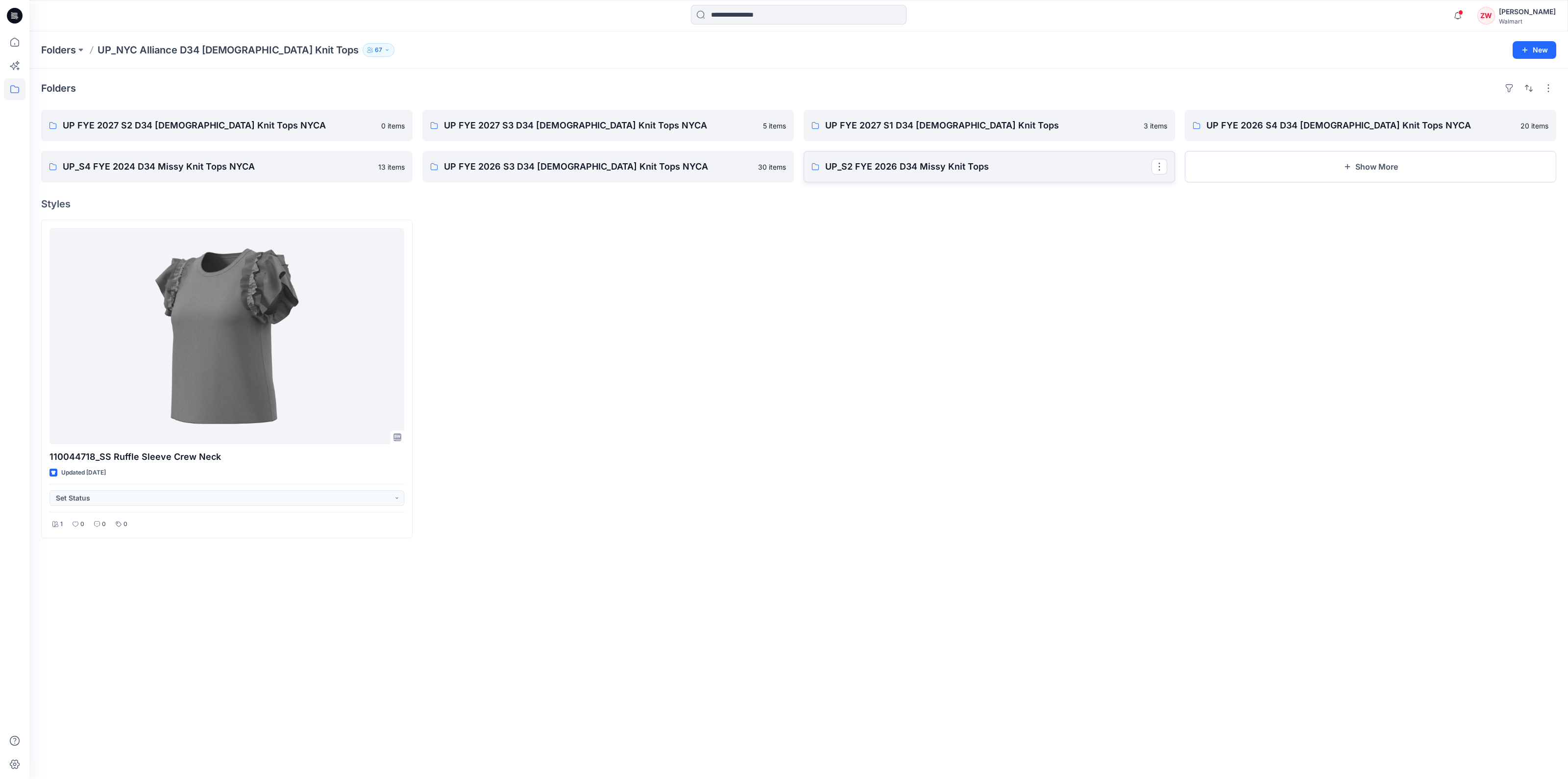
click at [929, 173] on link "UP_S2 FYE 2026 D34 Missy Knit Tops" at bounding box center [990, 166] width 372 height 31
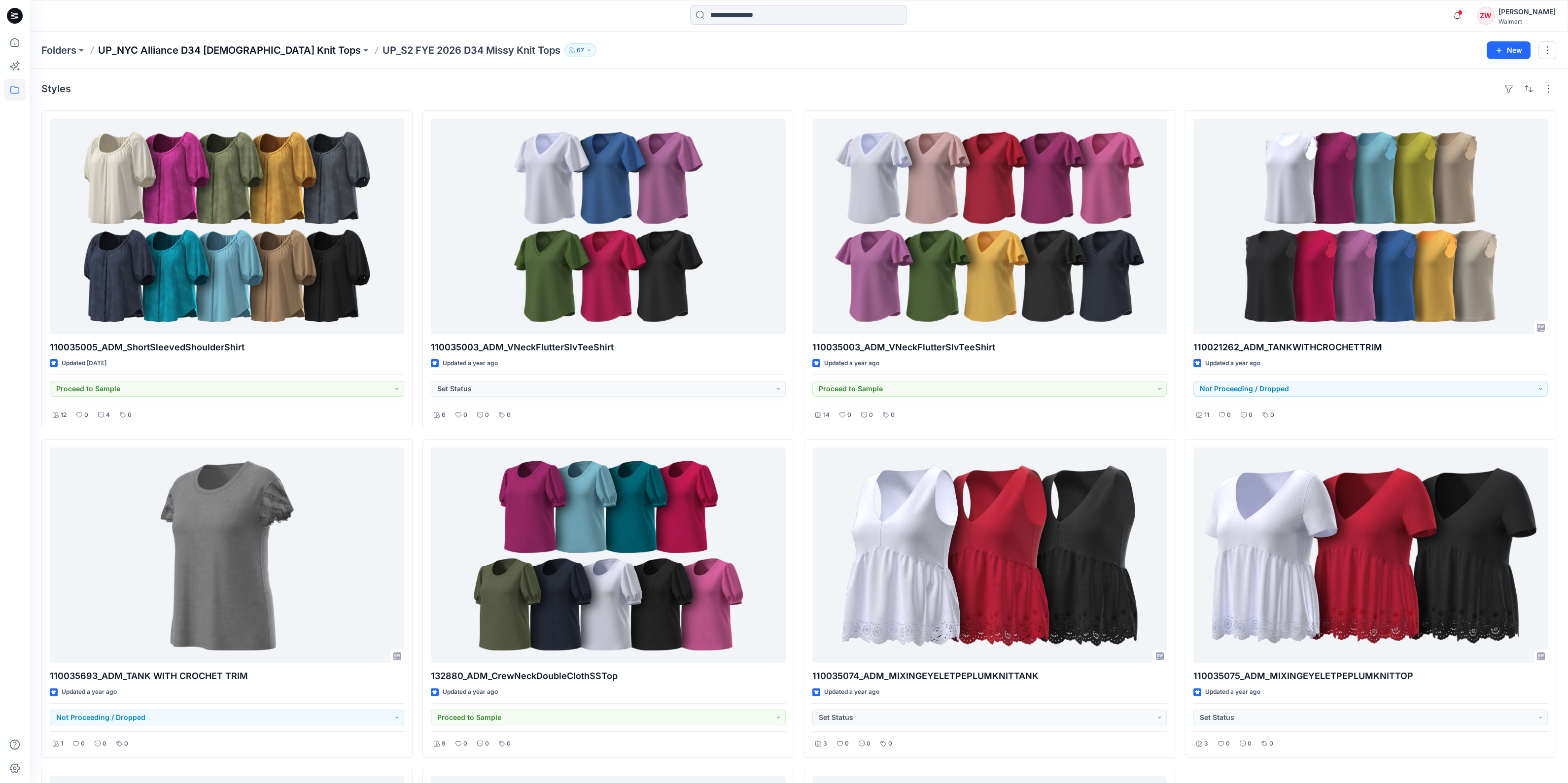
click at [206, 53] on p "UP_NYC Alliance D34 Ladies Knit Tops" at bounding box center [229, 50] width 263 height 14
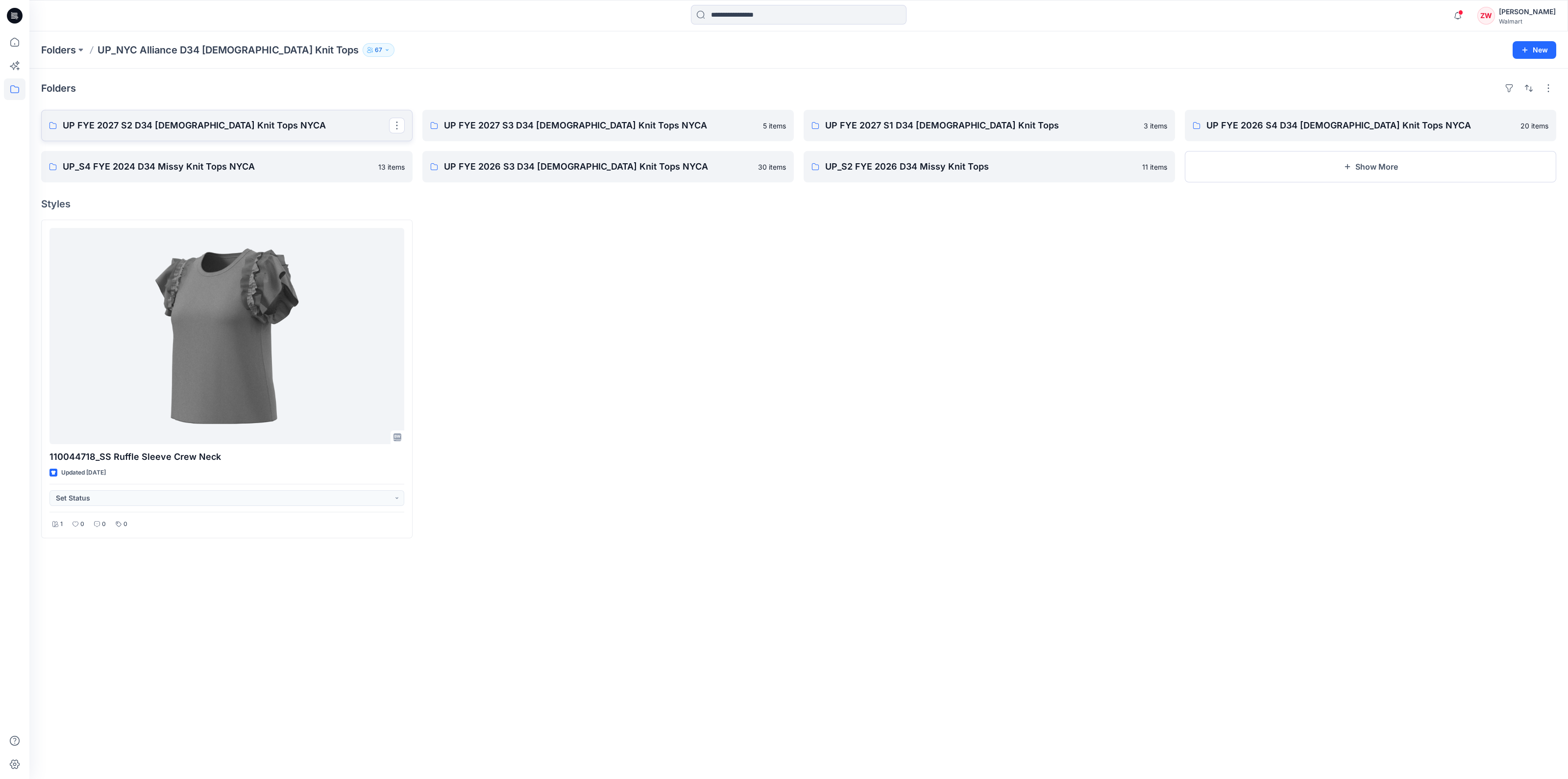
click at [181, 124] on p "UP FYE 2027 S2 D34 Ladies Knit Tops NYCA" at bounding box center [226, 126] width 326 height 14
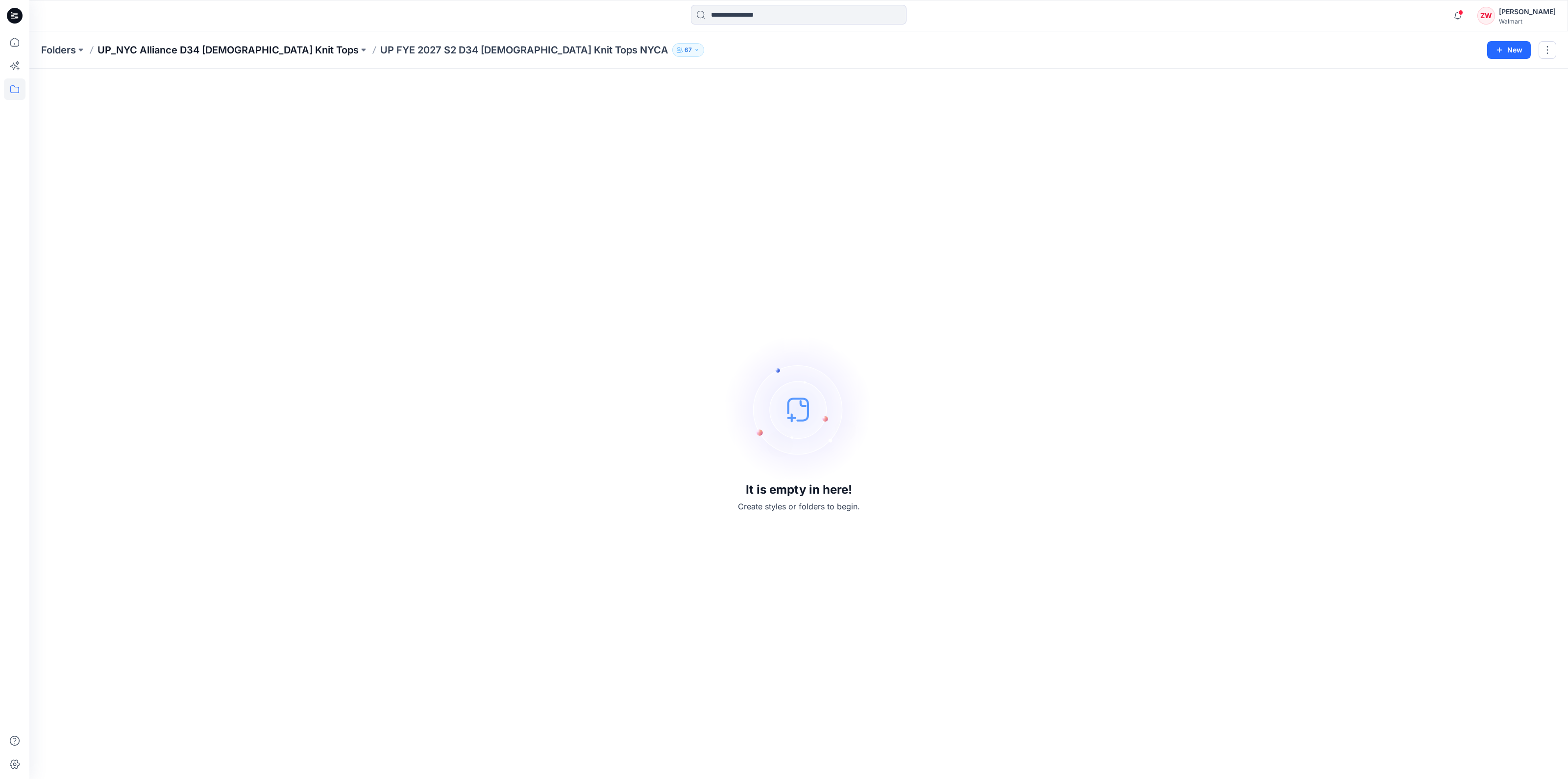
click at [230, 51] on p "UP_NYC Alliance D34 Ladies Knit Tops" at bounding box center [228, 50] width 261 height 14
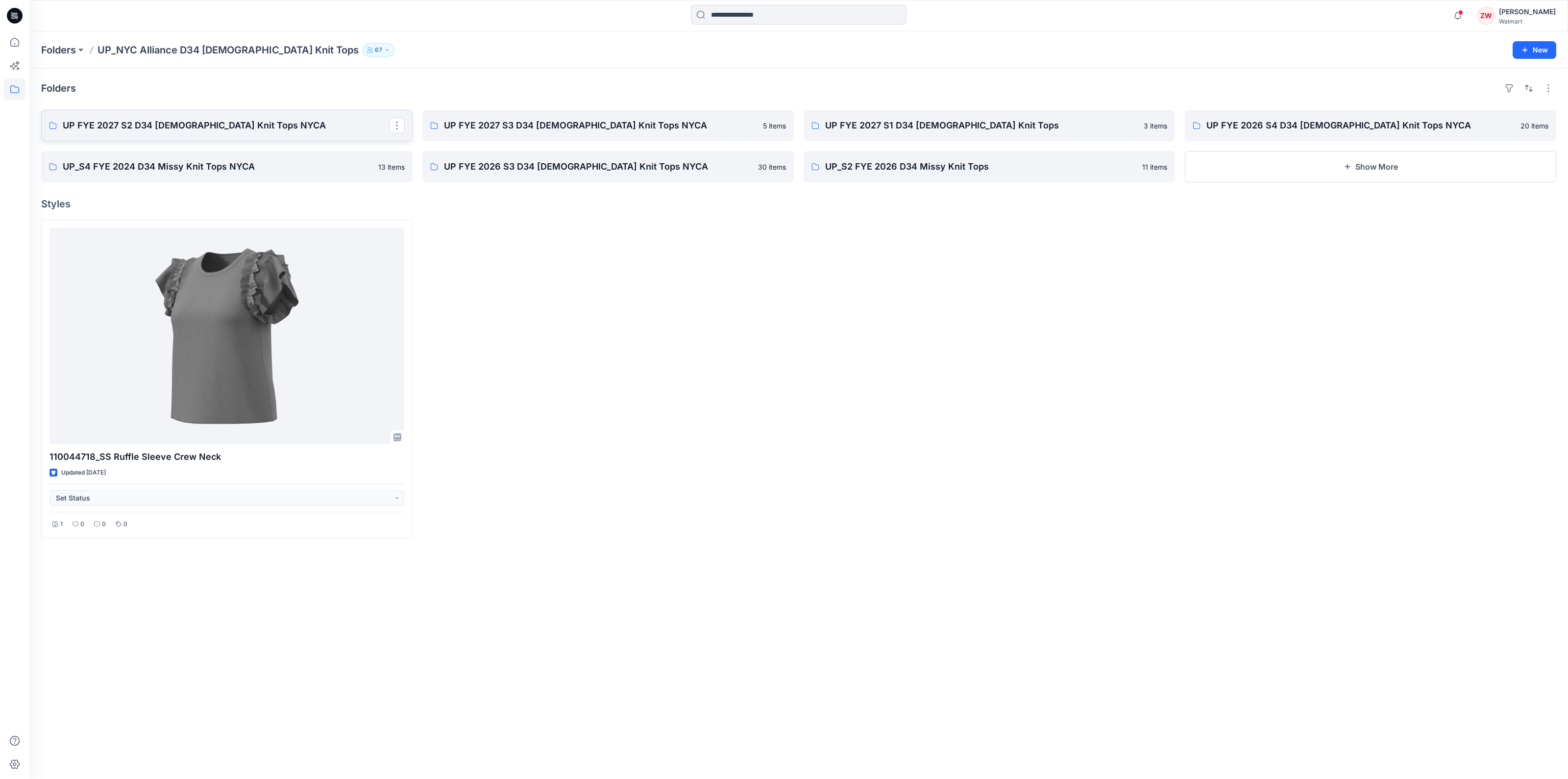
click at [108, 128] on p "UP FYE 2027 S2 D34 Ladies Knit Tops NYCA" at bounding box center [226, 126] width 326 height 14
